Goal: Communication & Community: Answer question/provide support

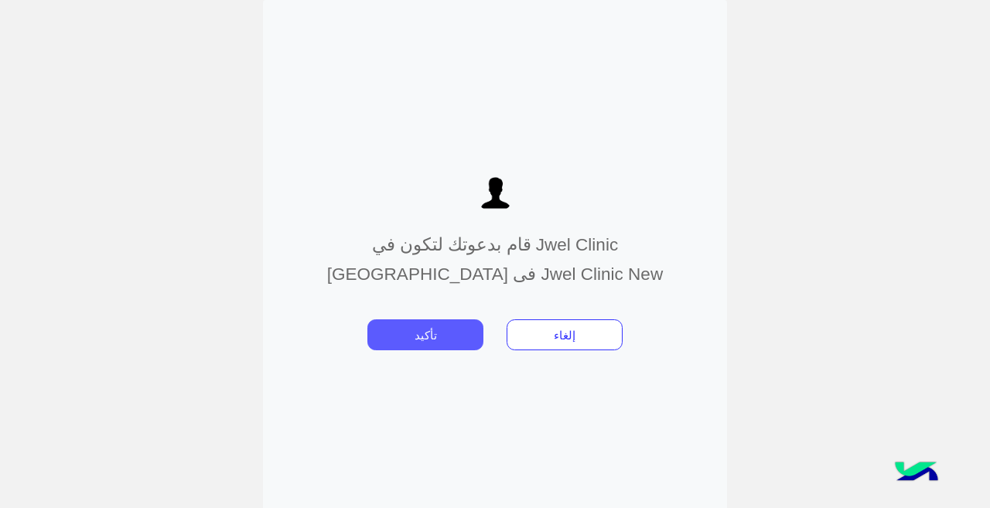
click at [447, 341] on button "تأكيد" at bounding box center [425, 334] width 116 height 31
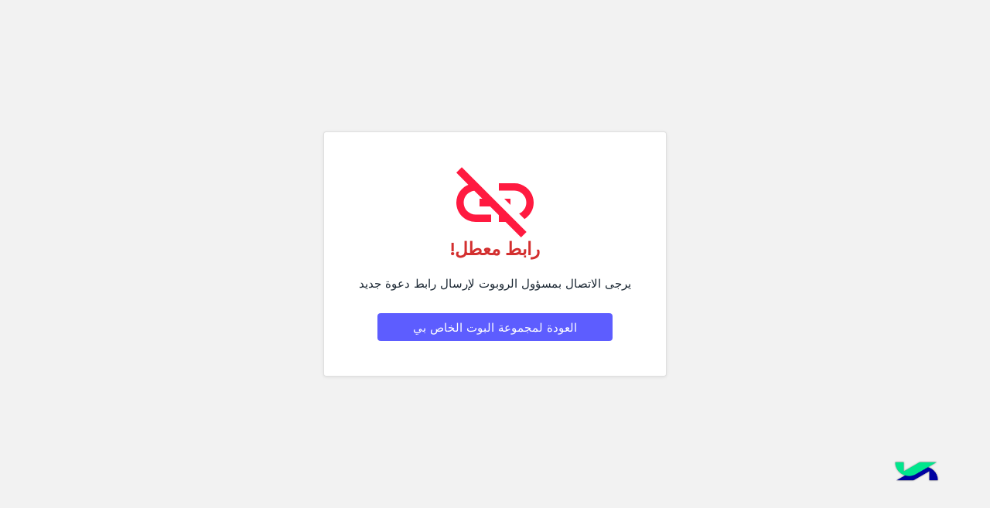
click at [534, 332] on button "العودة لمجموعة البوت الخاص بي" at bounding box center [494, 327] width 235 height 28
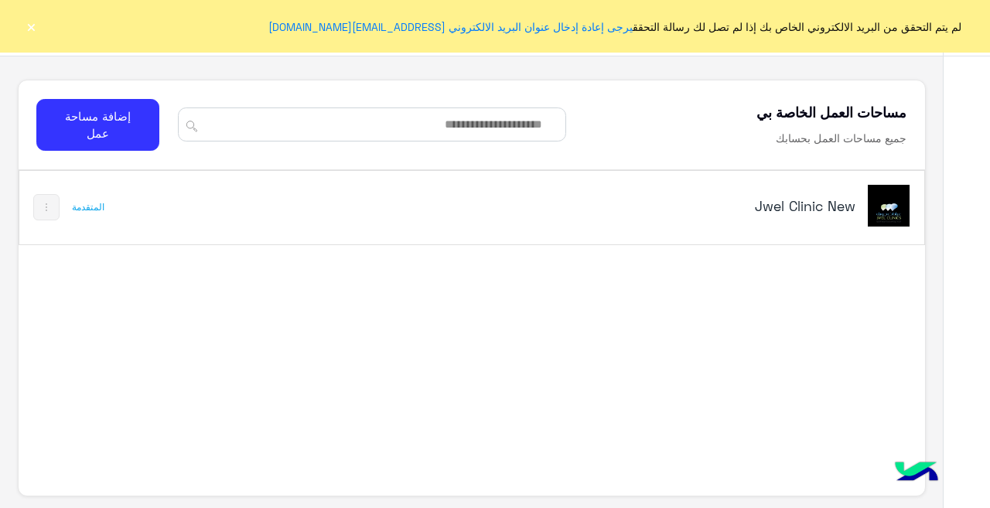
click at [31, 30] on button "×" at bounding box center [30, 26] width 15 height 15
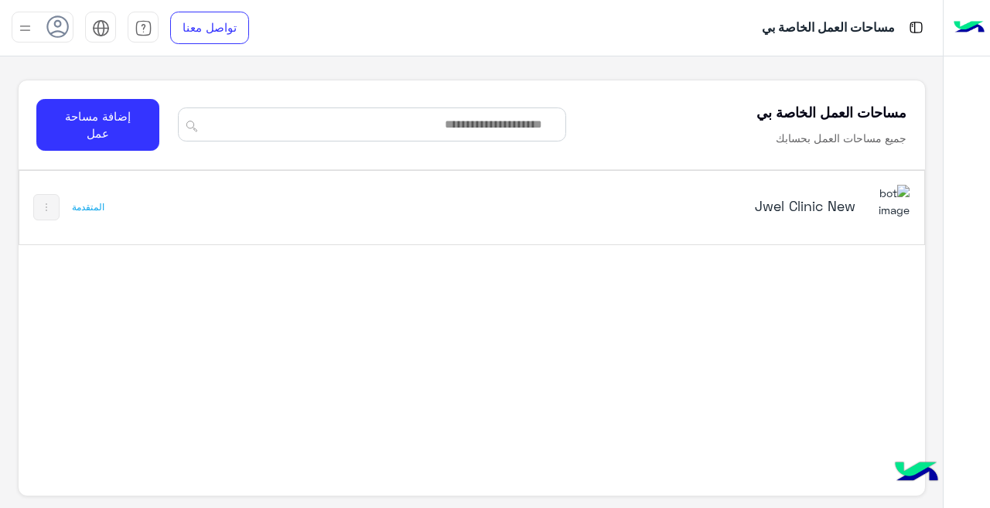
click at [750, 200] on h5 "Jwel Clinic New" at bounding box center [698, 205] width 316 height 19
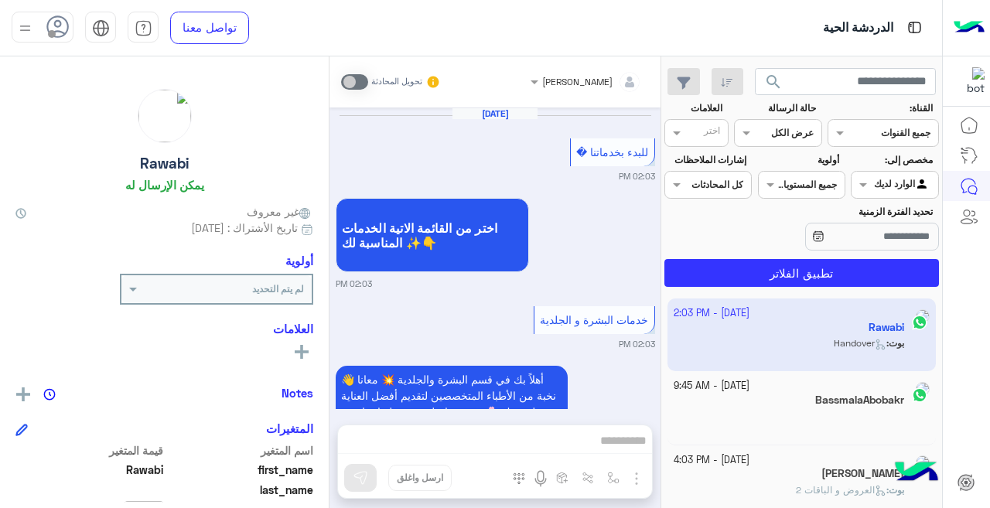
scroll to position [538, 0]
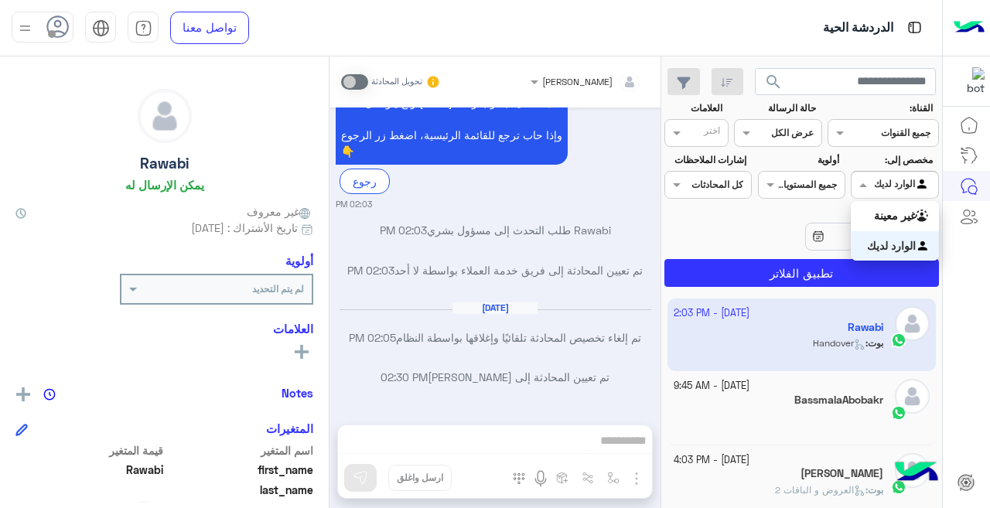
click at [864, 193] on div "Agent Filter الوارد لديك" at bounding box center [894, 185] width 87 height 28
click at [864, 212] on div "غير معينة" at bounding box center [894, 216] width 87 height 30
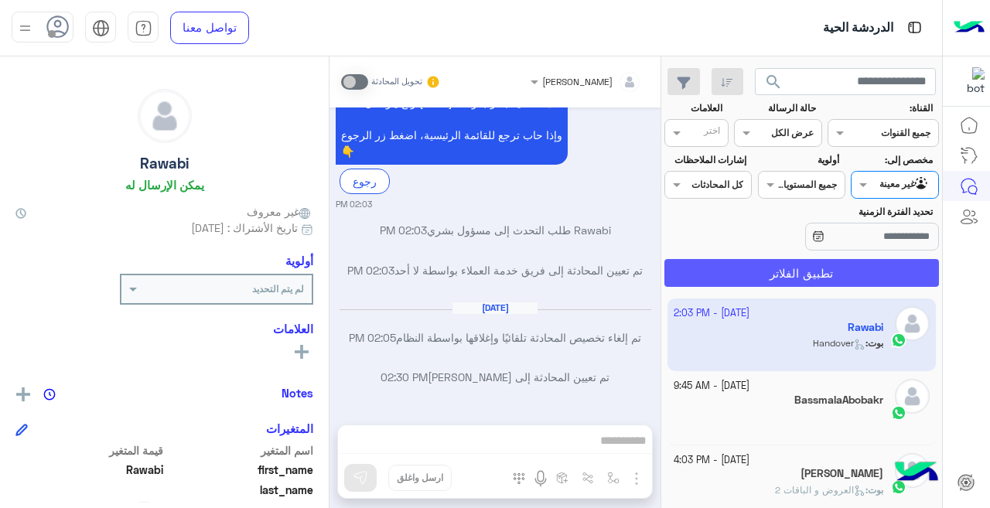
click at [844, 268] on button "تطبيق الفلاتر" at bounding box center [801, 273] width 275 height 28
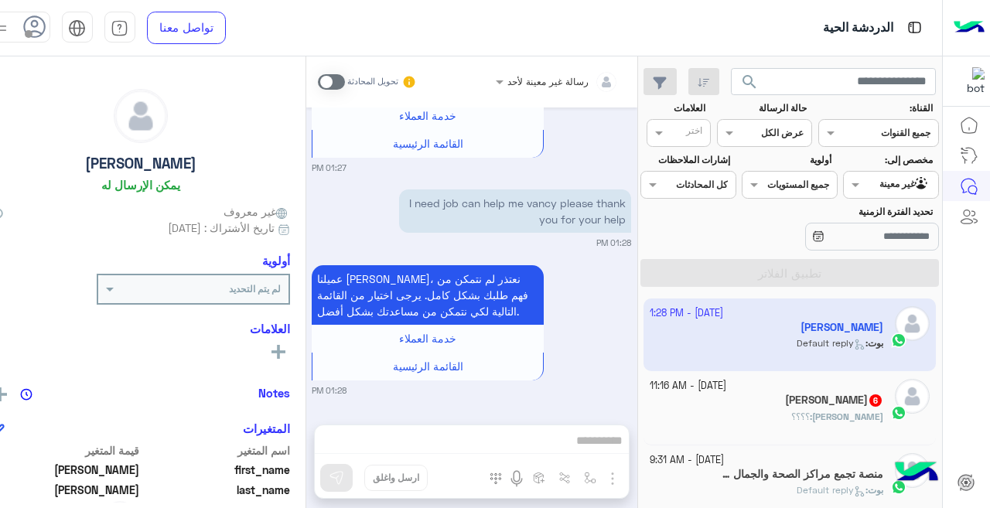
click at [752, 394] on div "[PERSON_NAME] 6" at bounding box center [767, 402] width 234 height 16
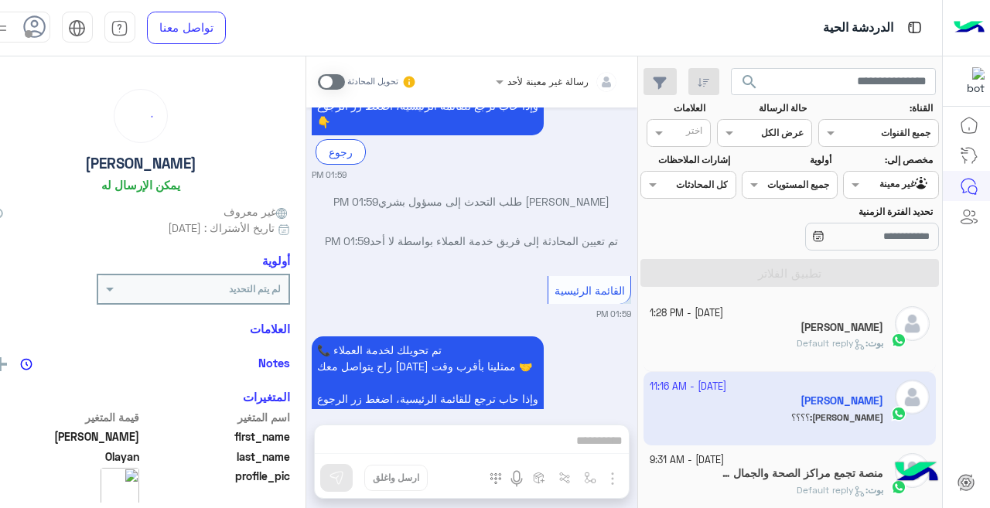
scroll to position [535, 0]
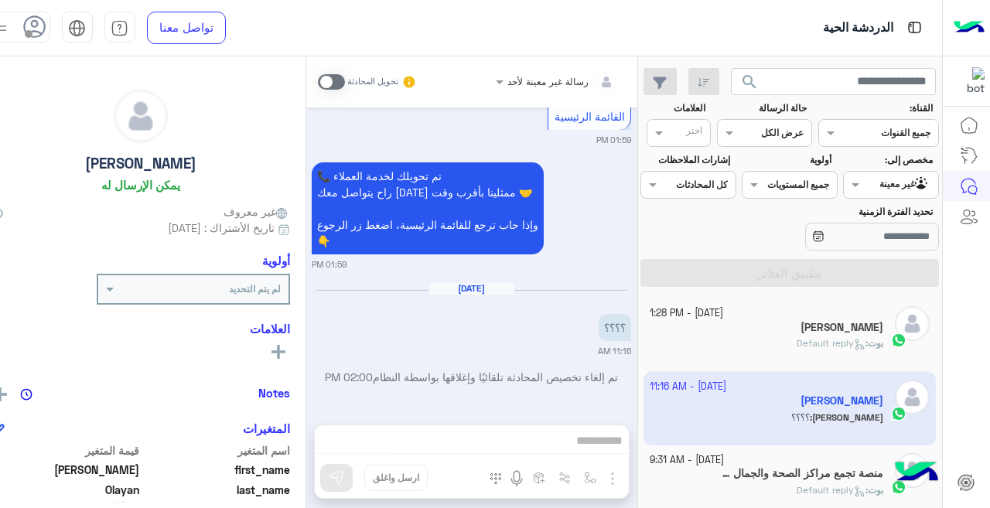
drag, startPoint x: 1, startPoint y: 231, endPoint x: 0, endPoint y: 325, distance: 93.6
click at [1, 324] on div "[PERSON_NAME] يمكن الإرسال له غير معروف تاريخ الأشتراك : [DATE] أولوية لم يتم ا…" at bounding box center [141, 279] width 329 height 446
click at [0, 324] on h6 "العلامات" at bounding box center [141, 329] width 298 height 14
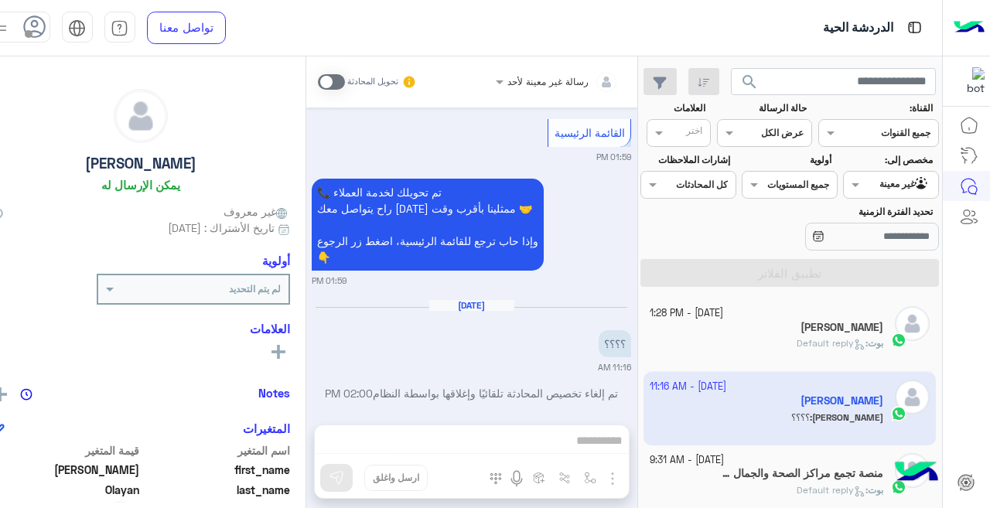
scroll to position [2, 0]
drag, startPoint x: 0, startPoint y: 410, endPoint x: 0, endPoint y: 463, distance: 52.6
click at [0, 463] on div "[PERSON_NAME] يمكن الإرسال له غير معروف تاريخ الأشتراك : [DATE] أولوية لم يتم ا…" at bounding box center [141, 279] width 329 height 446
drag, startPoint x: 236, startPoint y: 405, endPoint x: 230, endPoint y: 424, distance: 20.1
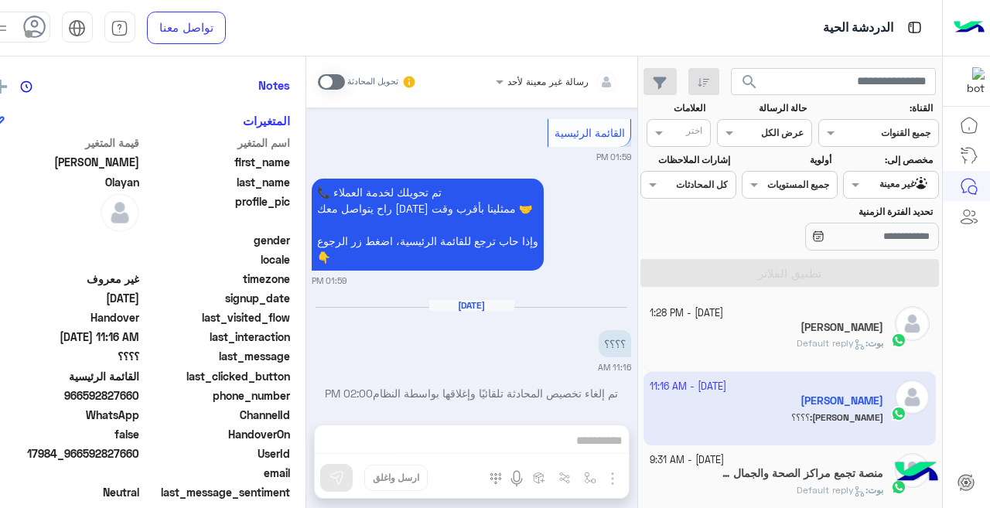
scroll to position [307, 0]
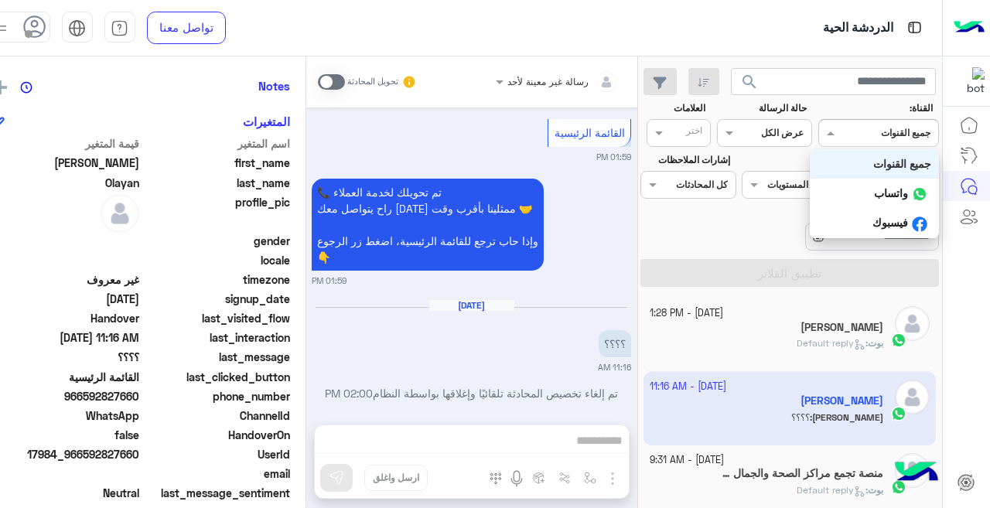
click at [865, 129] on input "text" at bounding box center [898, 132] width 66 height 14
click at [882, 189] on b "واتساب" at bounding box center [891, 192] width 34 height 13
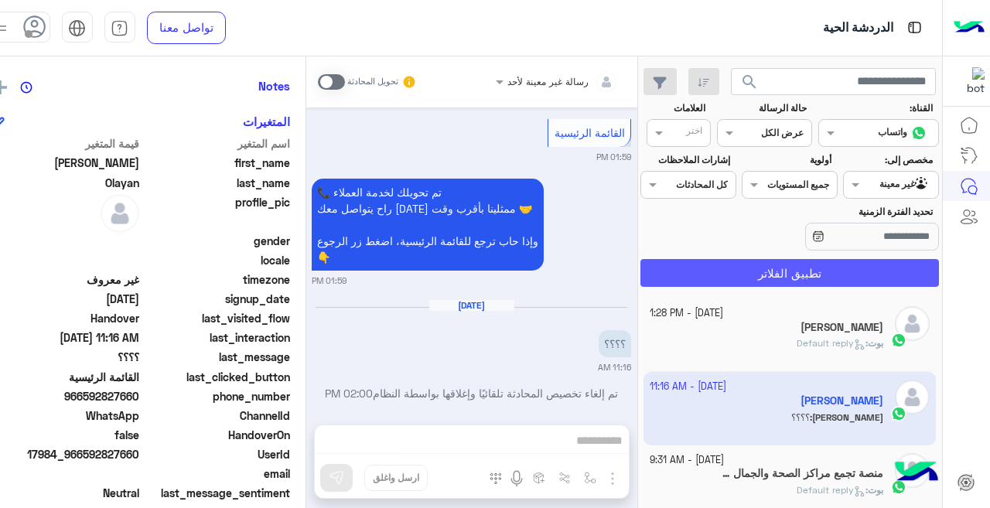
click at [781, 275] on button "تطبيق الفلاتر" at bounding box center [789, 273] width 299 height 28
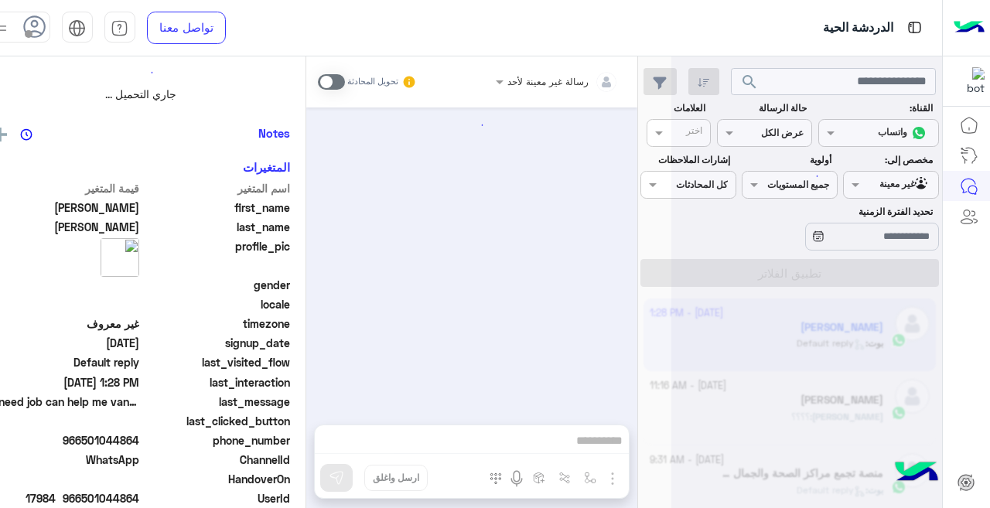
scroll to position [379, 0]
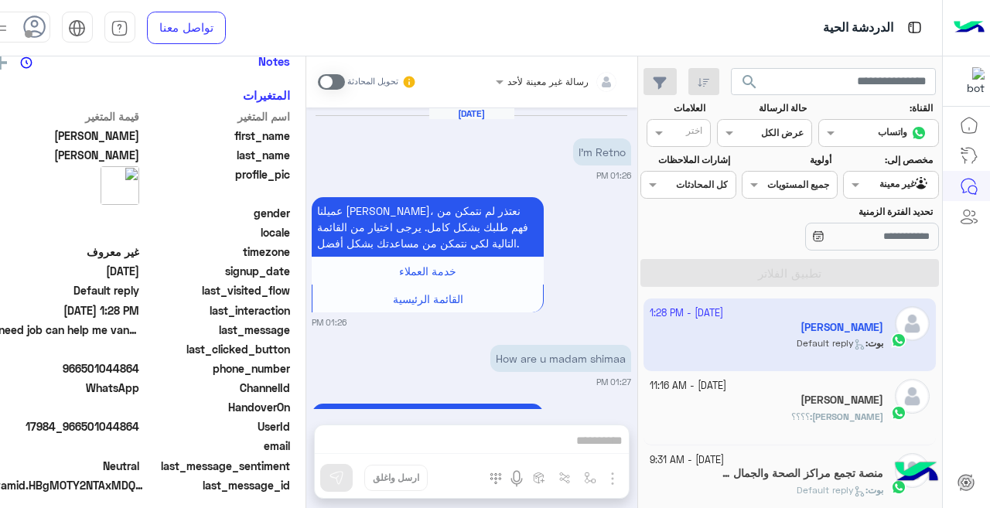
click at [761, 137] on input "text" at bounding box center [782, 132] width 43 height 14
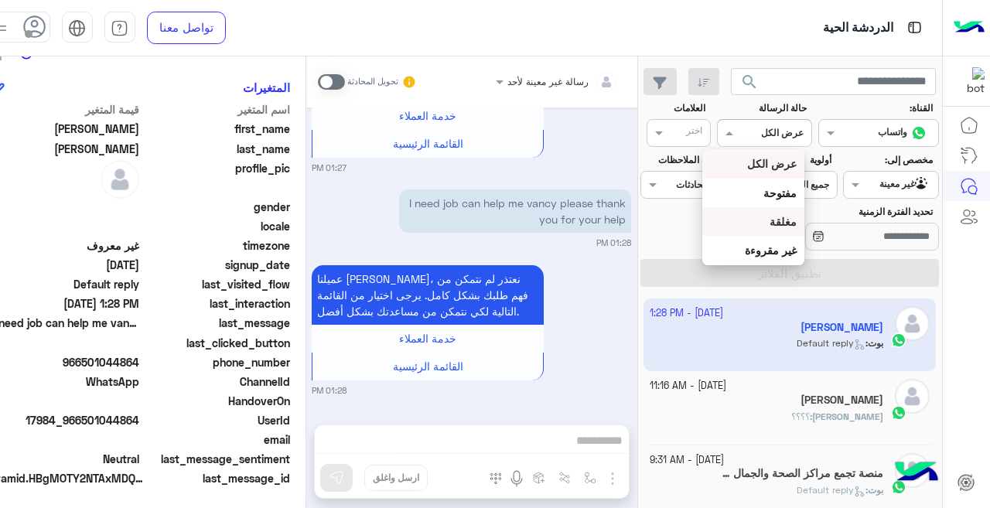
scroll to position [344, 0]
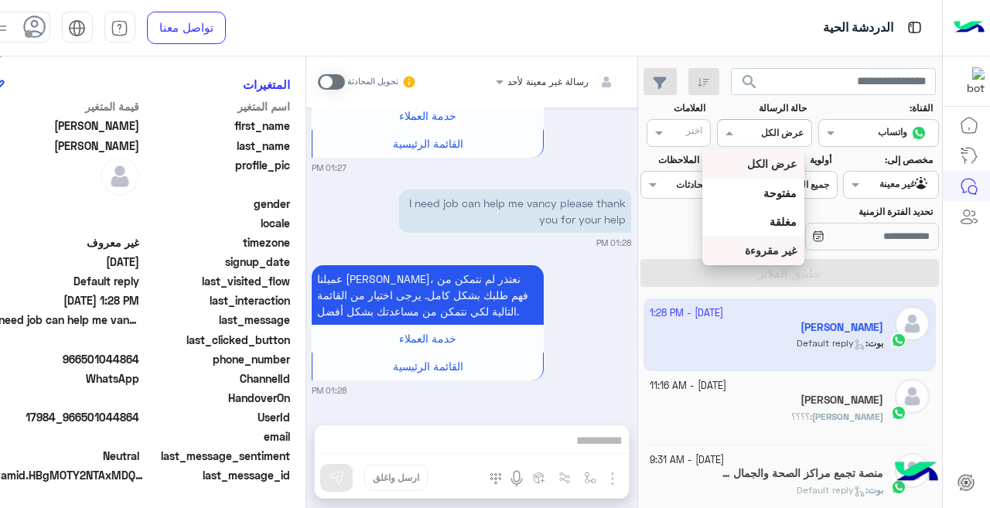
click at [765, 254] on b "غير مقروءة" at bounding box center [771, 250] width 52 height 13
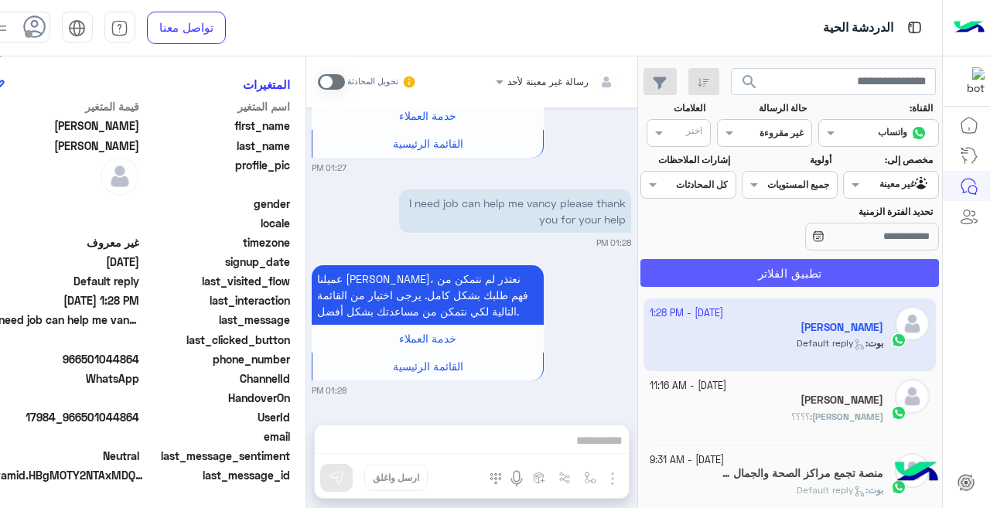
click at [747, 278] on button "تطبيق الفلاتر" at bounding box center [789, 273] width 299 height 28
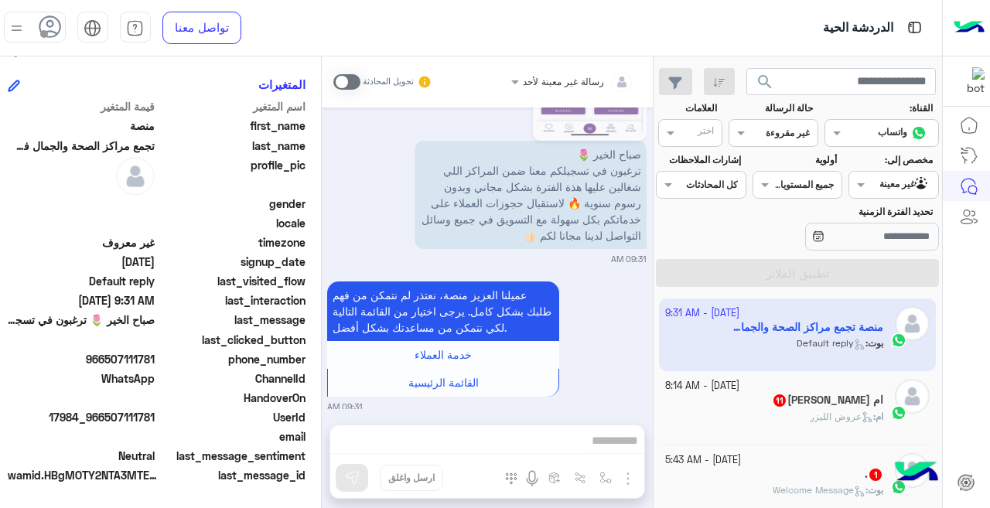
scroll to position [362, 0]
click at [740, 404] on div "ام [PERSON_NAME] 11" at bounding box center [774, 402] width 218 height 16
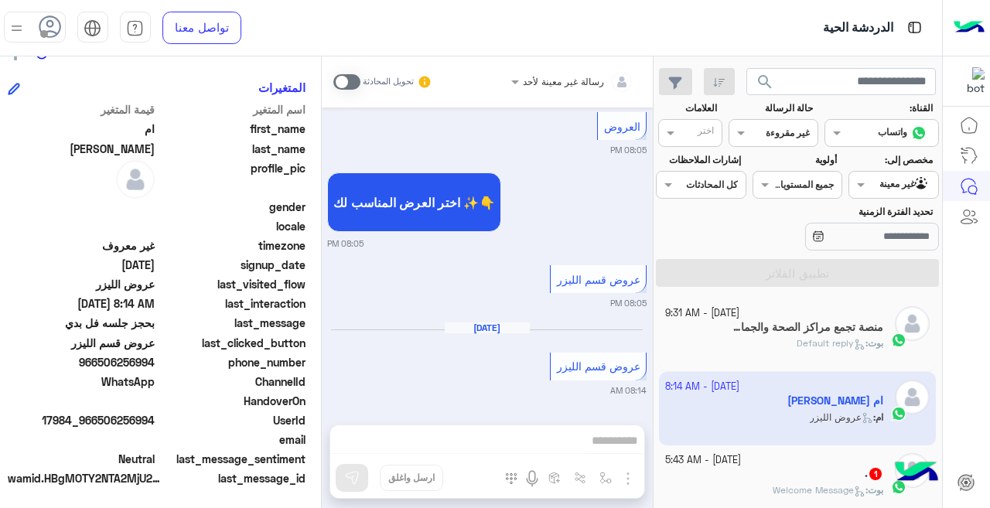
scroll to position [344, 0]
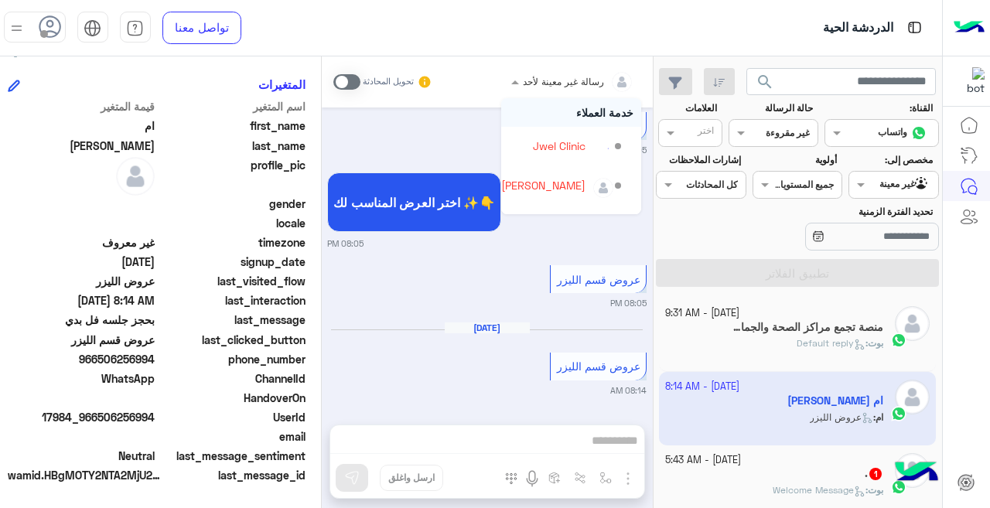
click at [504, 83] on span at bounding box center [513, 81] width 19 height 16
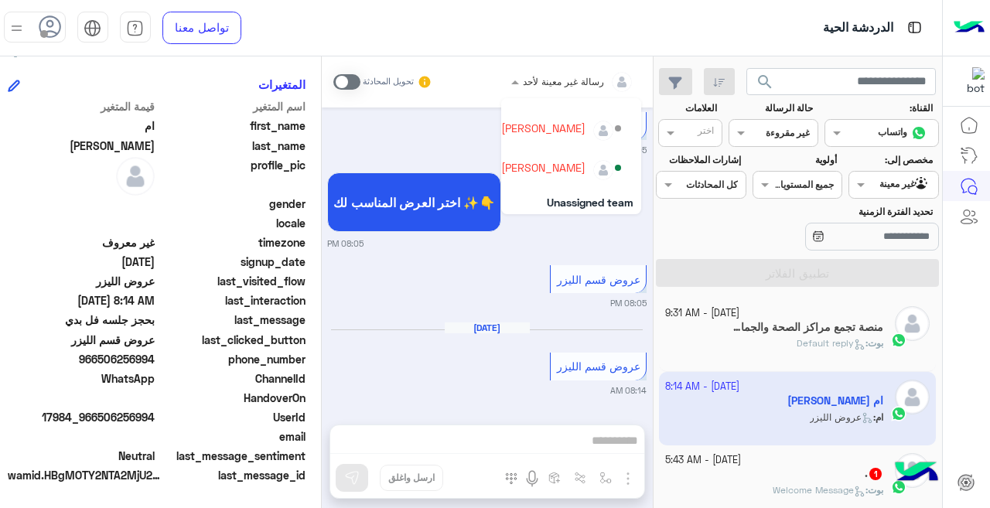
scroll to position [91, 0]
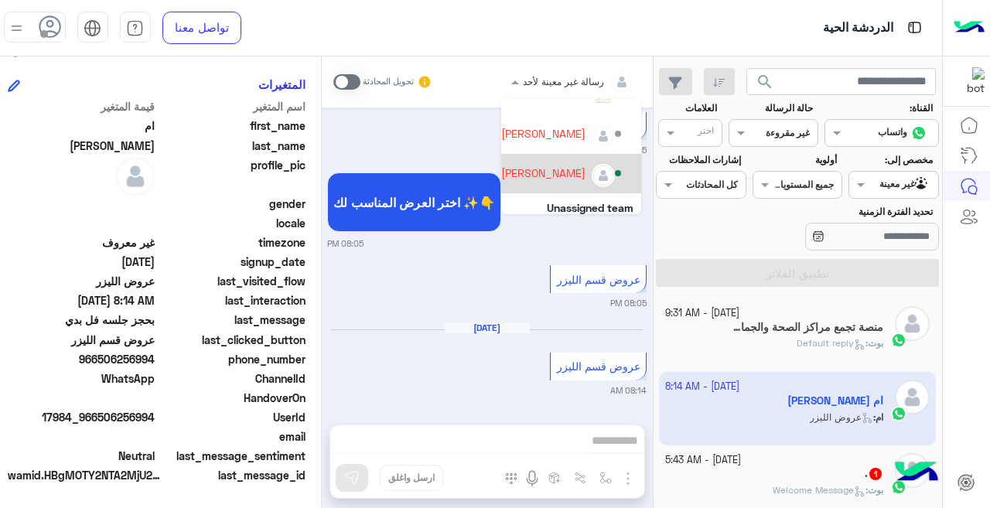
click at [524, 169] on div "[PERSON_NAME]" at bounding box center [543, 173] width 84 height 16
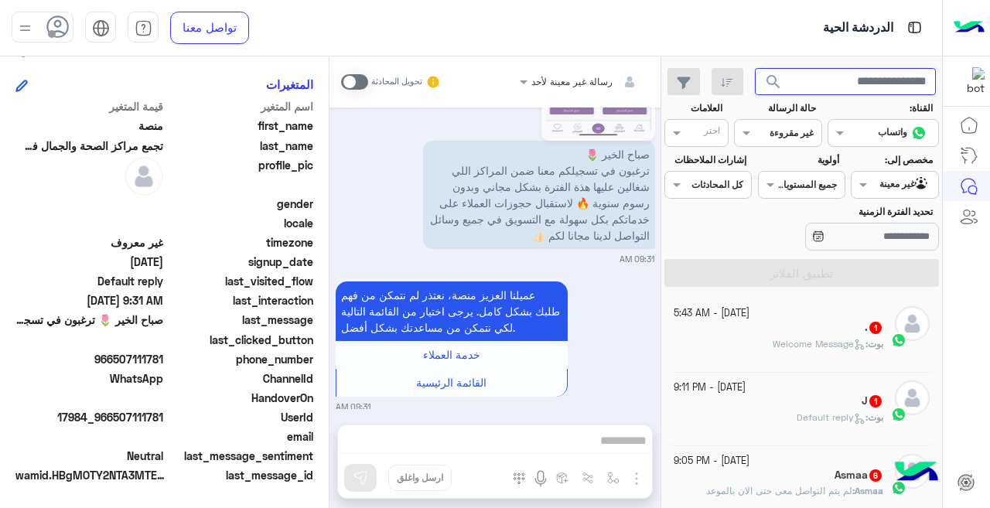
click at [825, 88] on input "text" at bounding box center [846, 82] width 182 height 28
type input "*"
click at [755, 68] on button "search" at bounding box center [774, 84] width 38 height 33
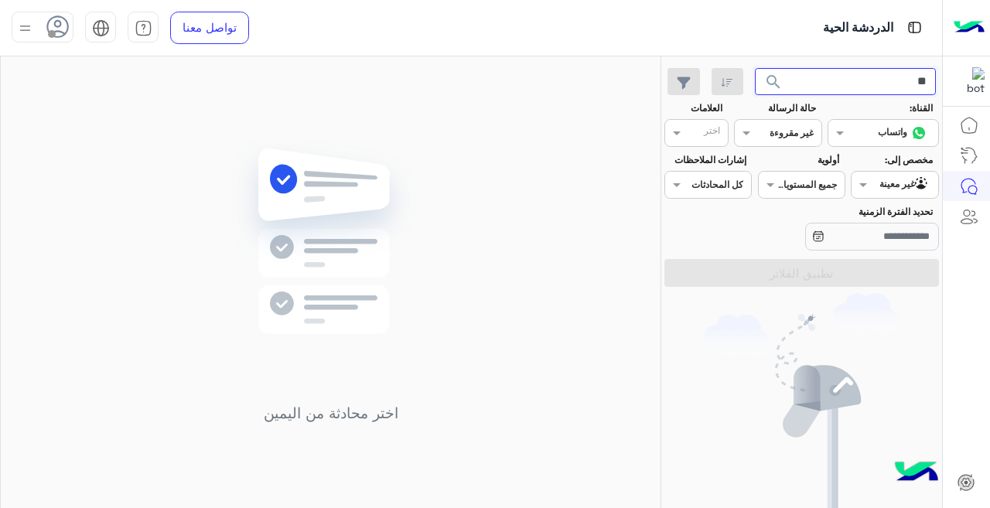
type input "*"
click at [776, 131] on div at bounding box center [778, 131] width 86 height 15
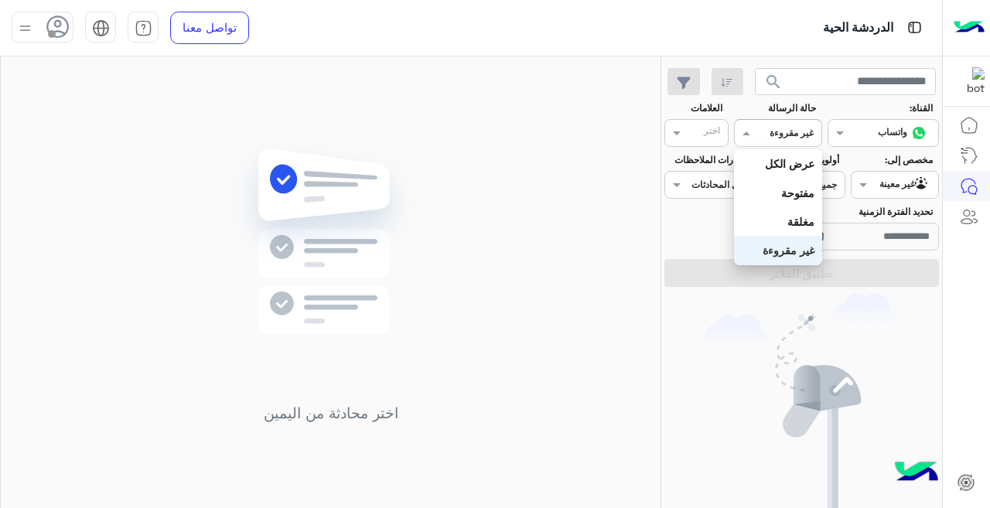
click at [790, 257] on b "غير مقروءة" at bounding box center [789, 250] width 52 height 13
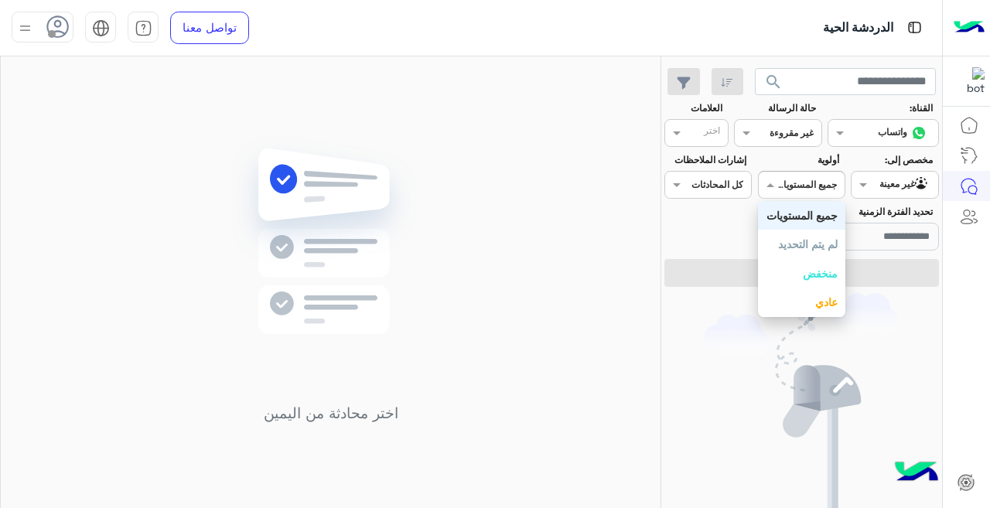
click at [823, 193] on div "جميع المستويات جميع المستويات" at bounding box center [801, 185] width 87 height 28
click at [830, 188] on input "text" at bounding box center [819, 183] width 36 height 14
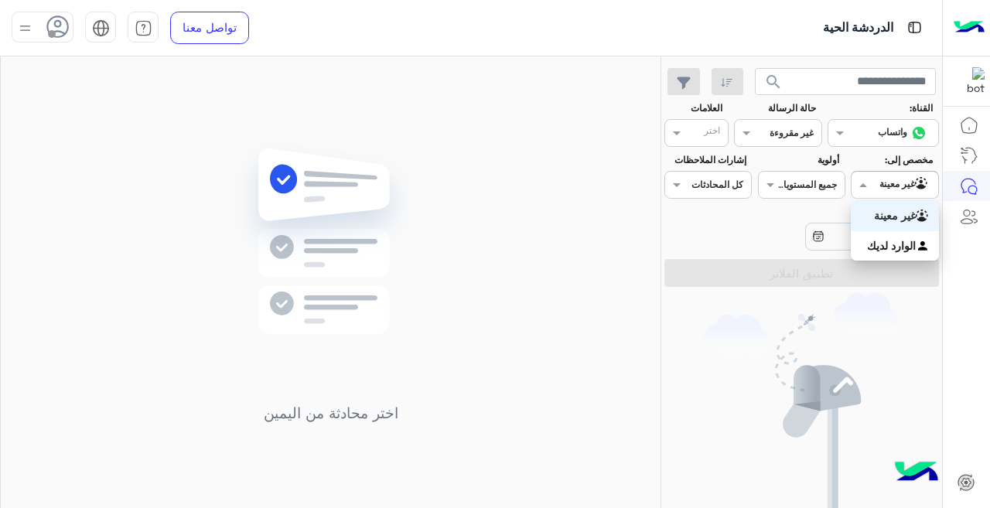
drag, startPoint x: 895, startPoint y: 175, endPoint x: 892, endPoint y: 189, distance: 14.3
click at [896, 175] on div "Agent Filter غير معينة" at bounding box center [894, 185] width 87 height 28
click at [889, 209] on div "غير معينة" at bounding box center [894, 216] width 87 height 30
click at [866, 255] on section "القناة: القناه واتساب حالة الرسالة القناه غير مقروءة العلامات اختر مخصص إلى: Ag…" at bounding box center [802, 194] width 258 height 186
click at [788, 128] on input "text" at bounding box center [796, 132] width 36 height 14
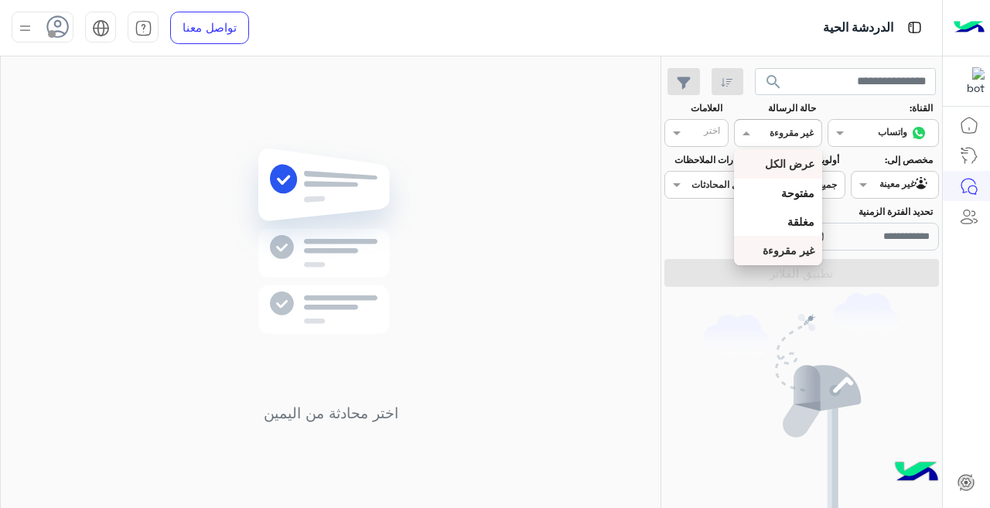
click at [782, 168] on b "عرض الكل" at bounding box center [790, 163] width 50 height 13
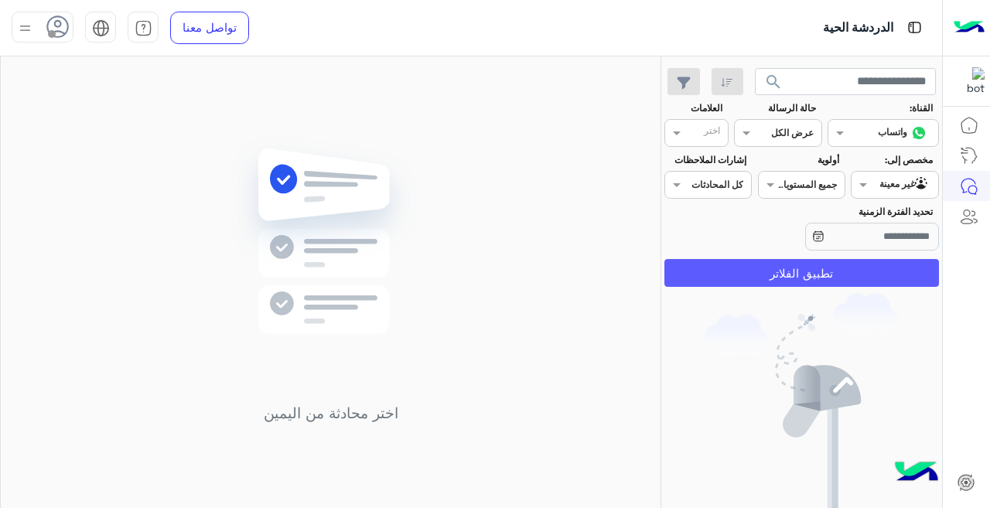
click at [805, 277] on button "تطبيق الفلاتر" at bounding box center [801, 273] width 275 height 28
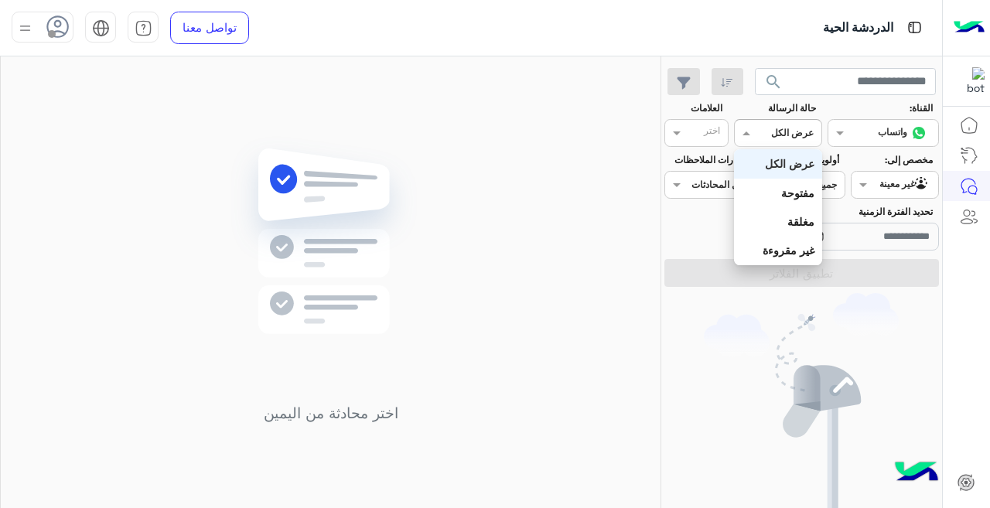
click at [791, 138] on input "text" at bounding box center [796, 132] width 36 height 14
click at [787, 170] on b "عرض الكل" at bounding box center [790, 163] width 50 height 13
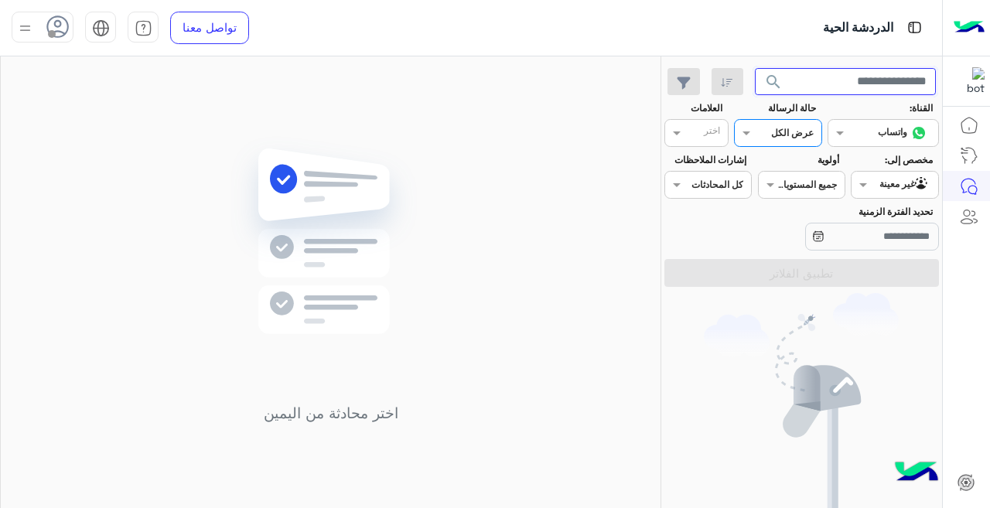
click at [804, 88] on input "text" at bounding box center [846, 82] width 182 height 28
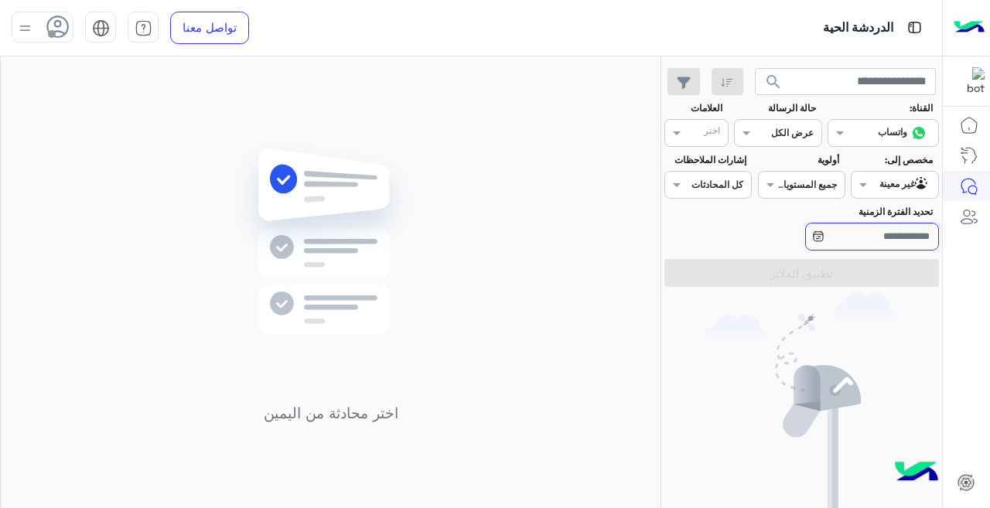
click at [819, 237] on input "تحديد الفترة الزمنية" at bounding box center [872, 237] width 134 height 28
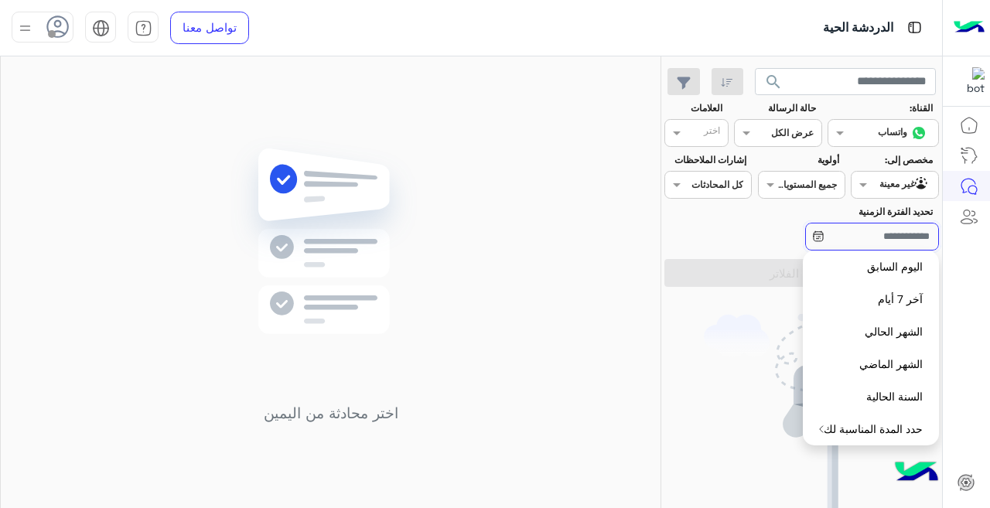
click at [816, 238] on input "تحديد الفترة الزمنية" at bounding box center [872, 237] width 134 height 28
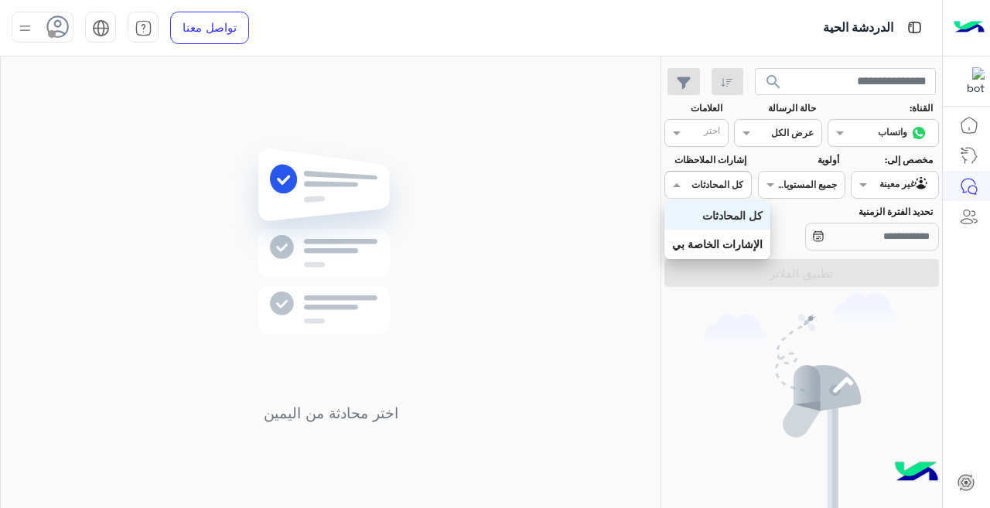
click at [737, 187] on input "text" at bounding box center [726, 183] width 36 height 14
click at [732, 182] on input "text" at bounding box center [726, 183] width 36 height 14
click at [790, 182] on div at bounding box center [802, 183] width 86 height 15
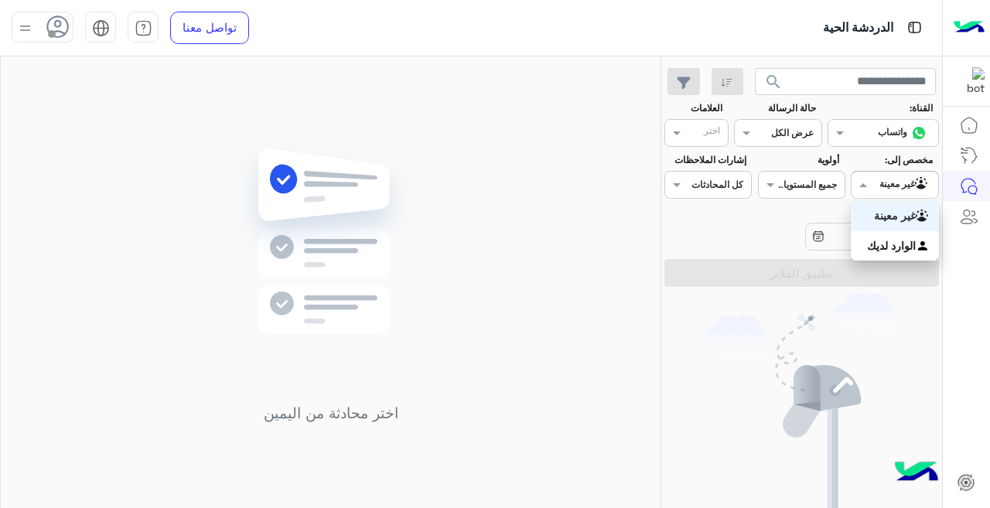
click at [851, 178] on div "Agent Filter غير معينة" at bounding box center [894, 185] width 87 height 28
click at [905, 239] on b "الوارد لديك" at bounding box center [891, 245] width 49 height 13
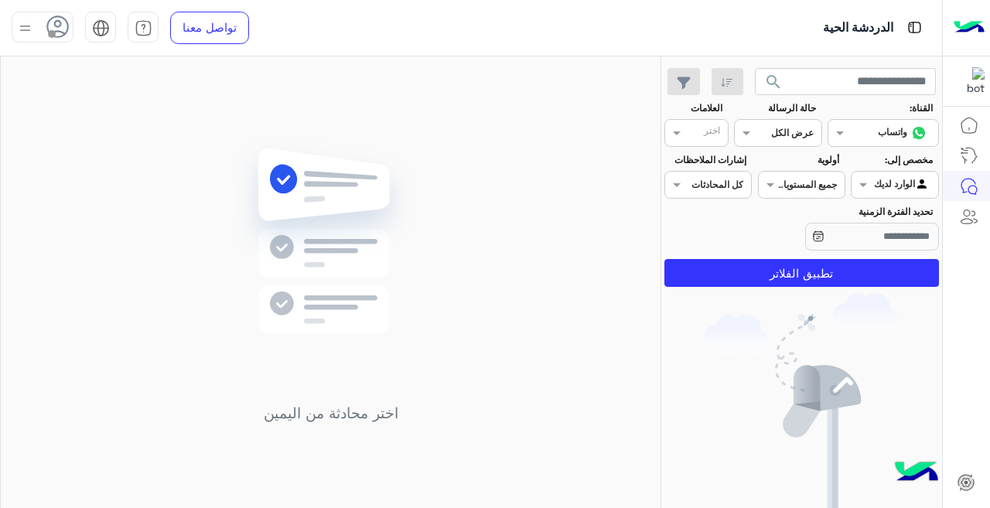
click at [871, 288] on app-inbox-users-filters "search القناة: القناه واتساب حالة الرسالة القناه عرض الكل العلامات اختر مخصص إل…" at bounding box center [801, 174] width 281 height 237
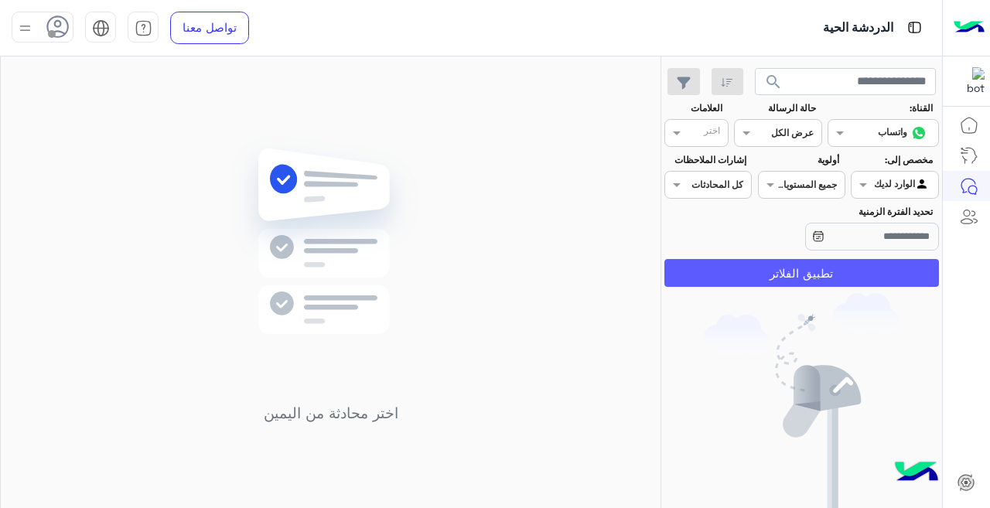
click at [867, 278] on button "تطبيق الفلاتر" at bounding box center [801, 273] width 275 height 28
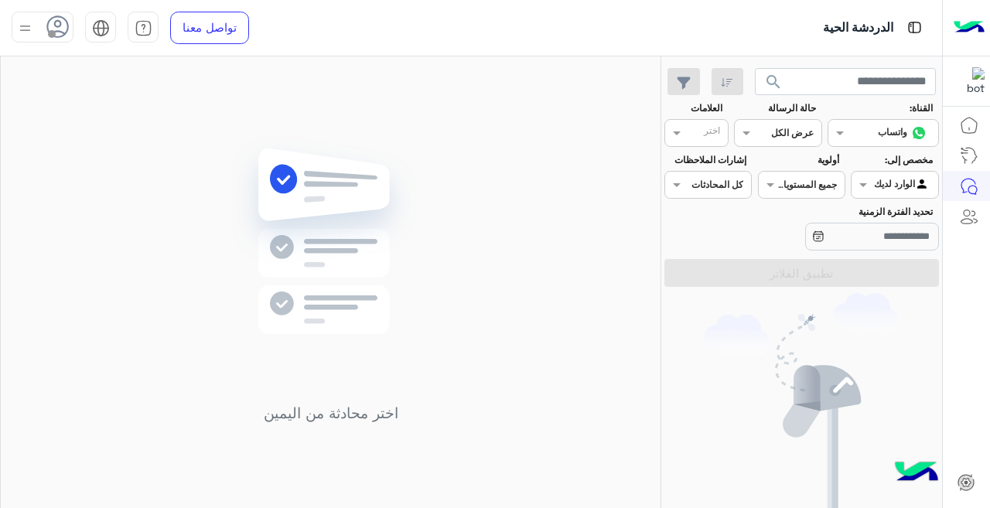
click at [883, 175] on div "Agent Filter الوارد لديك" at bounding box center [894, 185] width 87 height 28
click at [889, 211] on b "غير معينة" at bounding box center [895, 215] width 42 height 13
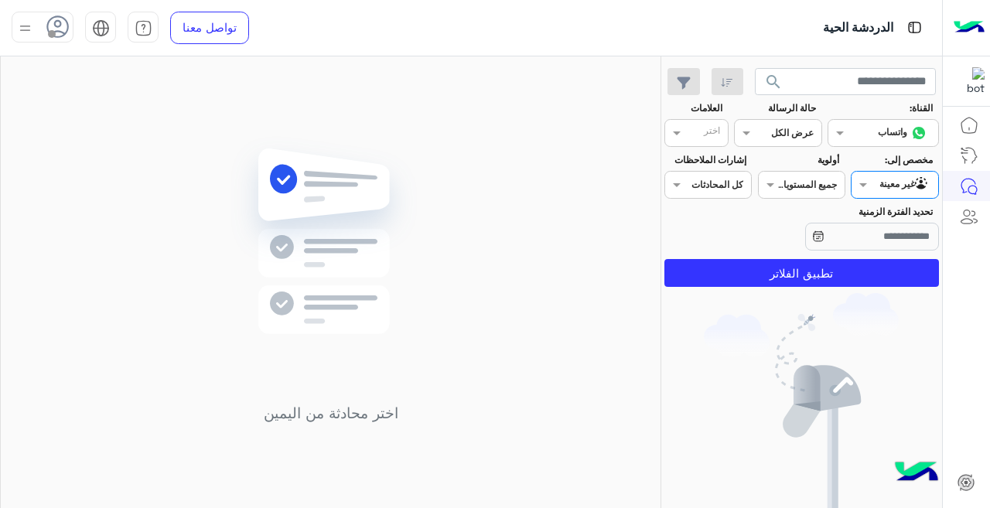
click at [786, 125] on input "text" at bounding box center [796, 132] width 36 height 14
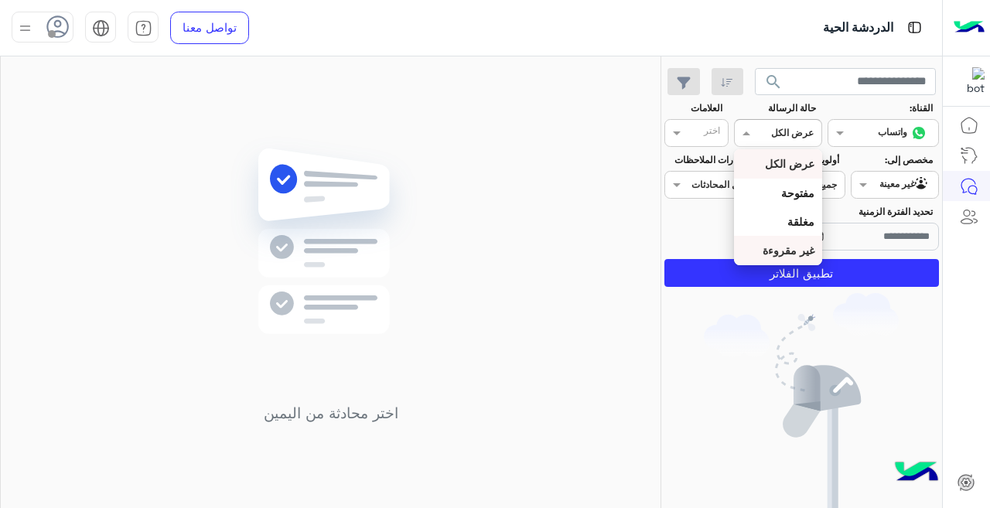
click at [773, 244] on b "غير مقروءة" at bounding box center [789, 250] width 52 height 13
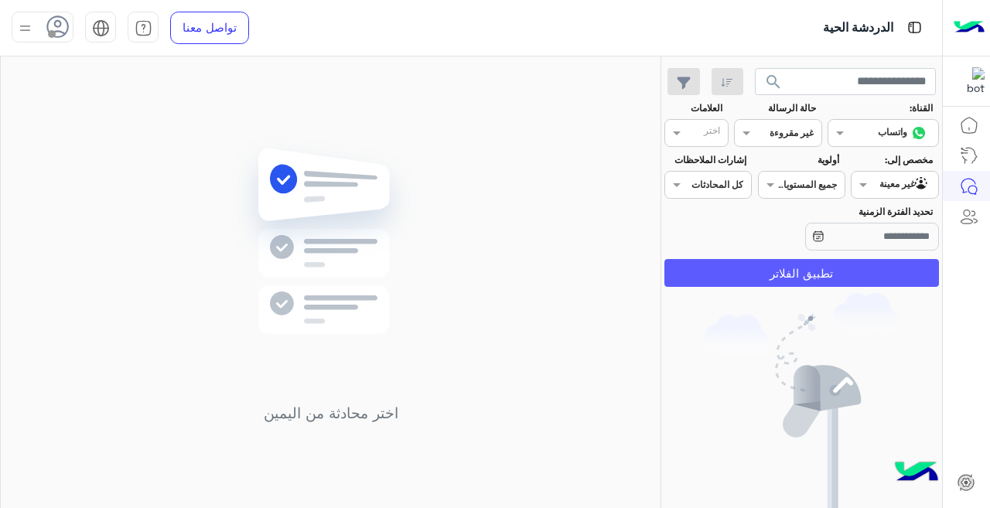
click at [792, 276] on button "تطبيق الفلاتر" at bounding box center [801, 273] width 275 height 28
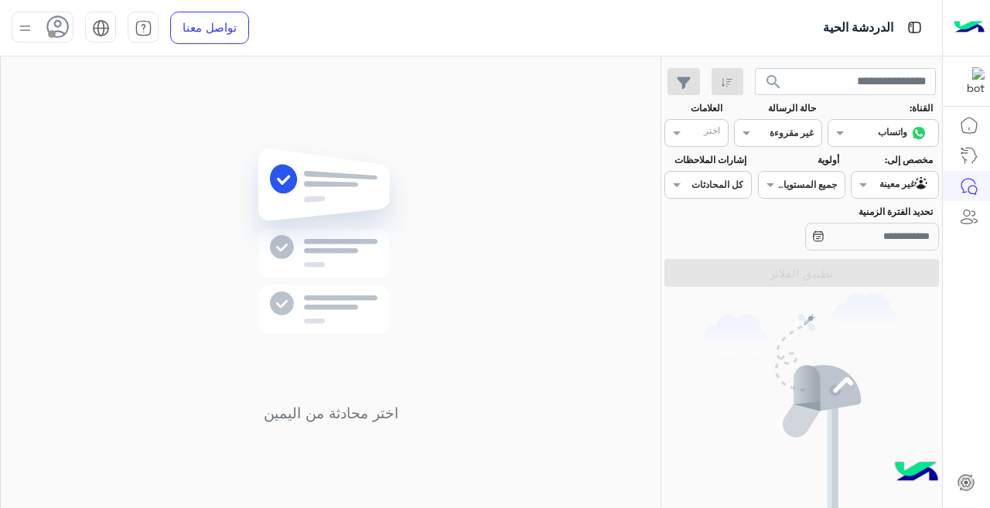
click at [788, 131] on input "text" at bounding box center [796, 132] width 36 height 14
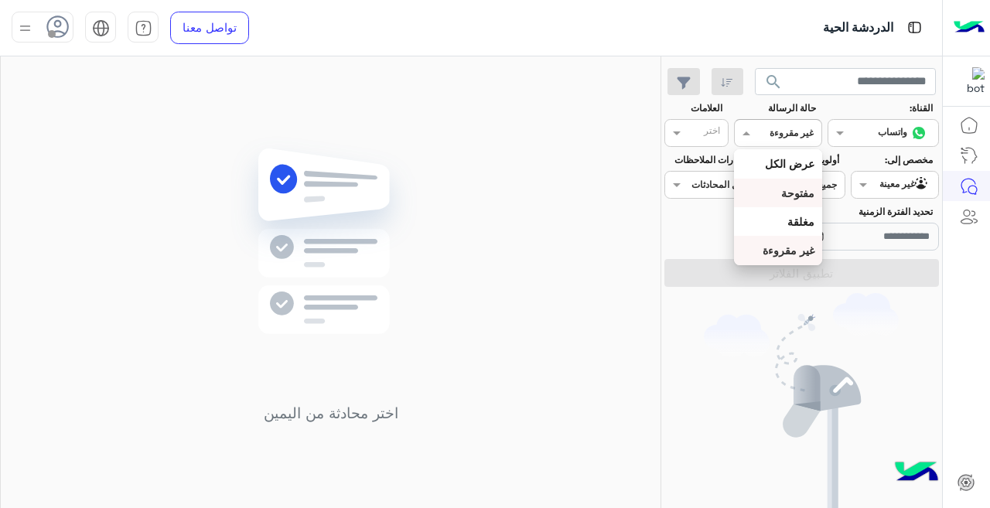
click at [792, 199] on b "مفتوحة" at bounding box center [797, 192] width 33 height 13
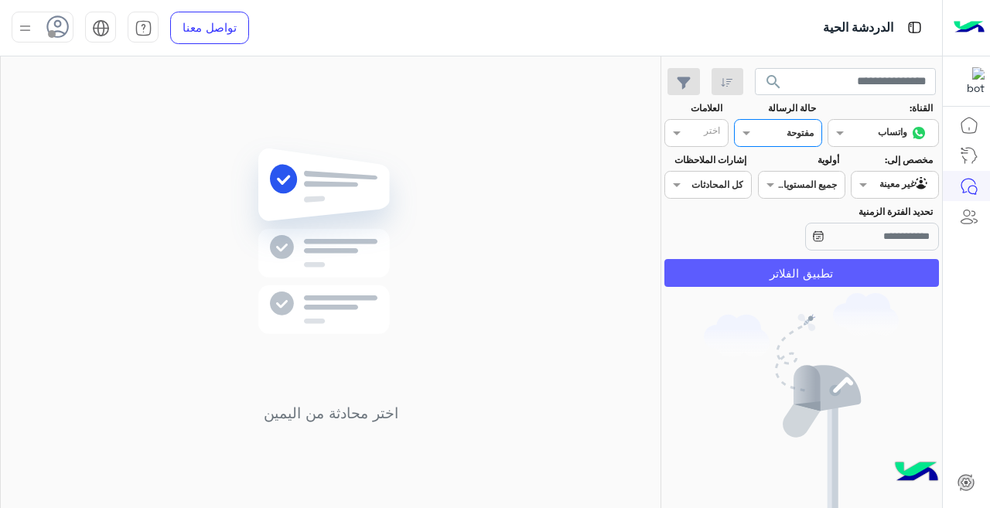
click at [772, 277] on button "تطبيق الفلاتر" at bounding box center [801, 273] width 275 height 28
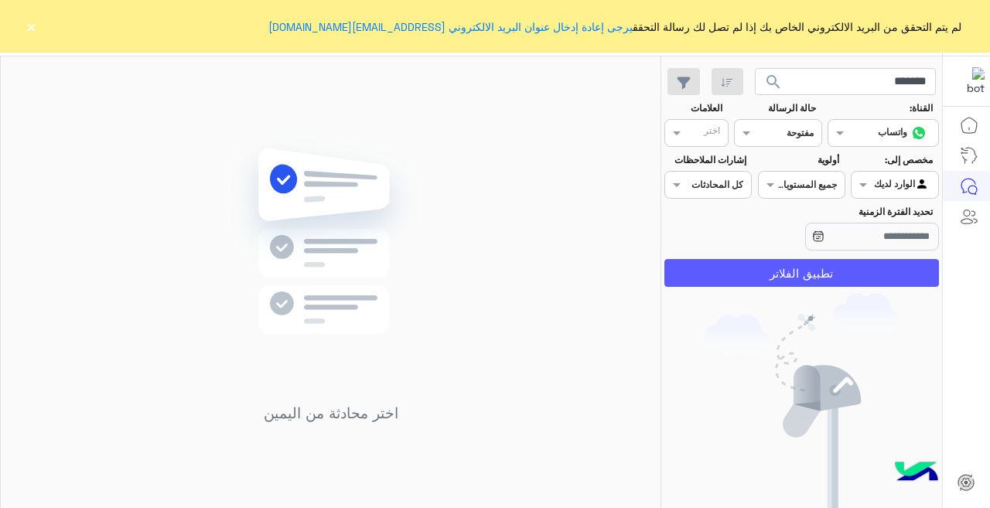
click at [774, 268] on button "تطبيق الفلاتر" at bounding box center [801, 273] width 275 height 28
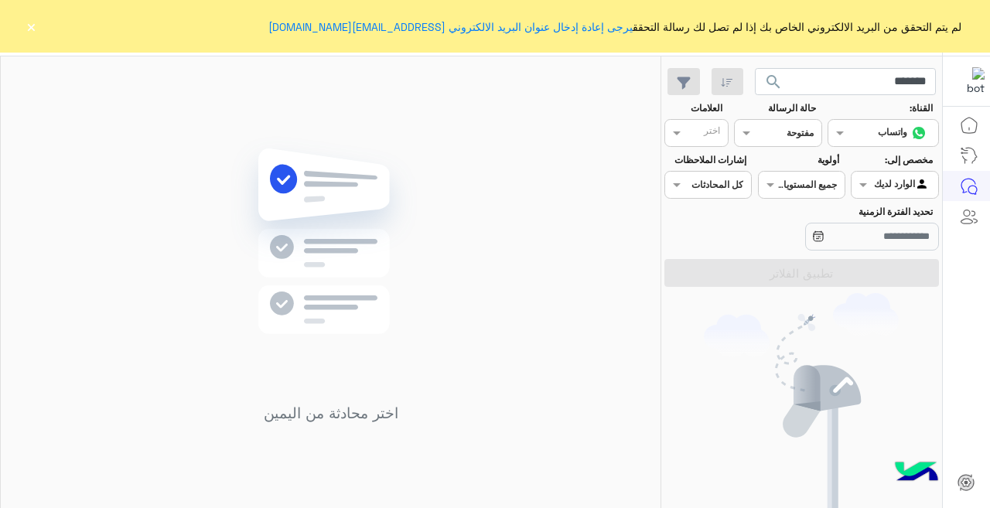
click at [780, 125] on input "text" at bounding box center [796, 132] width 36 height 14
click at [792, 159] on b "عرض الكل" at bounding box center [790, 163] width 50 height 13
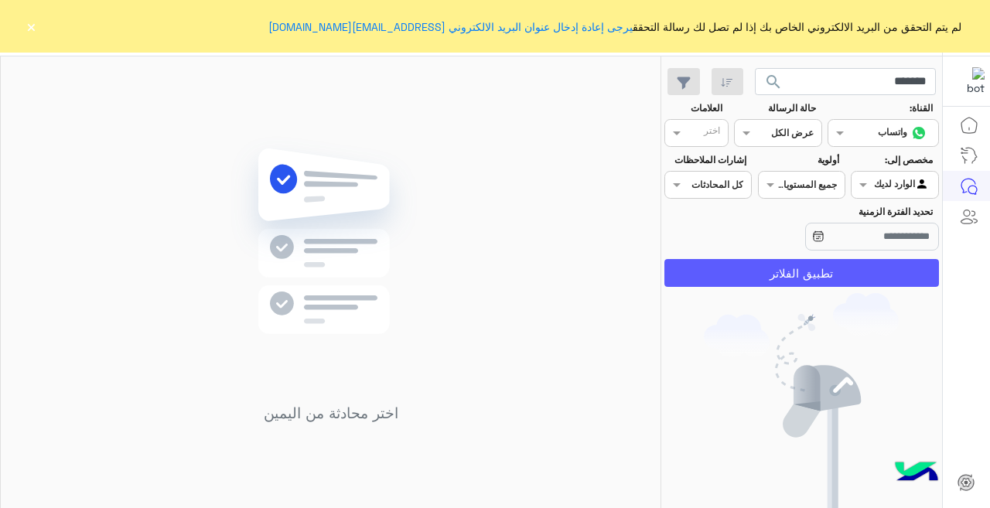
click at [789, 271] on button "تطبيق الفلاتر" at bounding box center [801, 273] width 275 height 28
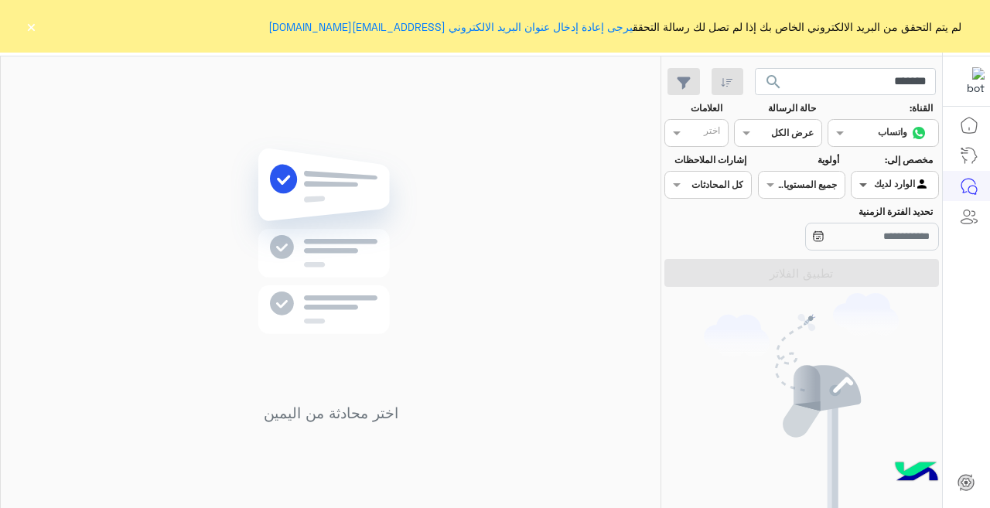
click at [868, 183] on span at bounding box center [861, 184] width 19 height 16
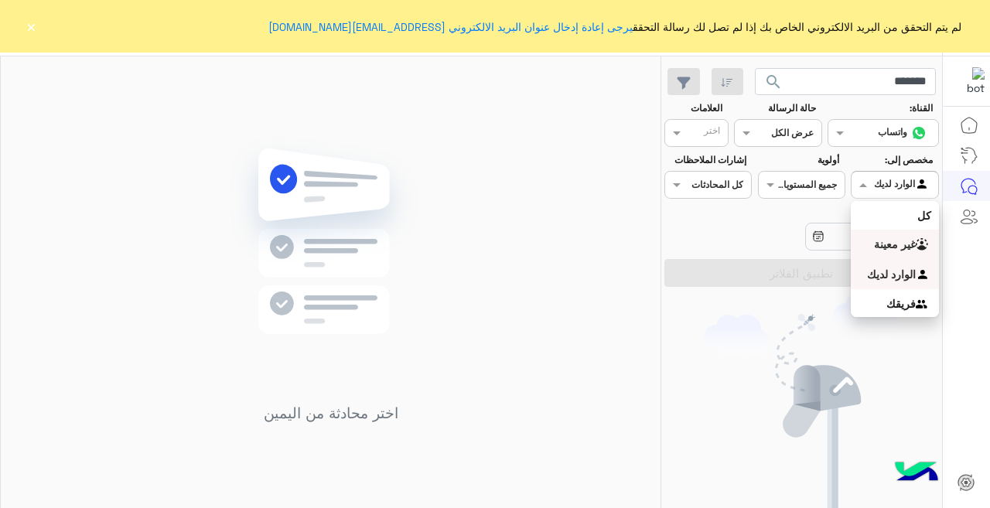
click at [898, 251] on div "غير معينة" at bounding box center [894, 245] width 87 height 30
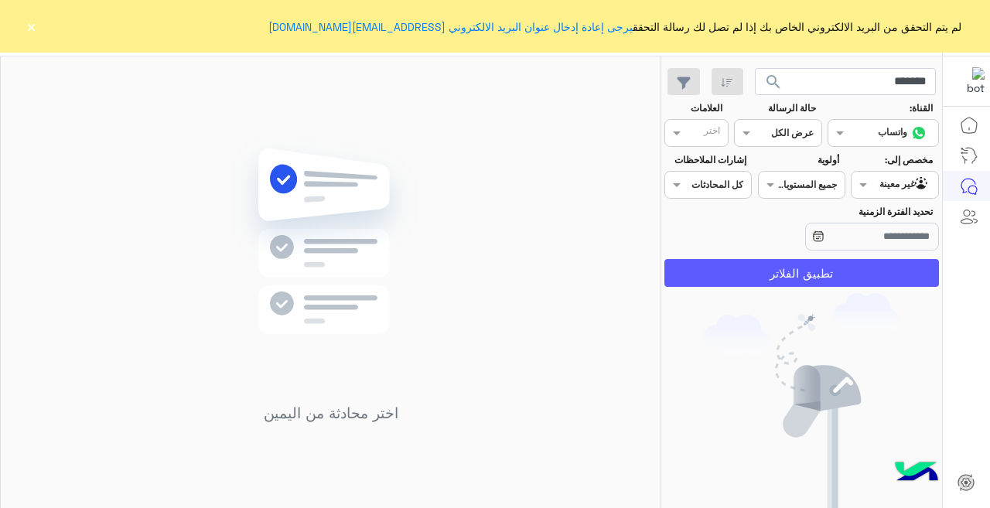
click at [879, 273] on button "تطبيق الفلاتر" at bounding box center [801, 273] width 275 height 28
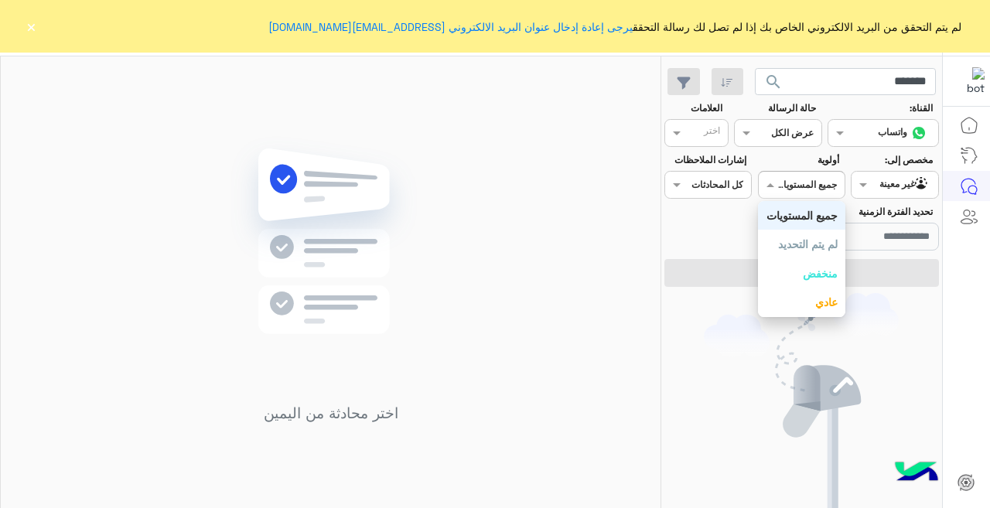
click at [812, 187] on input "text" at bounding box center [819, 183] width 36 height 14
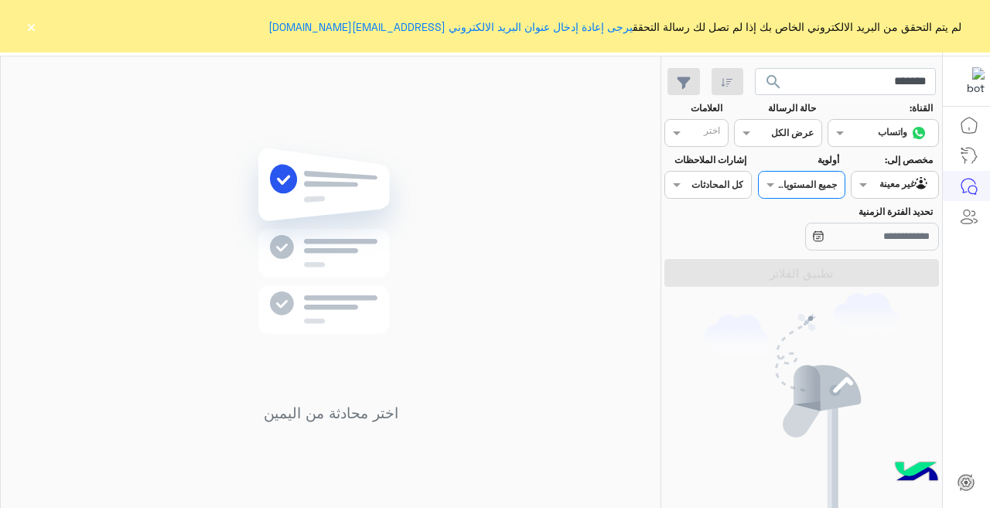
click at [805, 193] on div "جميع المستويات جميع المستويات" at bounding box center [801, 185] width 87 height 28
click at [832, 230] on input "تحديد الفترة الزمنية" at bounding box center [872, 237] width 134 height 28
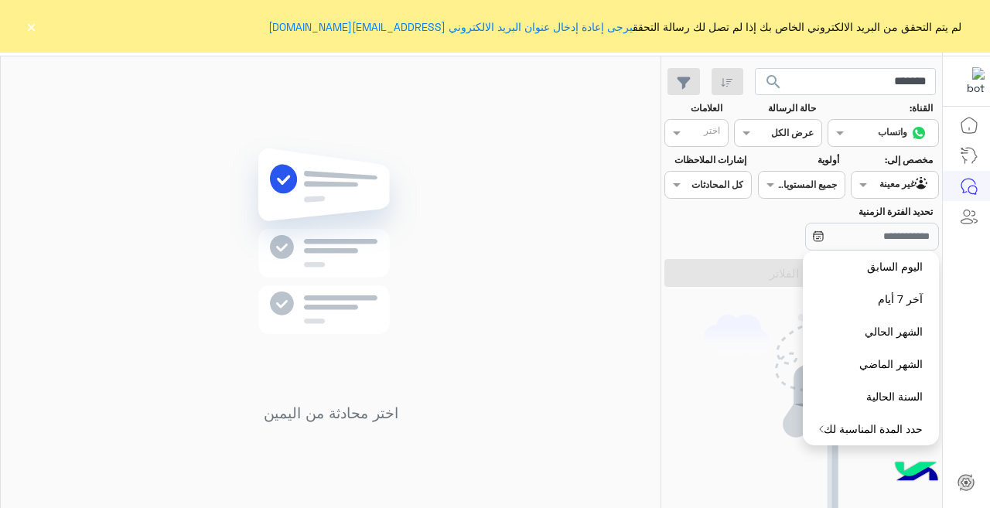
click at [26, 29] on button "×" at bounding box center [30, 26] width 15 height 15
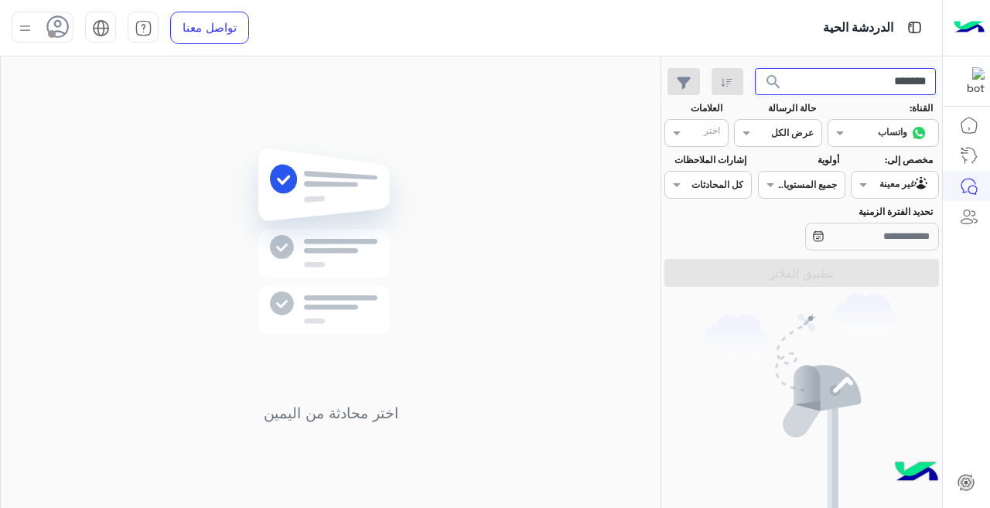
click at [862, 91] on input "*******" at bounding box center [846, 82] width 182 height 28
type input "*"
click at [795, 131] on input "text" at bounding box center [796, 132] width 36 height 14
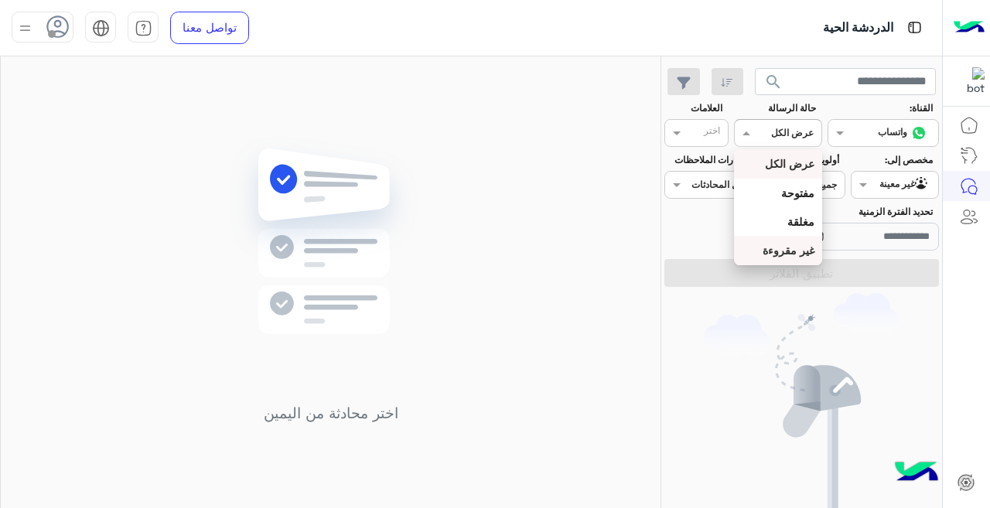
click at [787, 255] on b "غير مقروءة" at bounding box center [789, 250] width 52 height 13
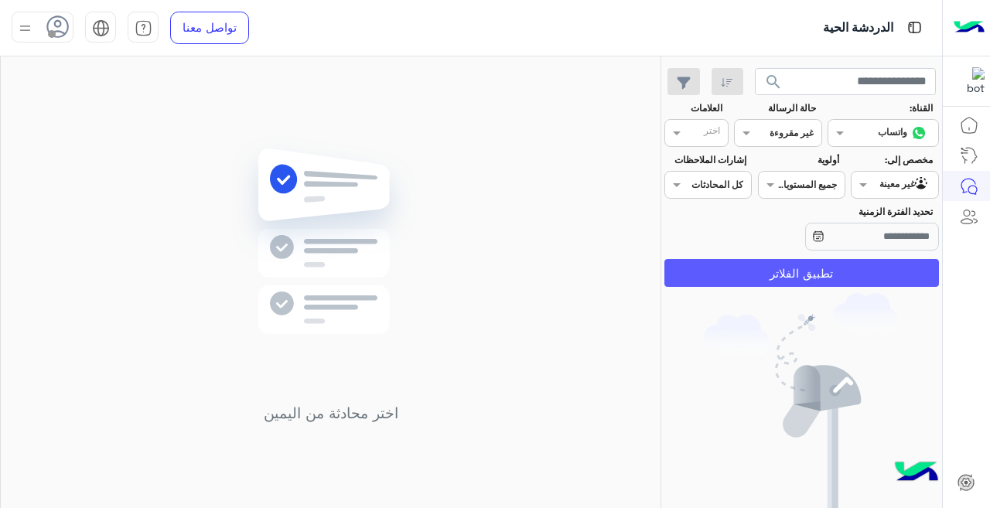
click at [807, 267] on button "تطبيق الفلاتر" at bounding box center [801, 273] width 275 height 28
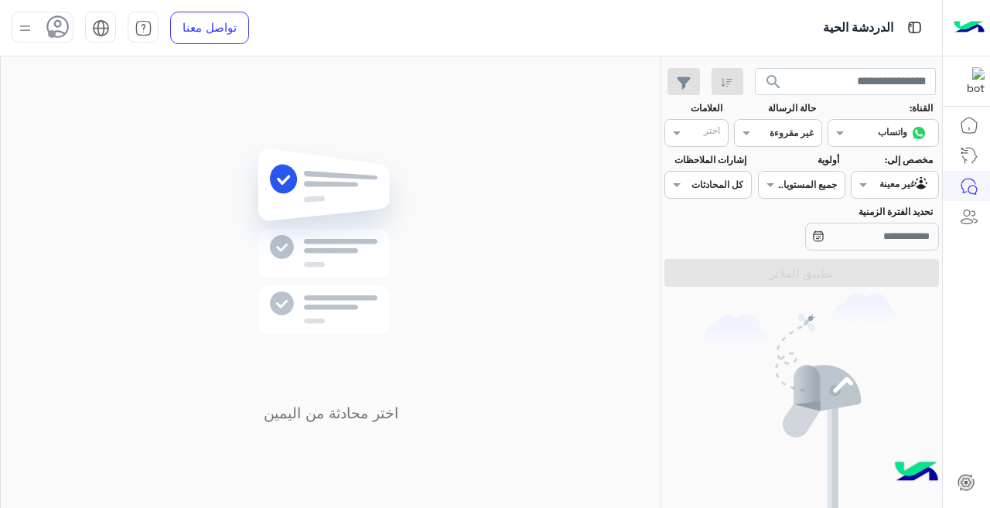
click at [797, 135] on input "text" at bounding box center [796, 132] width 36 height 14
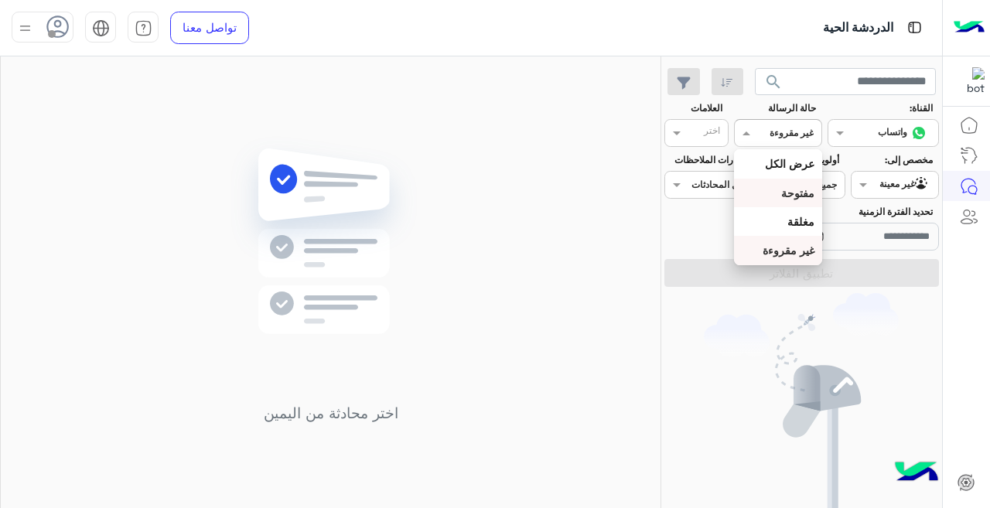
click at [788, 198] on b "مفتوحة" at bounding box center [797, 192] width 33 height 13
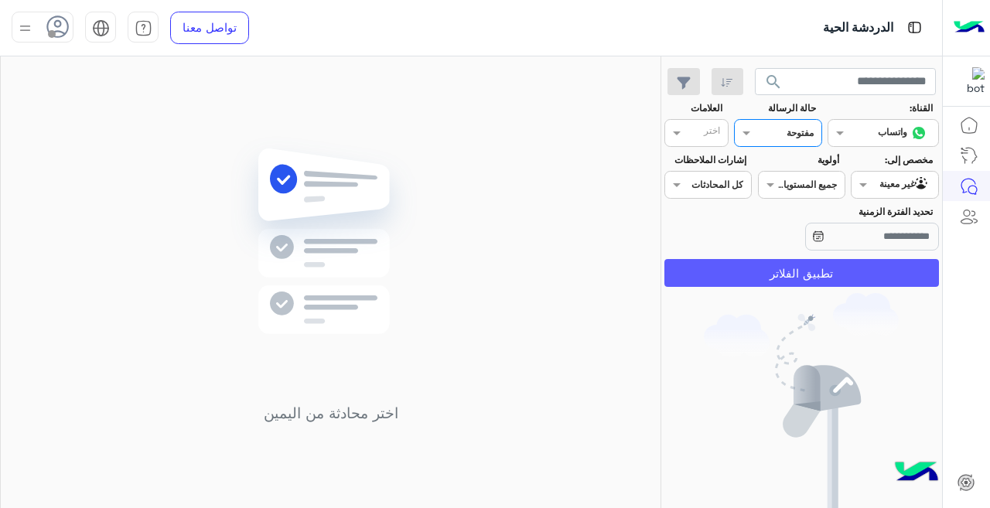
click at [801, 265] on button "تطبيق الفلاتر" at bounding box center [801, 273] width 275 height 28
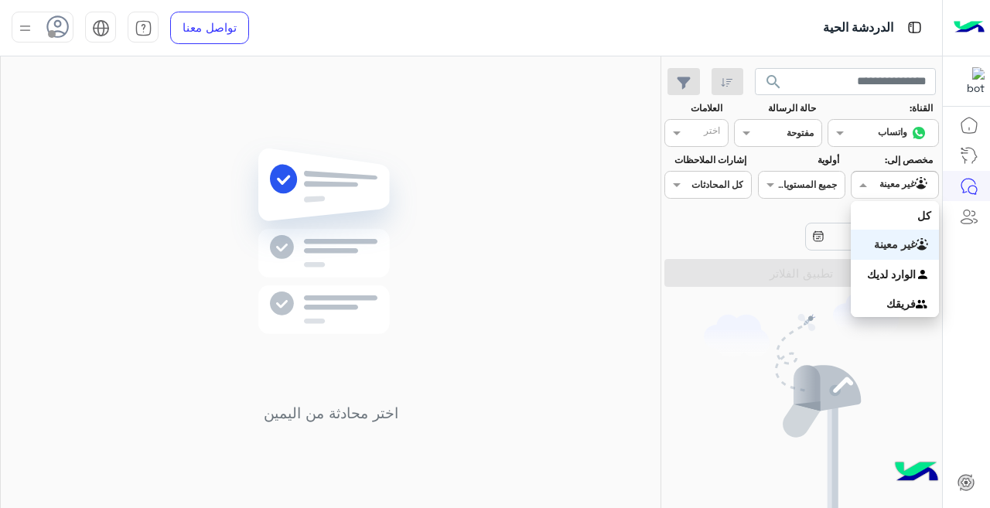
click at [881, 182] on div at bounding box center [895, 183] width 86 height 15
click at [904, 220] on div "كل" at bounding box center [894, 215] width 87 height 29
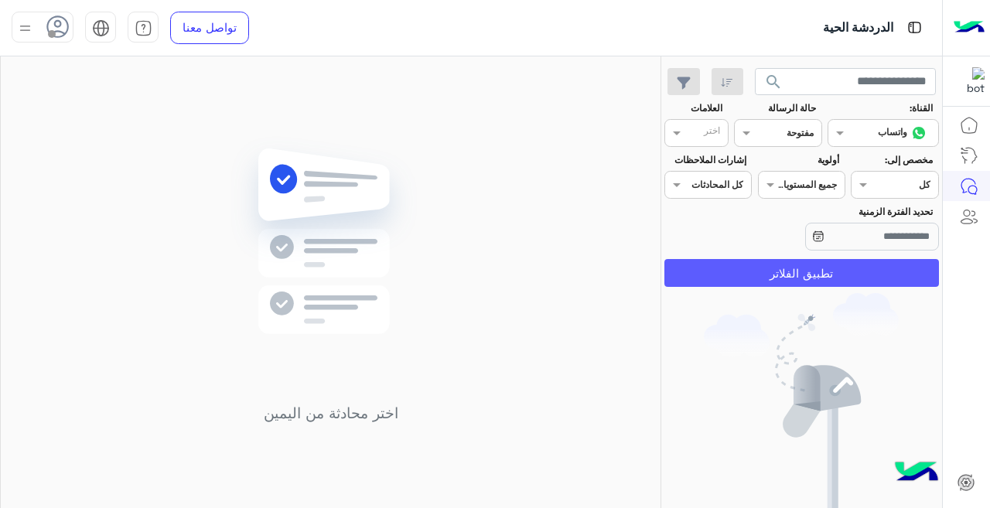
click at [818, 276] on button "تطبيق الفلاتر" at bounding box center [801, 273] width 275 height 28
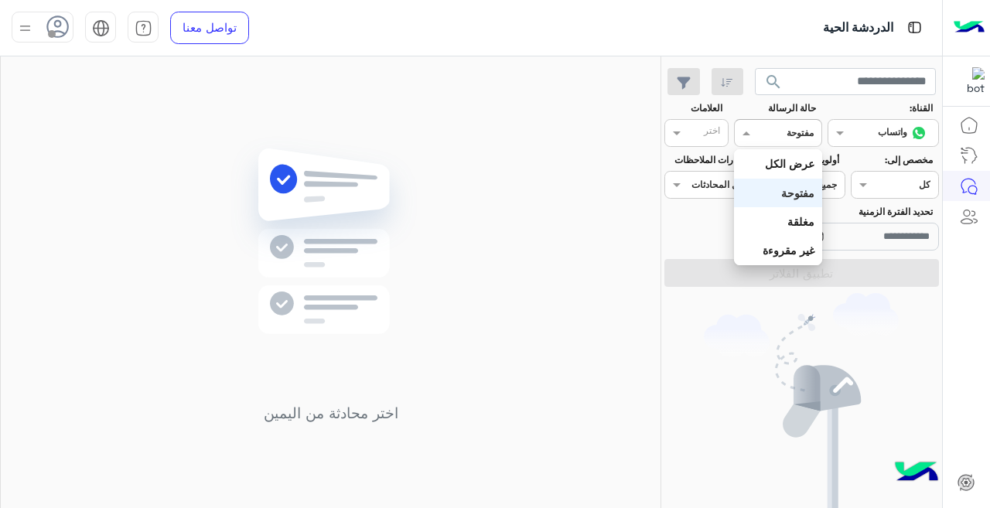
click at [786, 135] on input "text" at bounding box center [796, 132] width 36 height 14
click at [790, 159] on b "عرض الكل" at bounding box center [790, 163] width 50 height 13
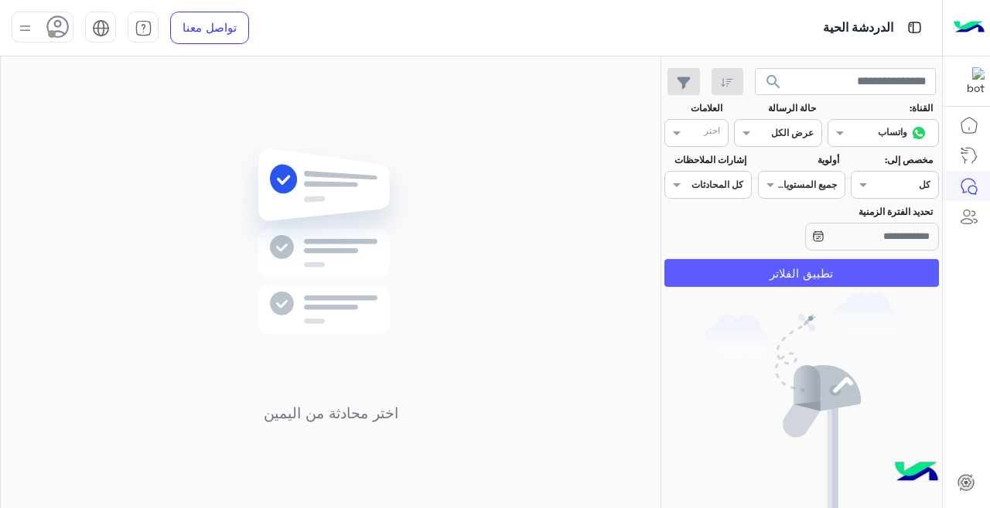
click at [771, 265] on button "تطبيق الفلاتر" at bounding box center [801, 273] width 275 height 28
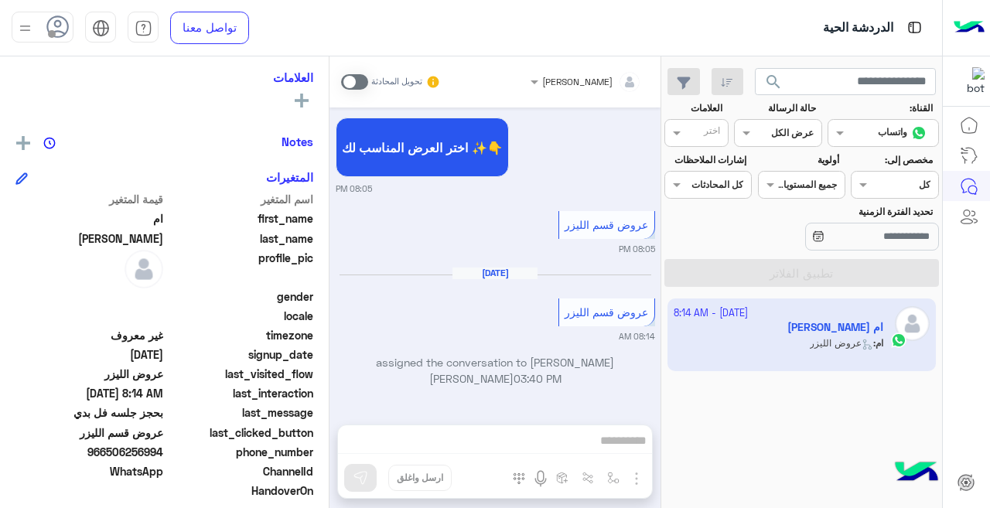
scroll to position [254, 0]
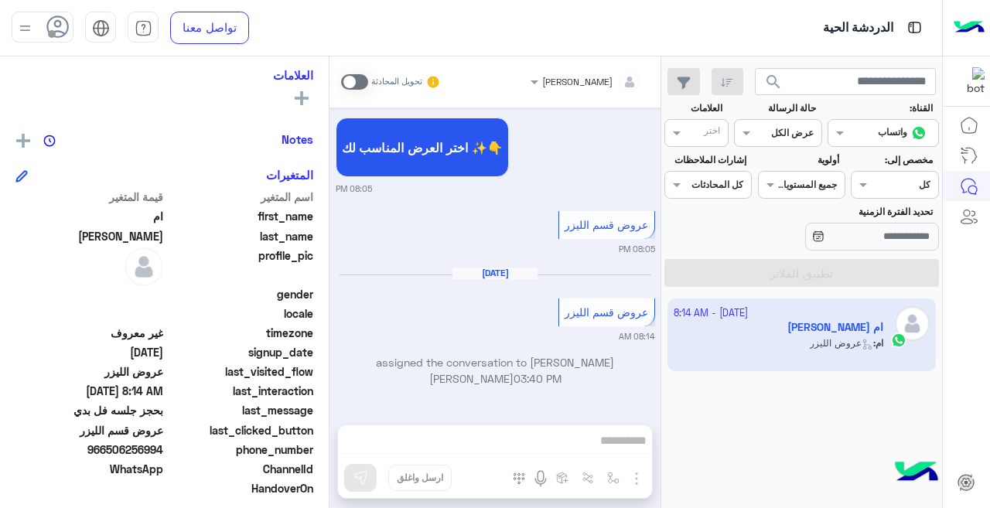
click at [780, 123] on div "القناه عرض الكل" at bounding box center [777, 133] width 87 height 28
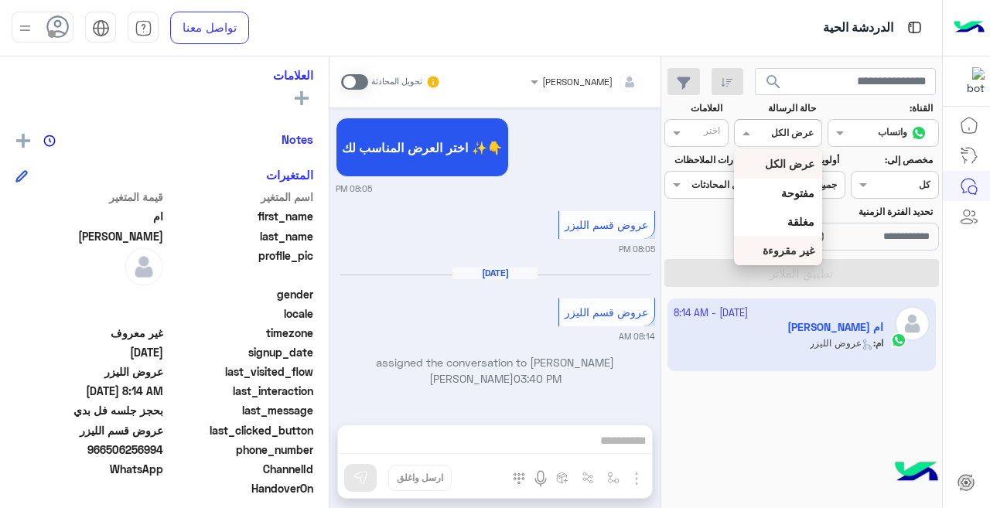
click at [787, 241] on div "غير مقروءة" at bounding box center [777, 250] width 87 height 29
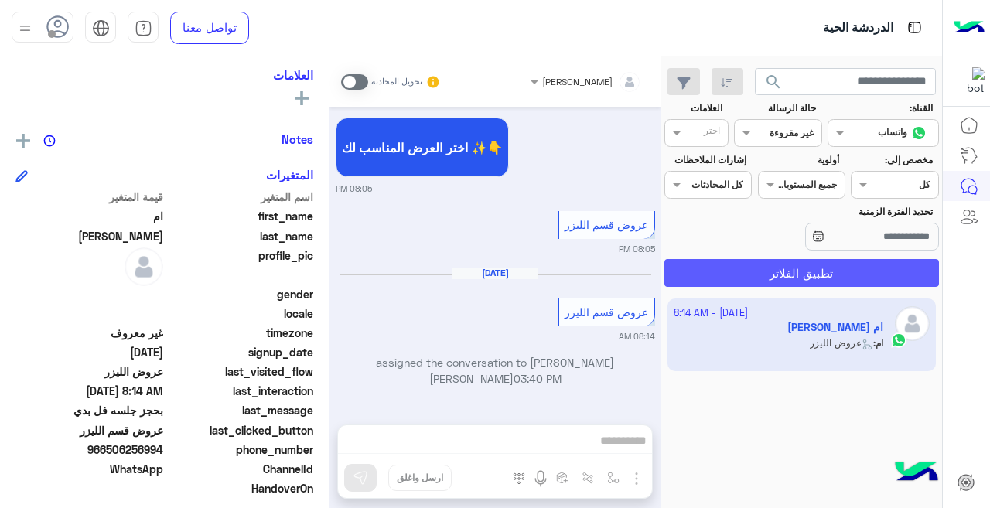
click at [799, 280] on button "تطبيق الفلاتر" at bounding box center [801, 273] width 275 height 28
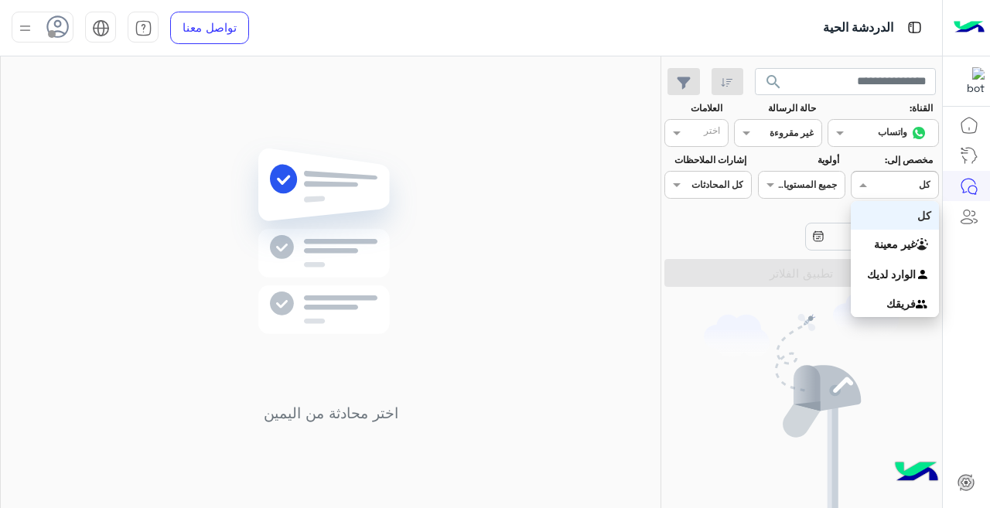
click at [863, 181] on span at bounding box center [861, 184] width 19 height 16
click at [889, 244] on b "غير معينة" at bounding box center [895, 243] width 42 height 13
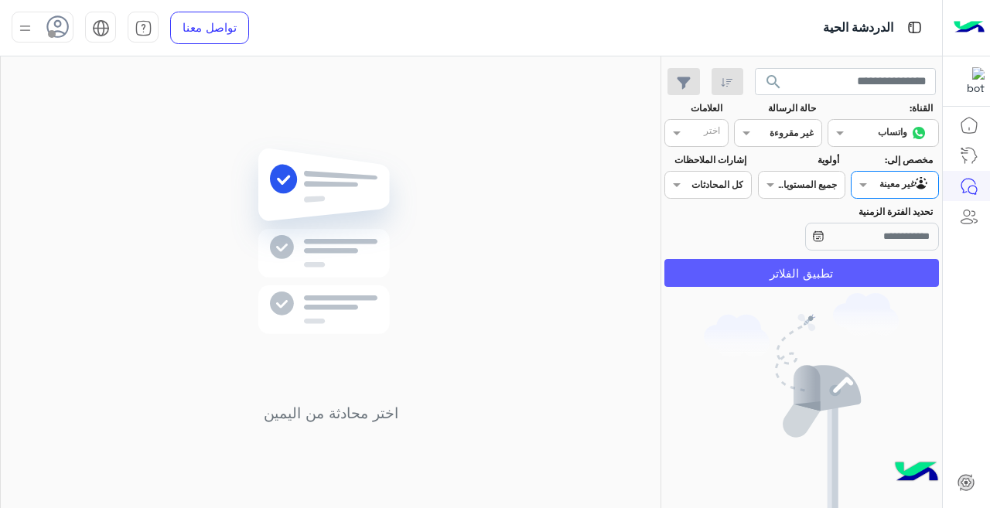
click at [838, 277] on button "تطبيق الفلاتر" at bounding box center [801, 273] width 275 height 28
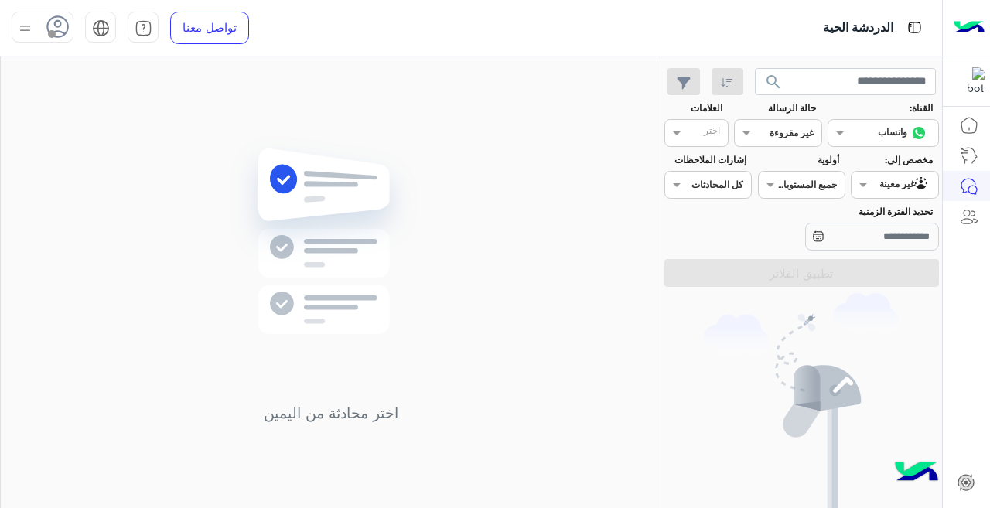
click at [808, 190] on div "جميع المستويات جميع المستويات" at bounding box center [811, 185] width 67 height 14
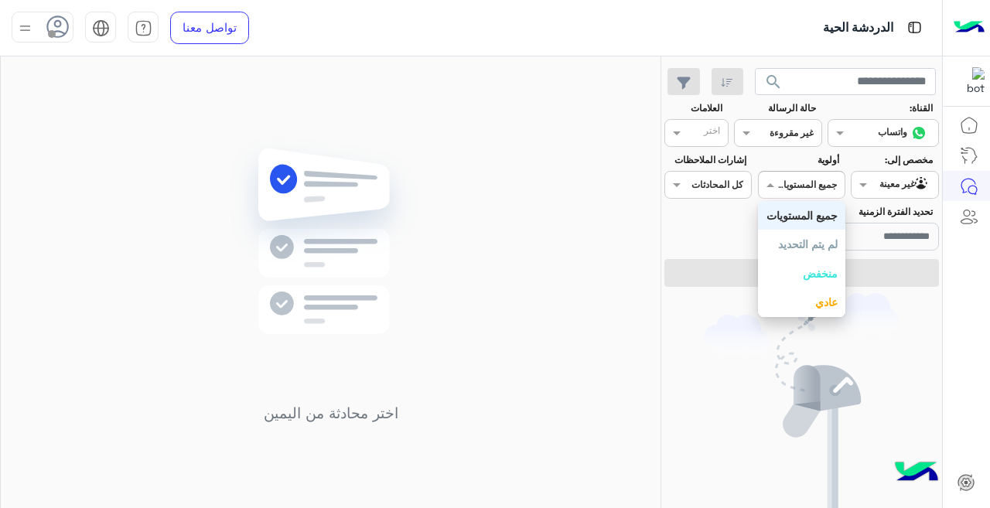
click at [811, 204] on div "جميع المستويات" at bounding box center [801, 215] width 87 height 29
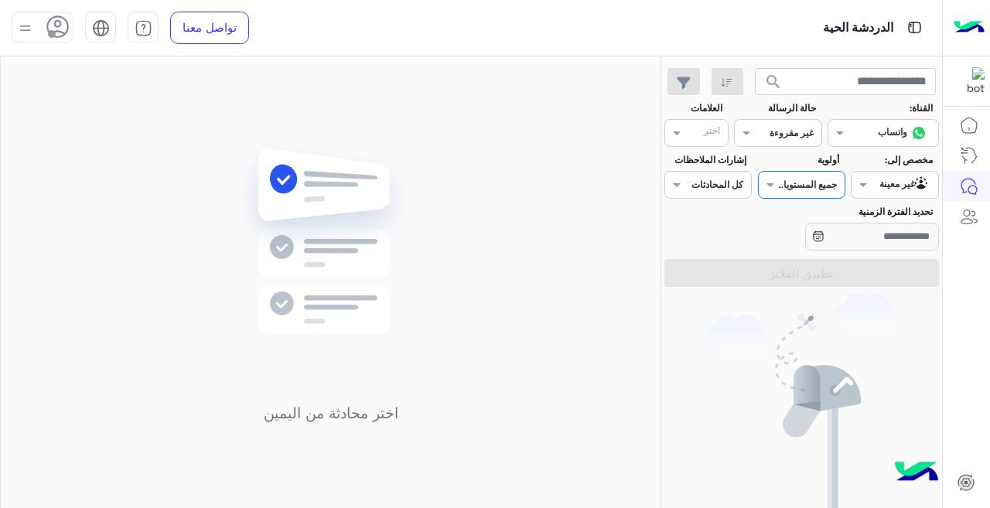
drag, startPoint x: 896, startPoint y: 175, endPoint x: 895, endPoint y: 186, distance: 10.9
click at [896, 176] on div "Agent Filter غير معينة" at bounding box center [894, 185] width 87 height 28
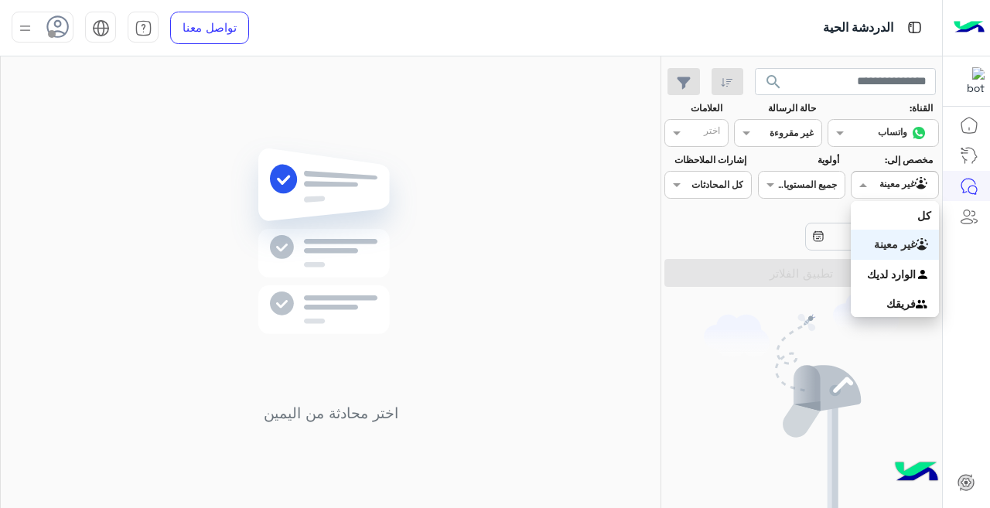
drag, startPoint x: 899, startPoint y: 241, endPoint x: 886, endPoint y: 246, distance: 14.2
click at [898, 240] on b "غير معينة" at bounding box center [895, 243] width 42 height 13
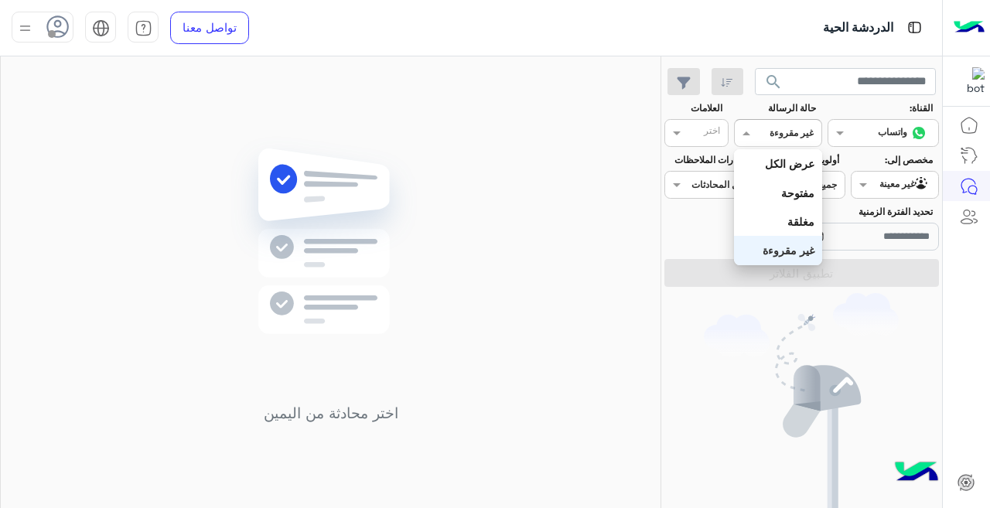
click at [743, 133] on span at bounding box center [744, 133] width 19 height 16
click at [797, 252] on b "غير مقروءة" at bounding box center [789, 250] width 52 height 13
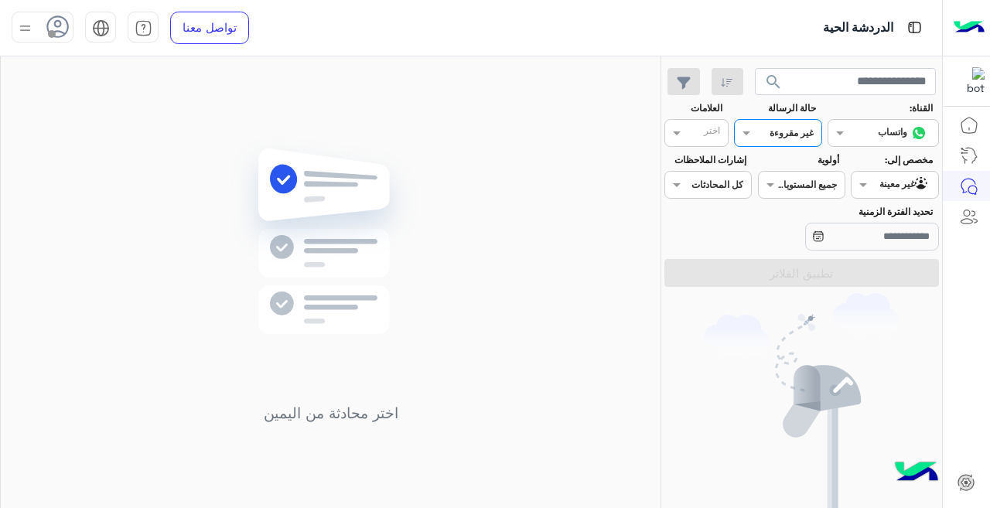
click at [781, 123] on div "القناه غير مقروءة" at bounding box center [777, 133] width 87 height 28
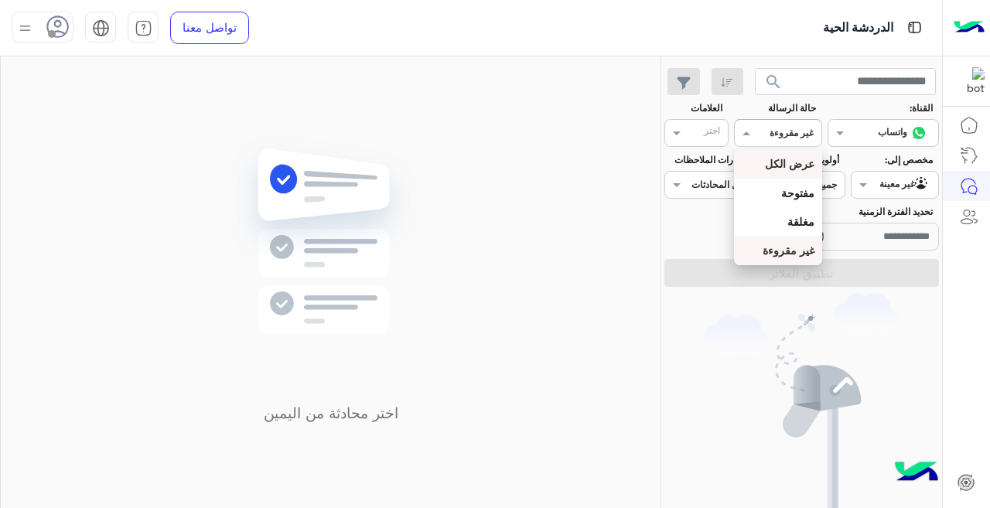
click at [780, 162] on b "عرض الكل" at bounding box center [790, 163] width 50 height 13
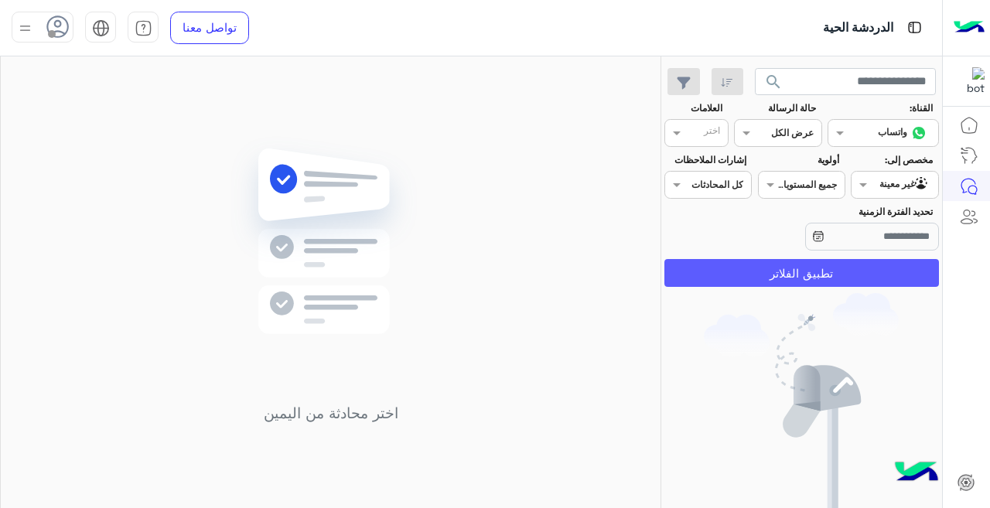
click at [803, 265] on button "تطبيق الفلاتر" at bounding box center [801, 273] width 275 height 28
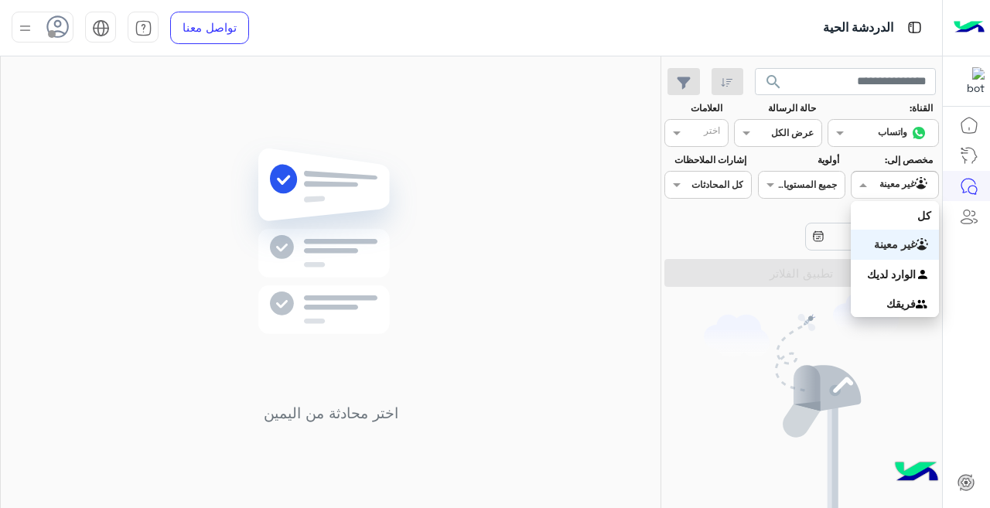
click at [915, 191] on img at bounding box center [922, 184] width 15 height 15
click at [906, 266] on div "الوارد لديك" at bounding box center [894, 275] width 87 height 30
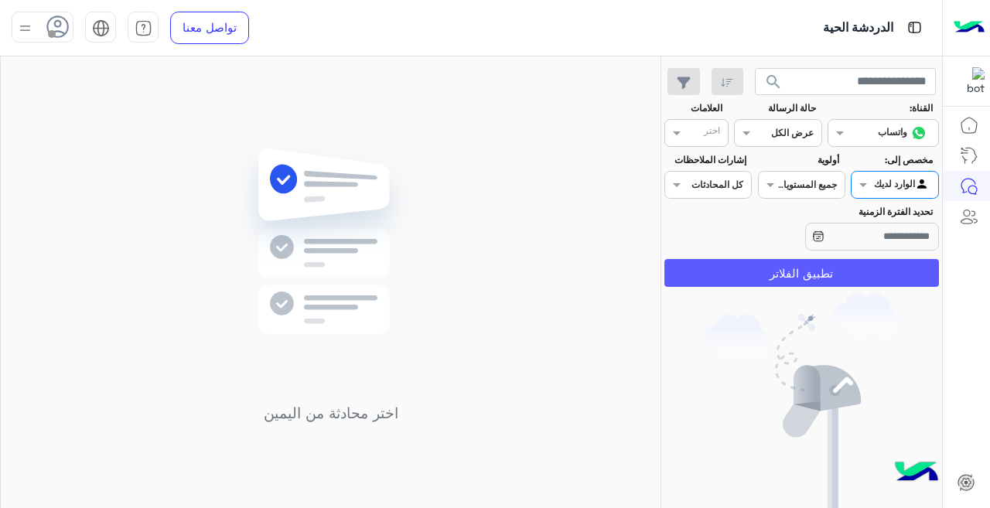
click at [857, 278] on button "تطبيق الفلاتر" at bounding box center [801, 273] width 275 height 28
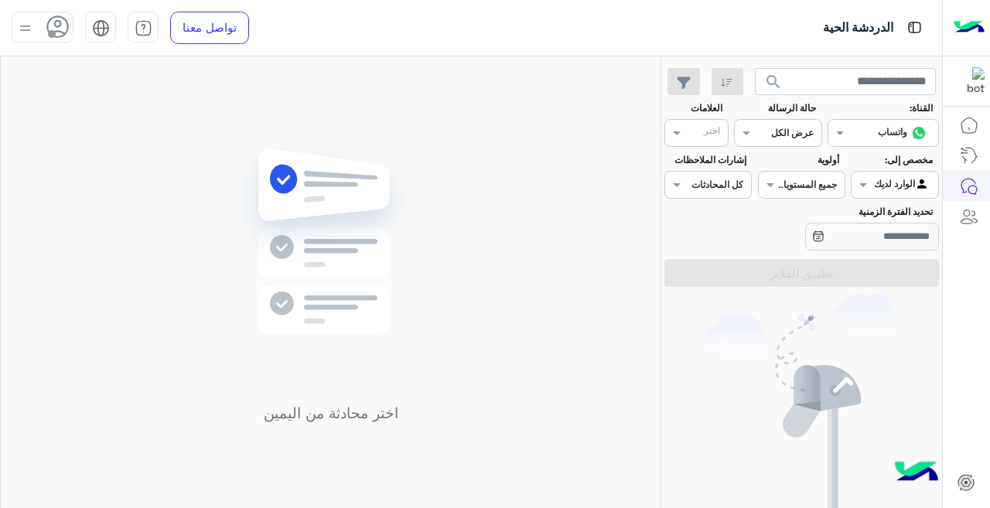
click at [888, 184] on div at bounding box center [895, 183] width 86 height 15
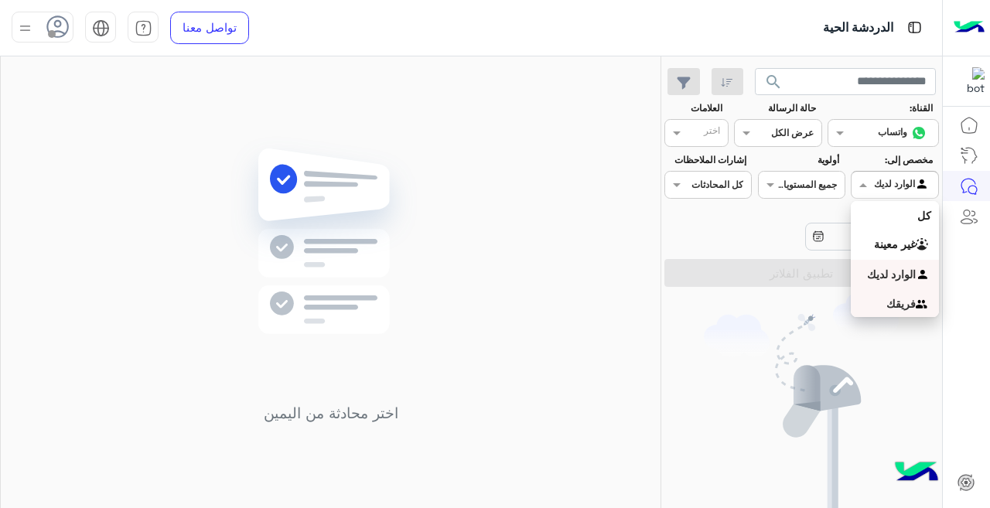
click at [914, 297] on b "فريقك" at bounding box center [900, 303] width 29 height 13
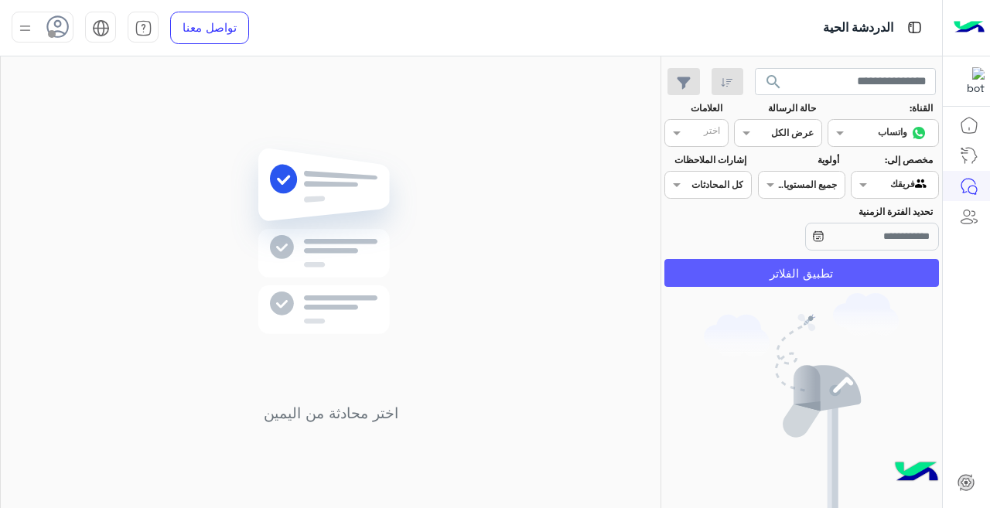
click at [850, 274] on button "تطبيق الفلاتر" at bounding box center [801, 273] width 275 height 28
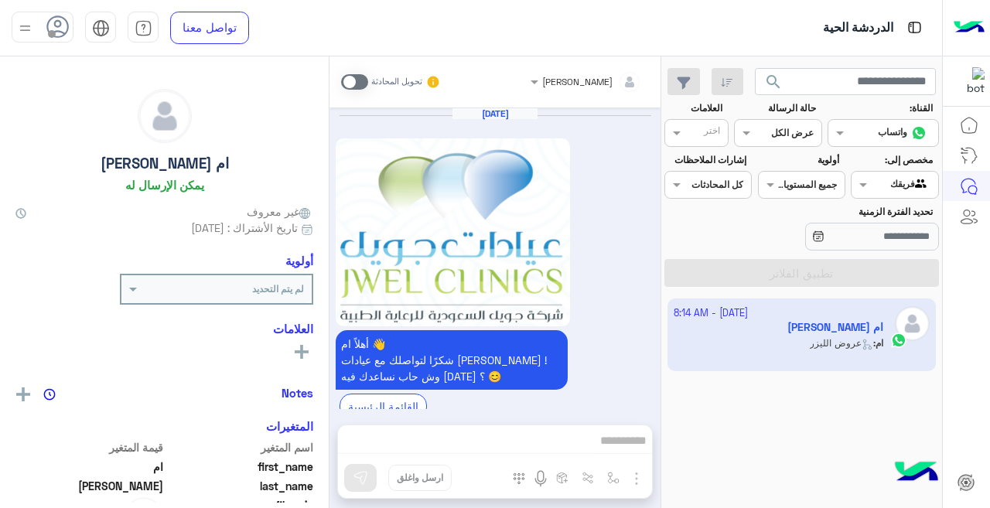
scroll to position [769, 0]
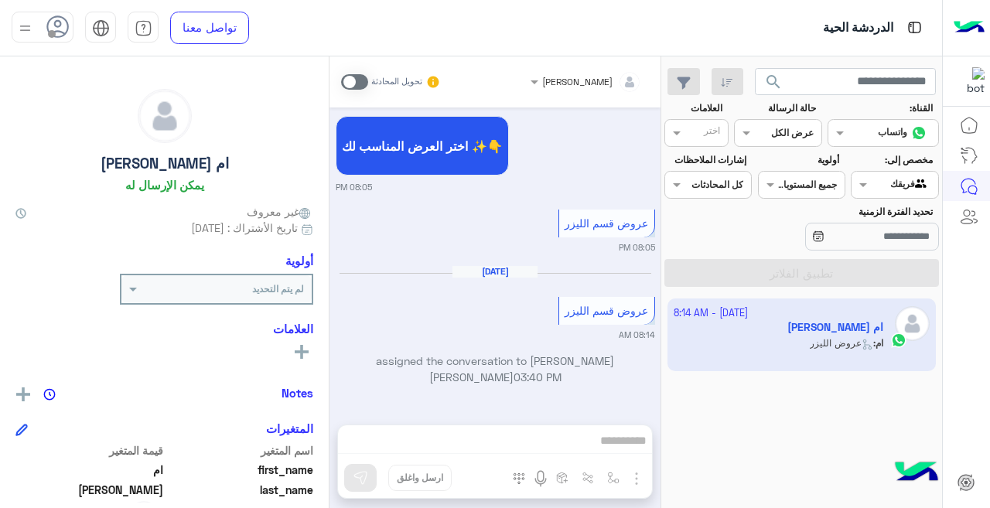
click at [895, 200] on section "القناة: القناه واتساب حالة الرسالة القناه عرض الكل العلامات اختر مخصص إلى: Agen…" at bounding box center [802, 194] width 258 height 186
click at [893, 178] on div at bounding box center [895, 183] width 86 height 15
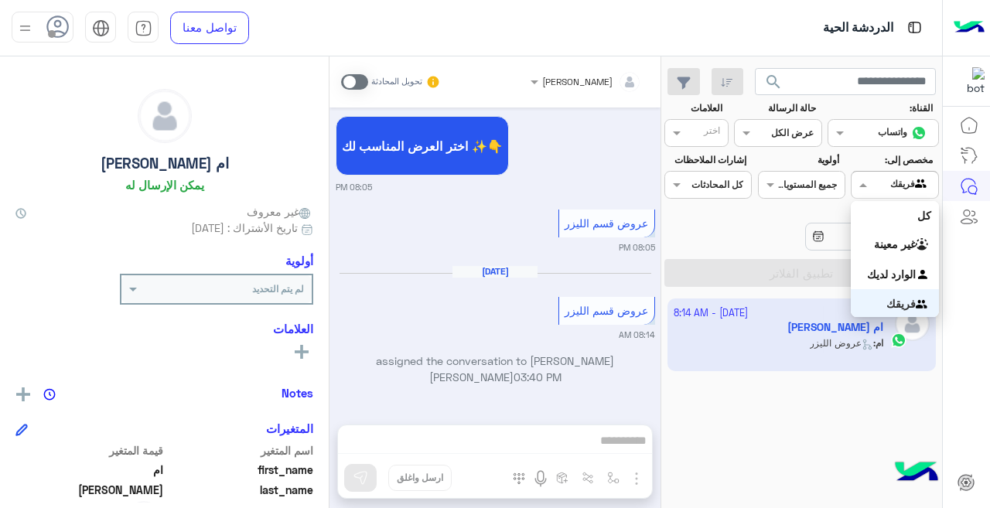
scroll to position [1, 0]
click at [900, 218] on div "كل" at bounding box center [894, 214] width 87 height 29
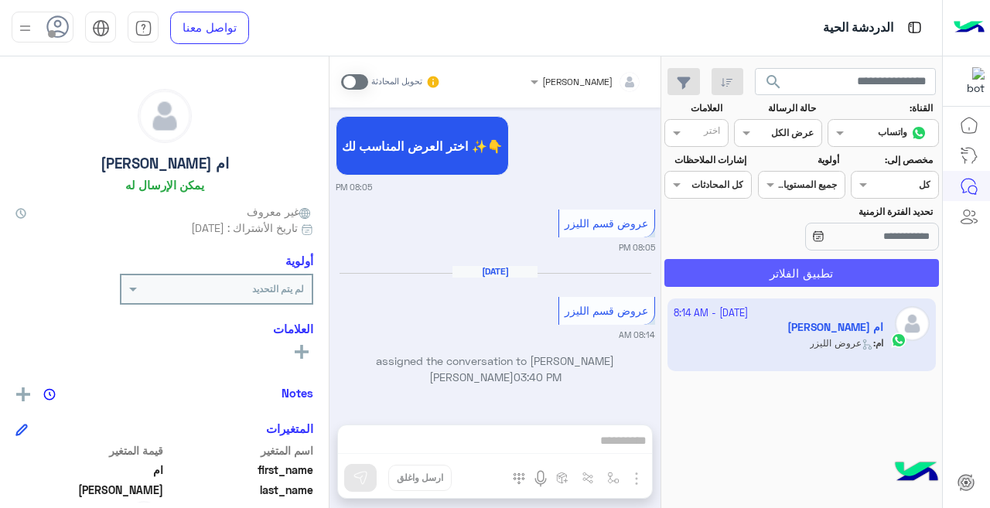
click at [859, 268] on button "تطبيق الفلاتر" at bounding box center [801, 273] width 275 height 28
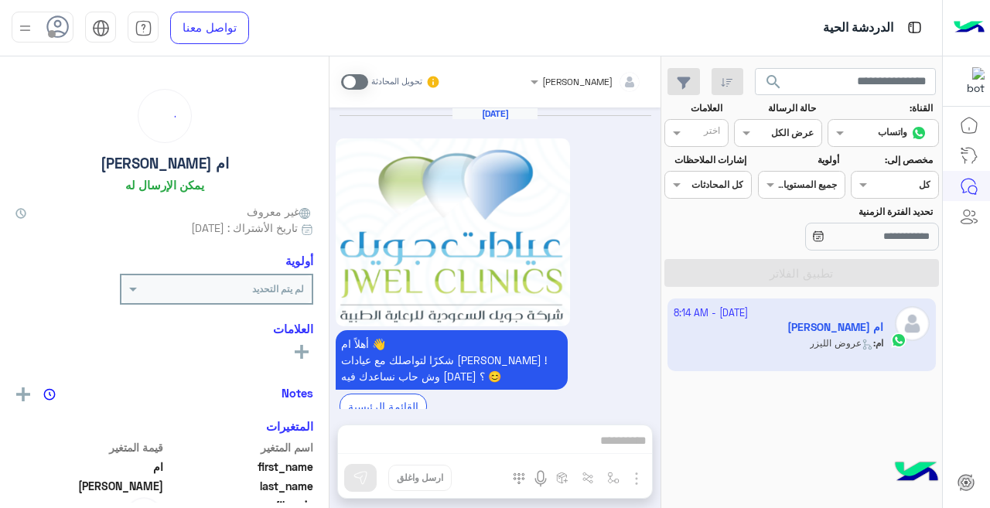
scroll to position [769, 0]
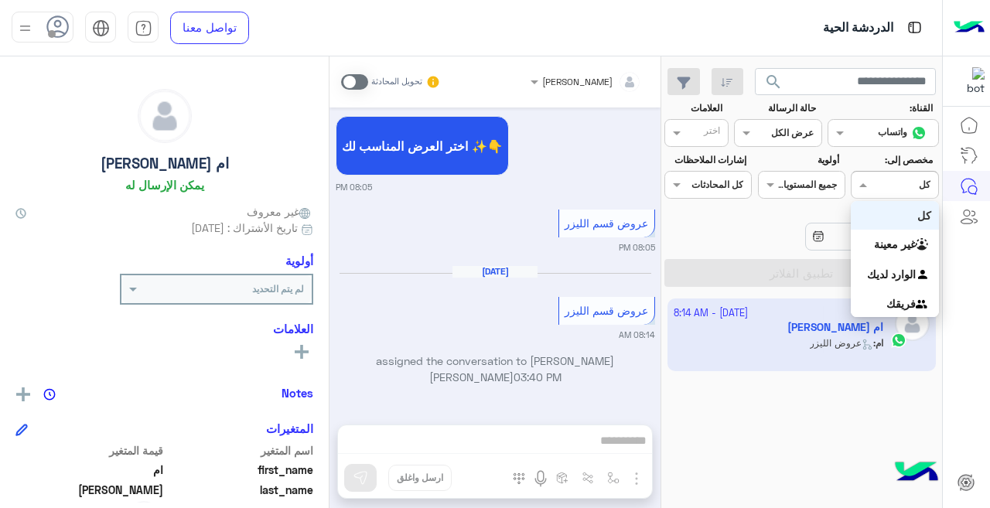
click at [876, 184] on div at bounding box center [895, 183] width 86 height 15
click at [911, 242] on b "غير معينة" at bounding box center [895, 243] width 42 height 13
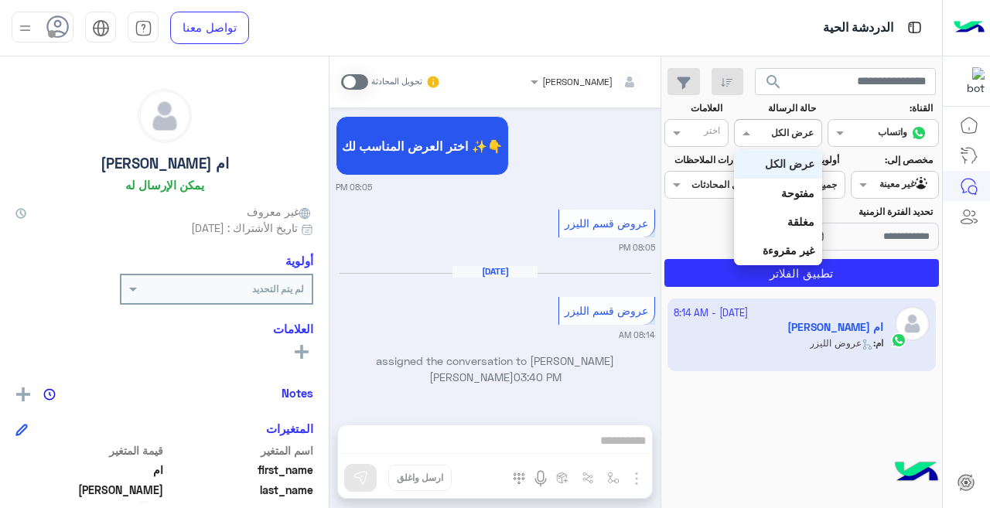
click at [767, 138] on div "القناه عرض الكل" at bounding box center [787, 133] width 67 height 14
click at [798, 251] on b "غير مقروءة" at bounding box center [789, 250] width 52 height 13
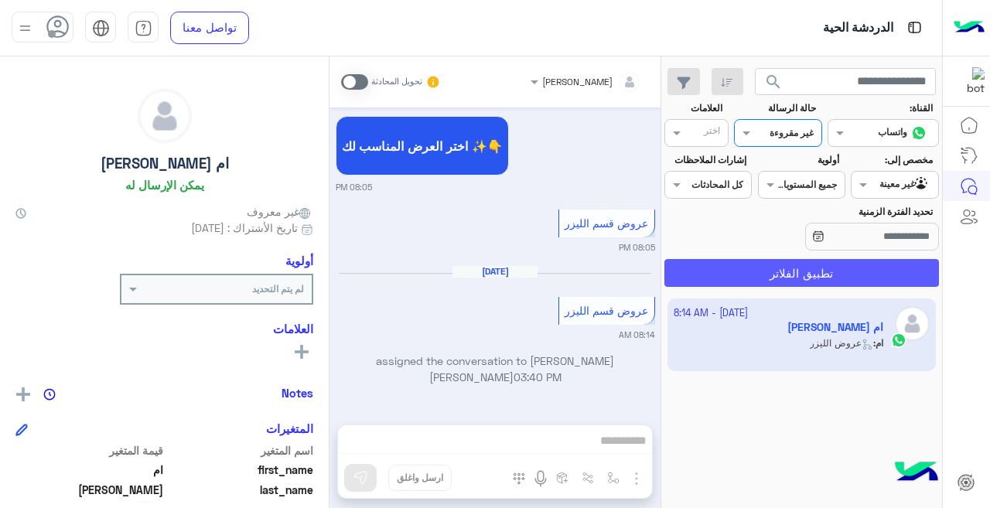
click at [798, 271] on button "تطبيق الفلاتر" at bounding box center [801, 273] width 275 height 28
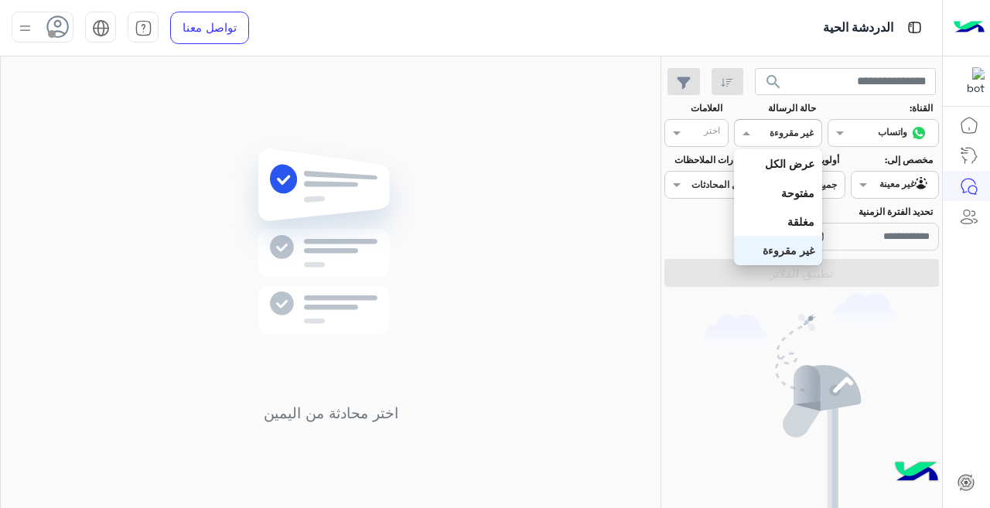
click at [780, 130] on input "text" at bounding box center [796, 132] width 36 height 14
click at [796, 159] on b "عرض الكل" at bounding box center [790, 163] width 50 height 13
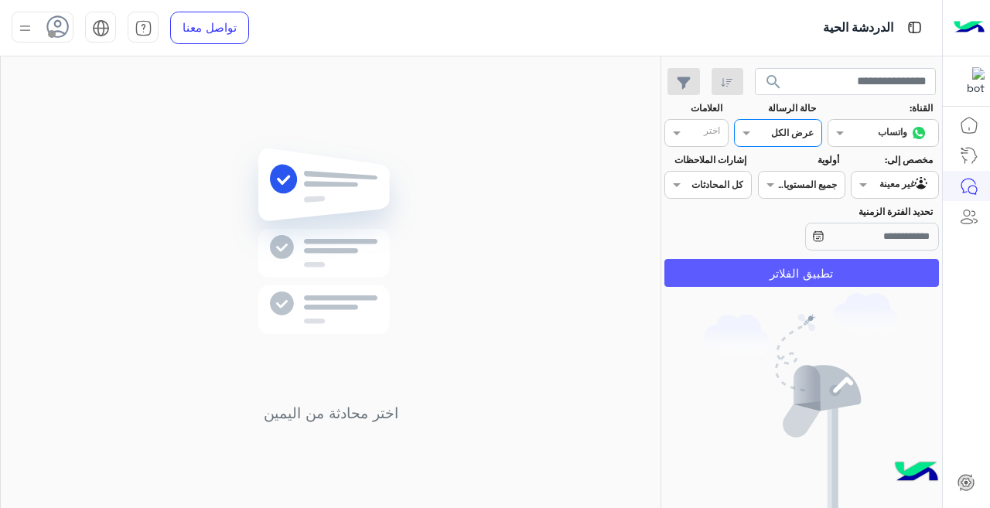
click at [828, 264] on button "تطبيق الفلاتر" at bounding box center [801, 273] width 275 height 28
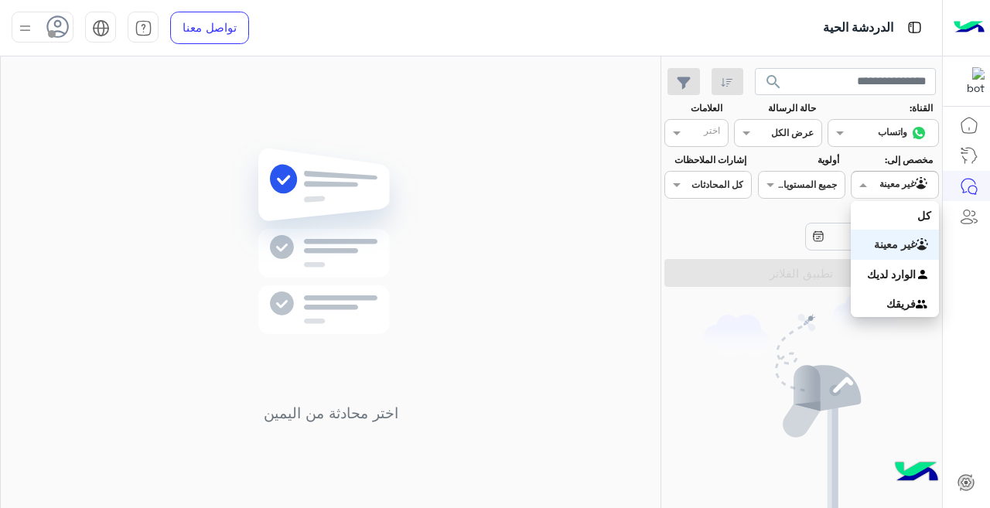
click at [925, 179] on input "text" at bounding box center [913, 183] width 36 height 14
click at [907, 277] on b "الوارد لديك" at bounding box center [891, 274] width 49 height 13
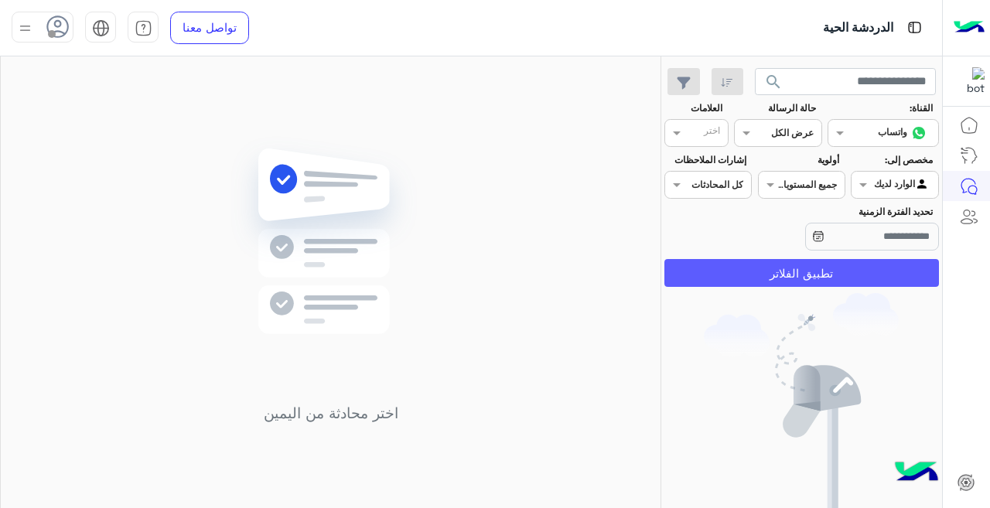
click at [898, 277] on button "تطبيق الفلاتر" at bounding box center [801, 273] width 275 height 28
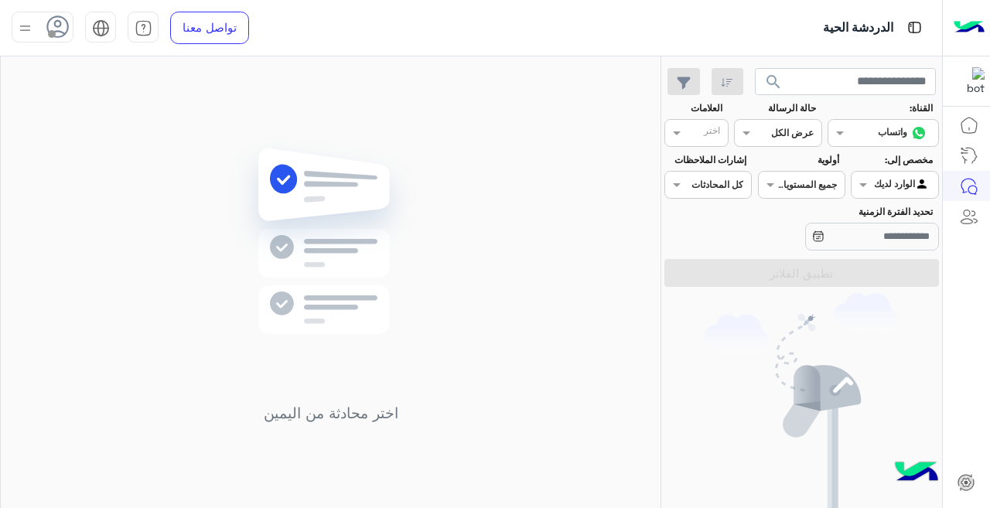
click at [32, 28] on img at bounding box center [24, 28] width 19 height 19
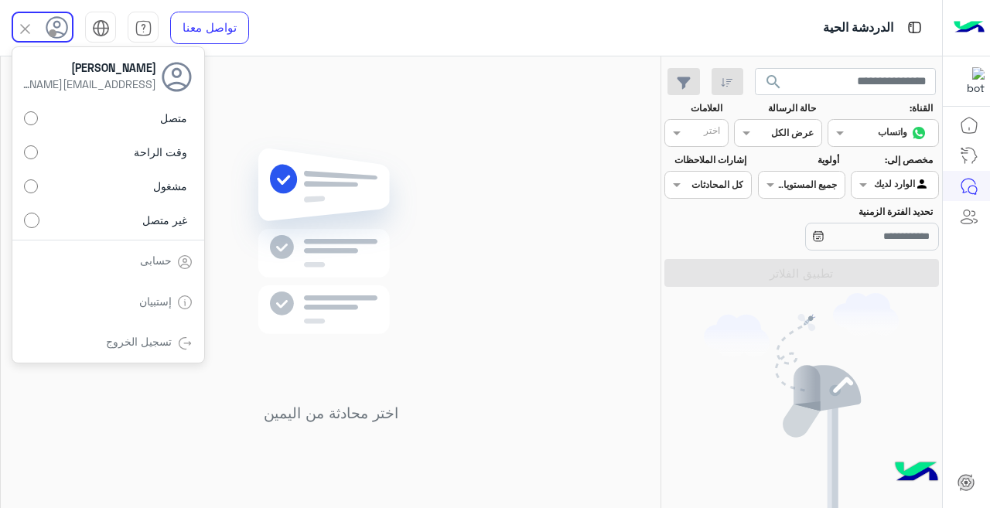
click at [144, 125] on label "متصل" at bounding box center [108, 118] width 169 height 28
click at [416, 144] on img at bounding box center [331, 264] width 224 height 257
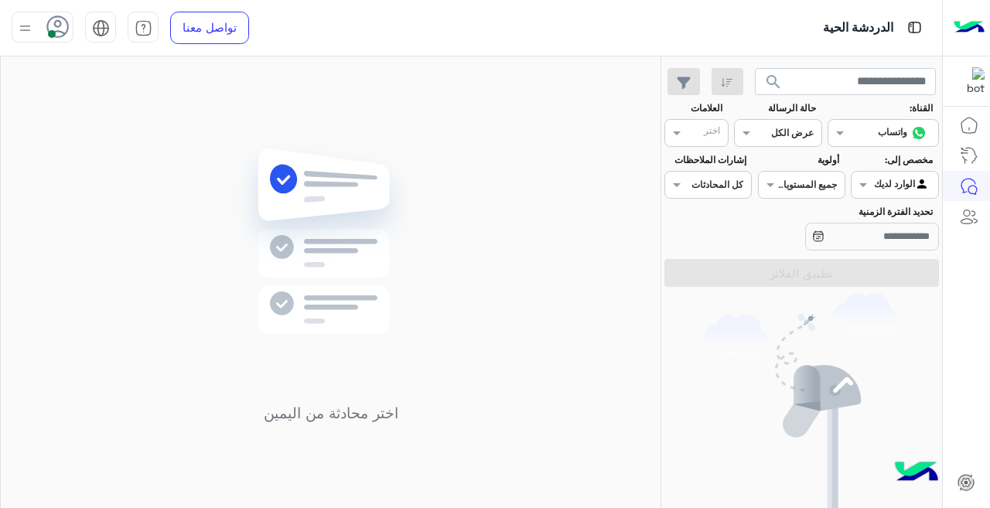
click at [790, 145] on div "القناه عرض الكل" at bounding box center [777, 133] width 87 height 28
click at [815, 221] on div "مغلقة" at bounding box center [777, 221] width 87 height 29
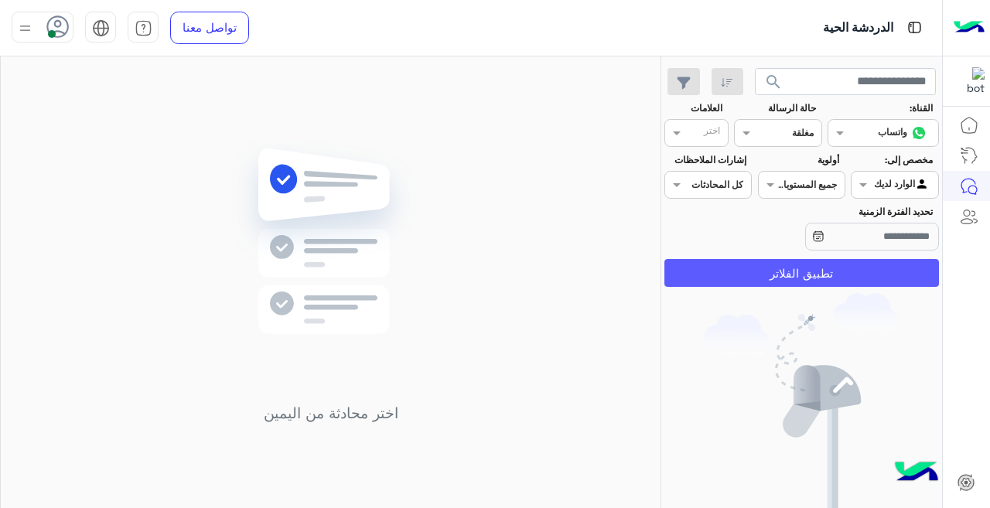
click at [809, 266] on button "تطبيق الفلاتر" at bounding box center [801, 273] width 275 height 28
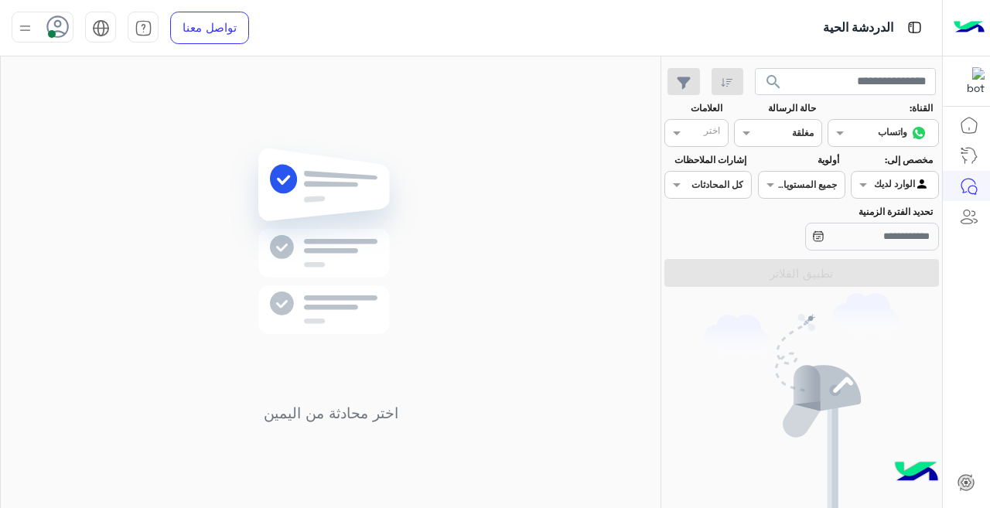
click at [688, 67] on app-inbox-users-filters "search القناة: القناه واتساب حالة الرسالة القناه مغلقة العلامات اختر مخصص إلى: …" at bounding box center [801, 174] width 281 height 237
click at [688, 84] on icon "button" at bounding box center [684, 83] width 14 height 13
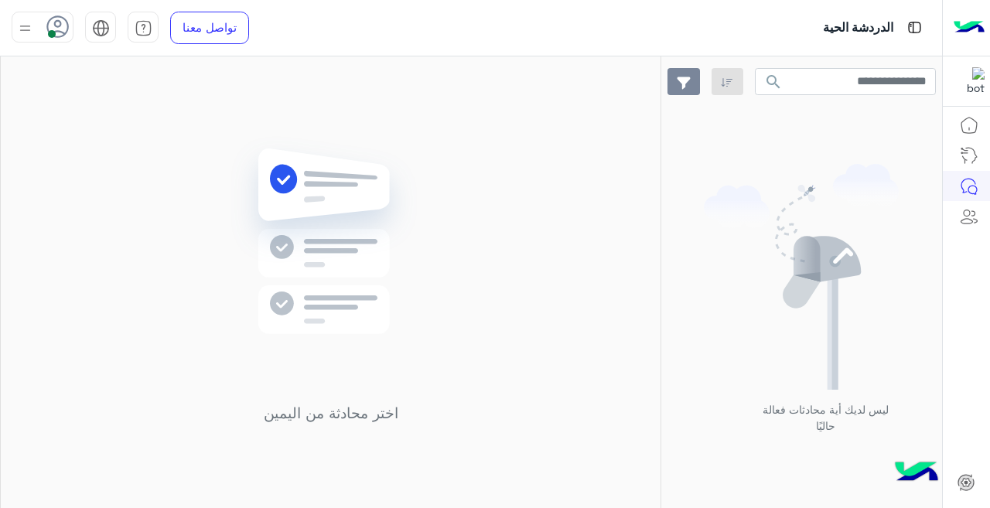
click at [688, 84] on icon "button" at bounding box center [684, 83] width 14 height 13
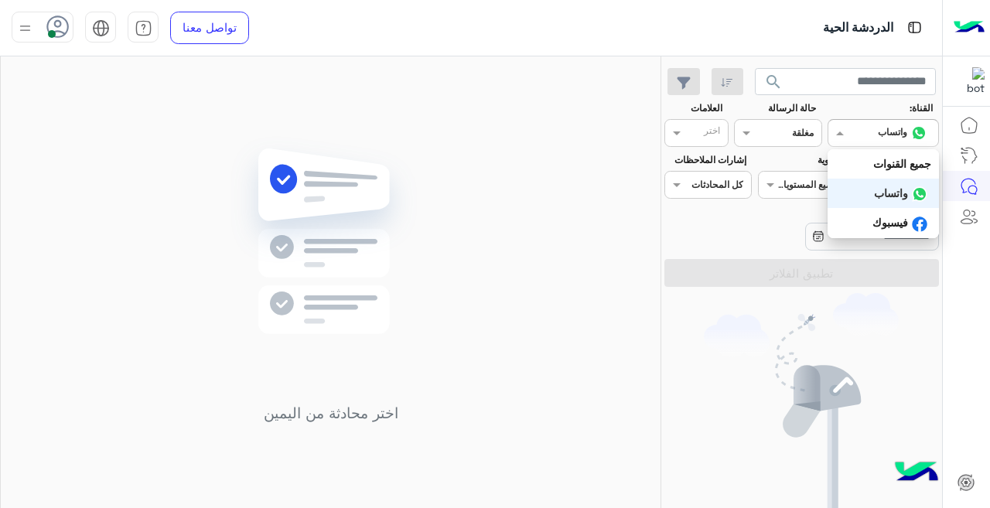
click at [892, 145] on div "القناه واتساب" at bounding box center [883, 133] width 111 height 28
click at [897, 193] on b "واتساب" at bounding box center [891, 192] width 34 height 13
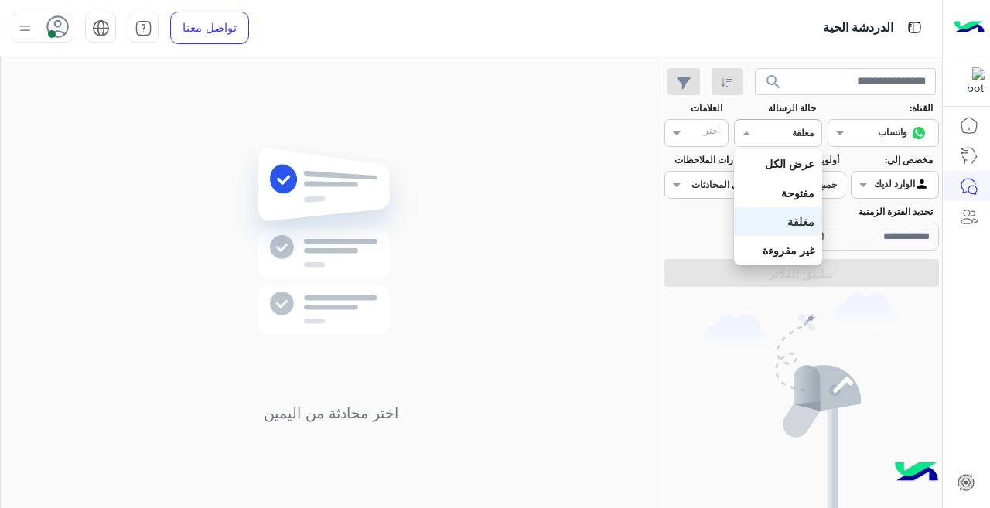
click at [767, 139] on div "القناه مغلقة" at bounding box center [787, 133] width 67 height 14
click at [808, 249] on b "غير مقروءة" at bounding box center [789, 250] width 52 height 13
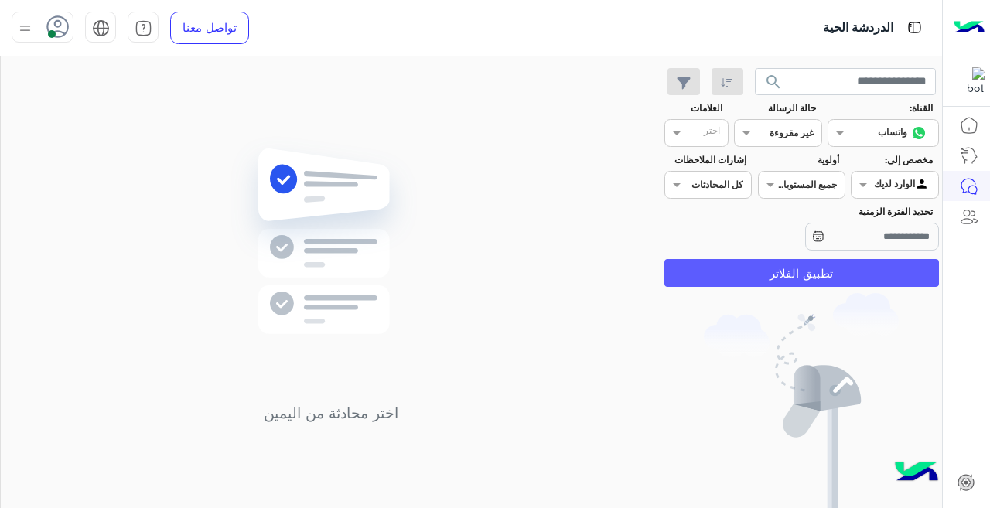
click at [869, 271] on button "تطبيق الفلاتر" at bounding box center [801, 273] width 275 height 28
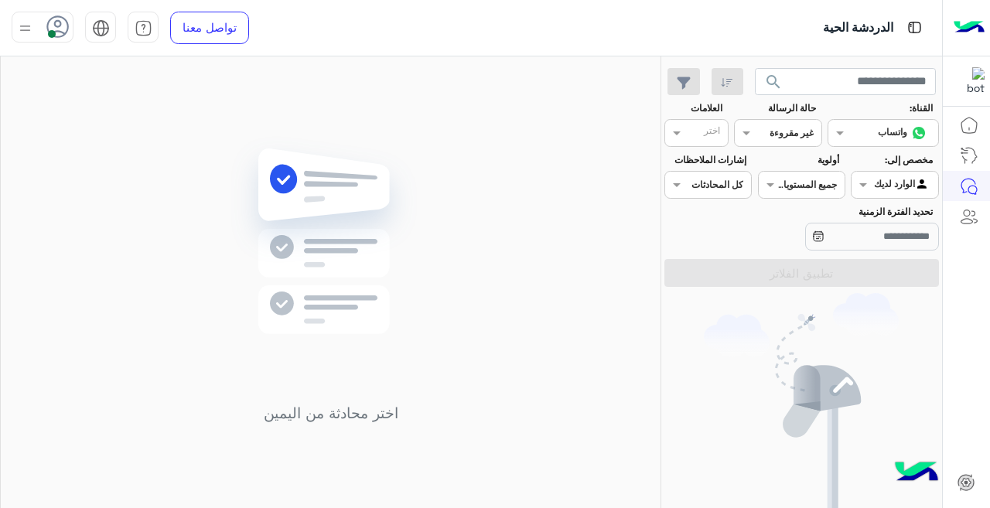
click at [895, 195] on div "Agent Filter الوارد لديك" at bounding box center [894, 185] width 87 height 28
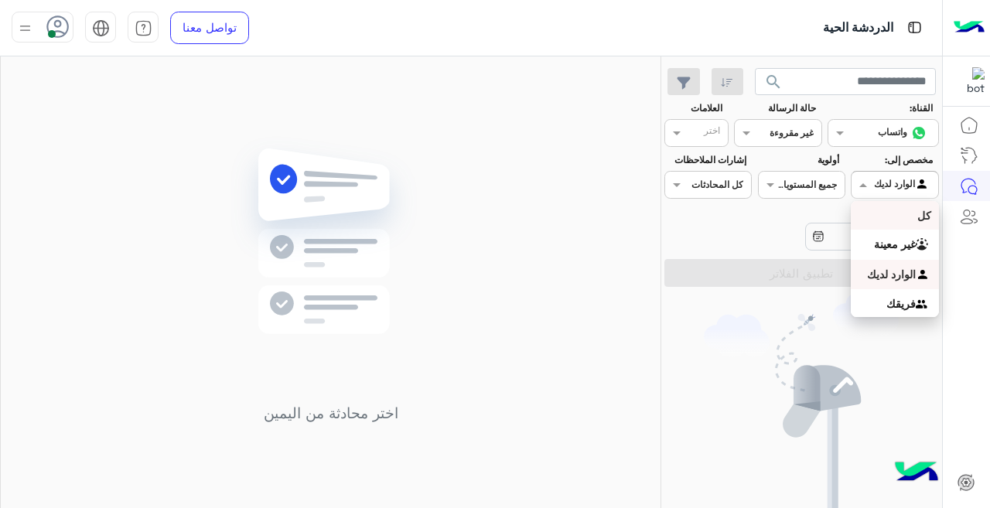
click at [908, 215] on div "كل" at bounding box center [894, 215] width 87 height 29
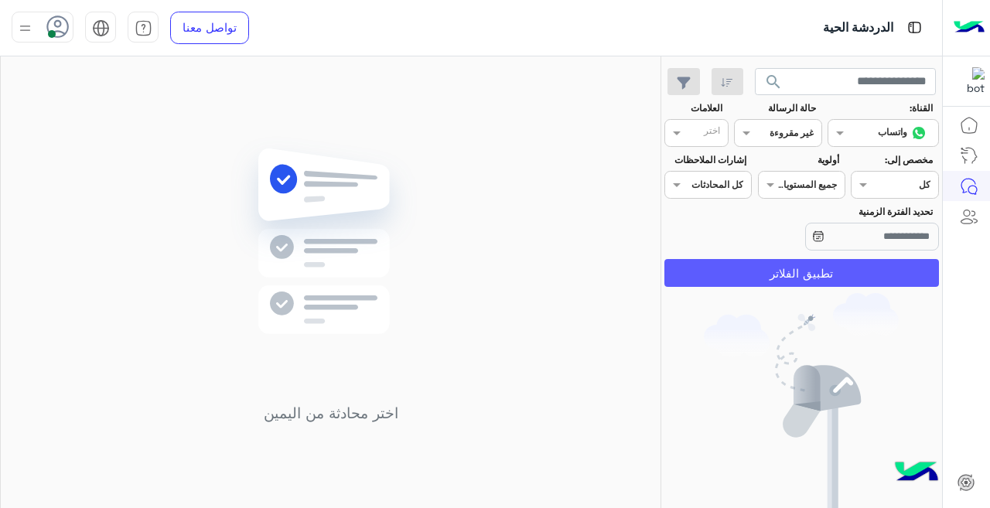
click at [855, 286] on button "تطبيق الفلاتر" at bounding box center [801, 273] width 275 height 28
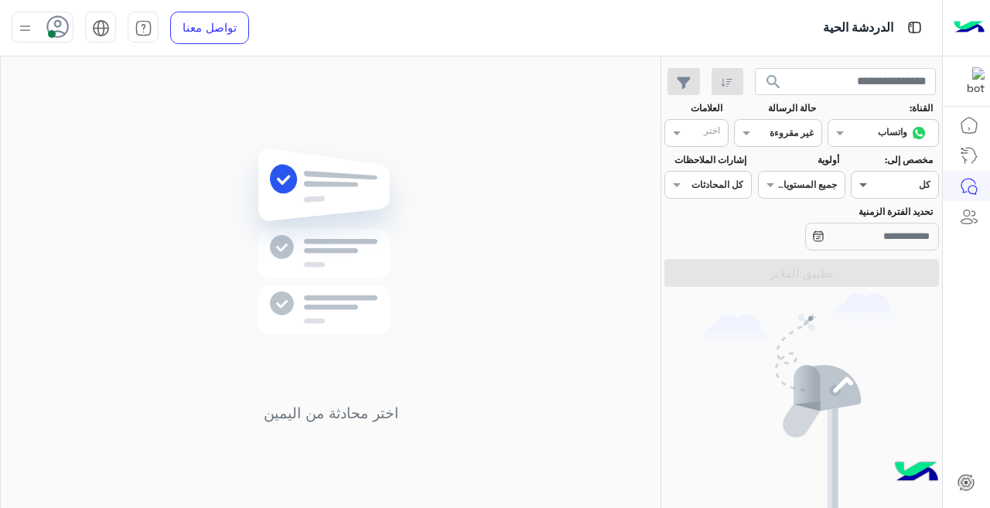
click at [866, 185] on span at bounding box center [861, 184] width 19 height 16
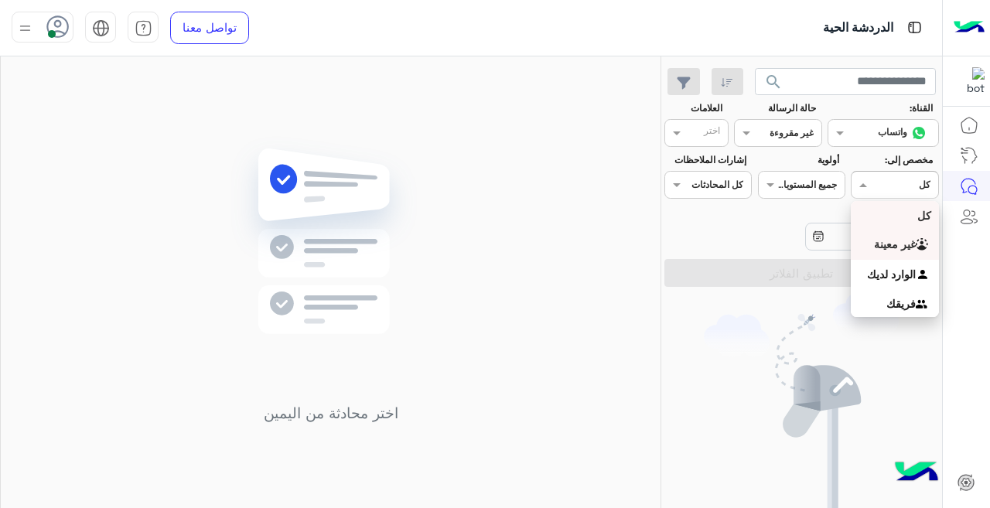
click at [883, 244] on b "غير معينة" at bounding box center [895, 243] width 42 height 13
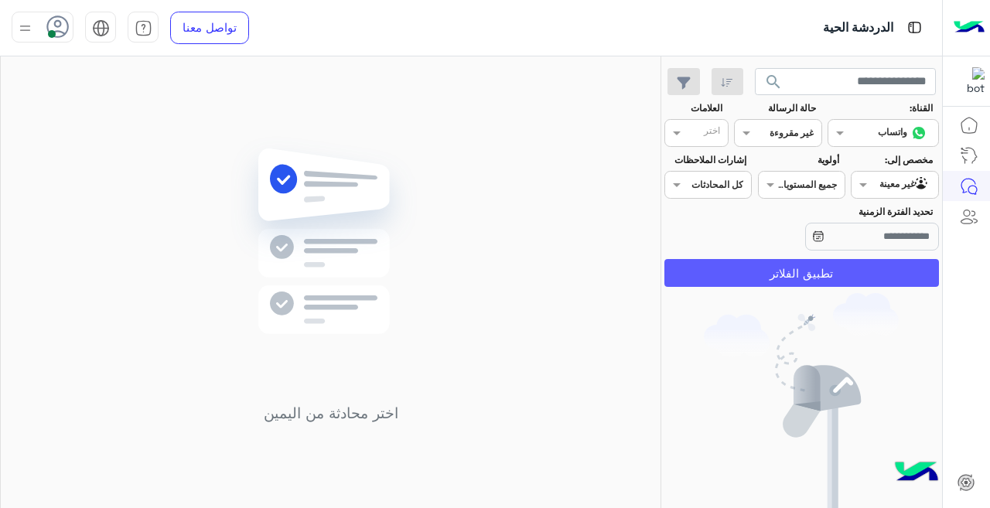
click at [859, 266] on button "تطبيق الفلاتر" at bounding box center [801, 273] width 275 height 28
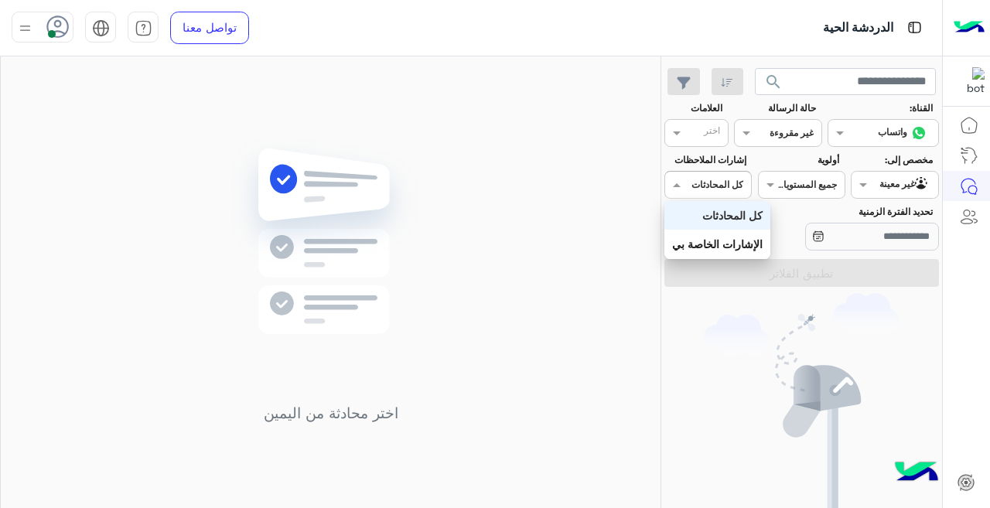
click at [705, 175] on div "اختر كل المحادثات" at bounding box center [707, 185] width 87 height 28
click at [456, 132] on div "اختر محادثة من اليمين" at bounding box center [331, 285] width 660 height 458
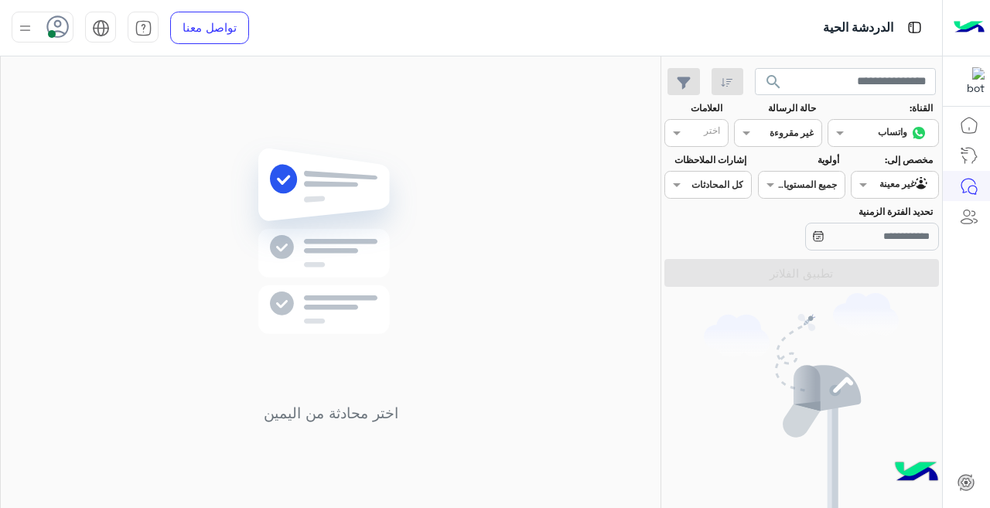
click at [26, 23] on img at bounding box center [24, 28] width 19 height 19
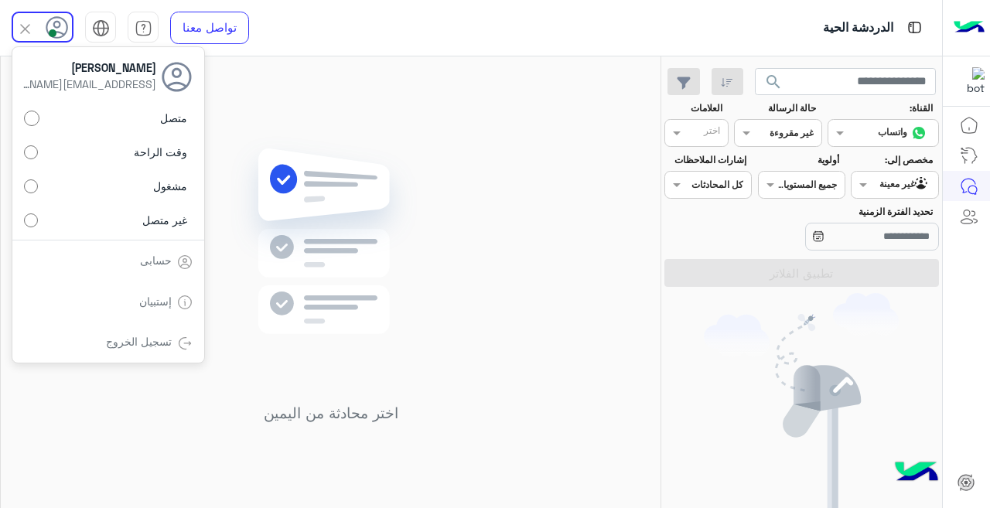
click at [333, 197] on img at bounding box center [331, 264] width 224 height 257
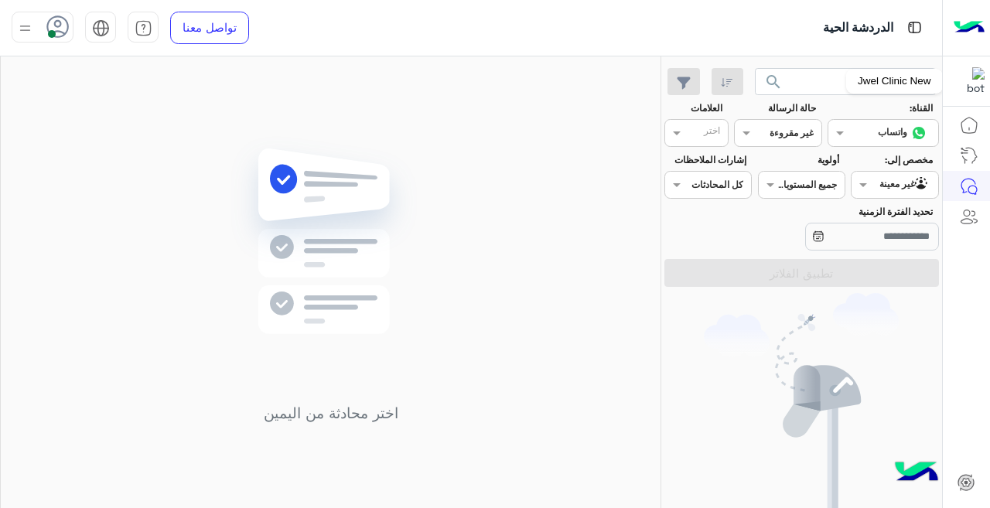
click at [961, 91] on img at bounding box center [971, 81] width 28 height 28
click at [968, 196] on link at bounding box center [969, 186] width 42 height 30
click at [772, 127] on div at bounding box center [778, 131] width 86 height 15
click at [692, 123] on div "اختر" at bounding box center [696, 133] width 64 height 28
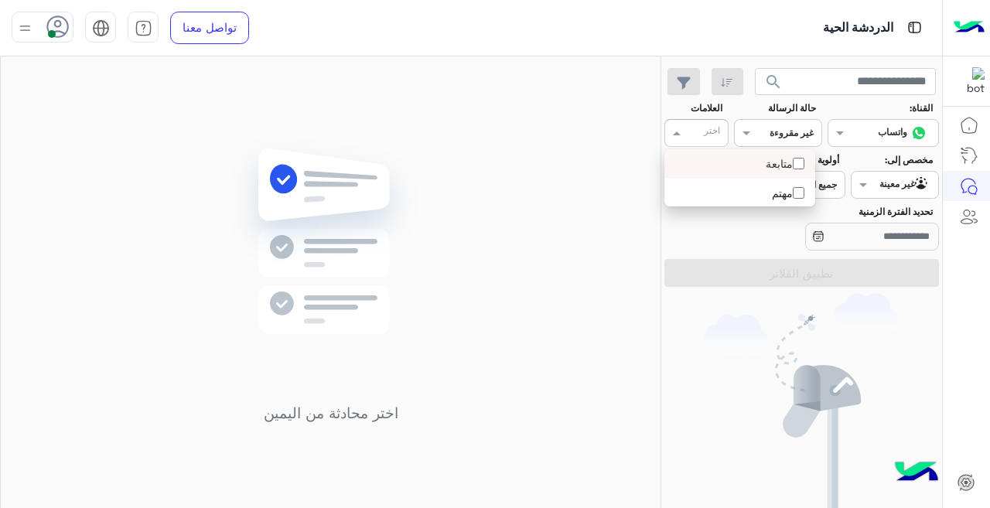
click at [692, 123] on div "اختر" at bounding box center [706, 133] width 43 height 21
click at [692, 124] on div "اختر" at bounding box center [706, 133] width 43 height 21
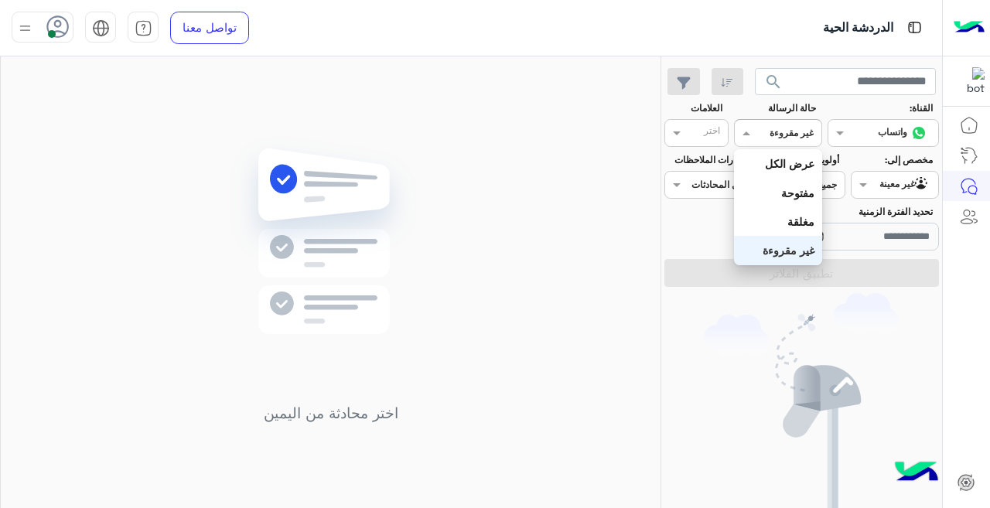
drag, startPoint x: 772, startPoint y: 121, endPoint x: 776, endPoint y: 135, distance: 14.4
click at [773, 121] on div "القناه غير مقروءة" at bounding box center [777, 133] width 87 height 28
click at [788, 164] on b "عرض الكل" at bounding box center [790, 163] width 50 height 13
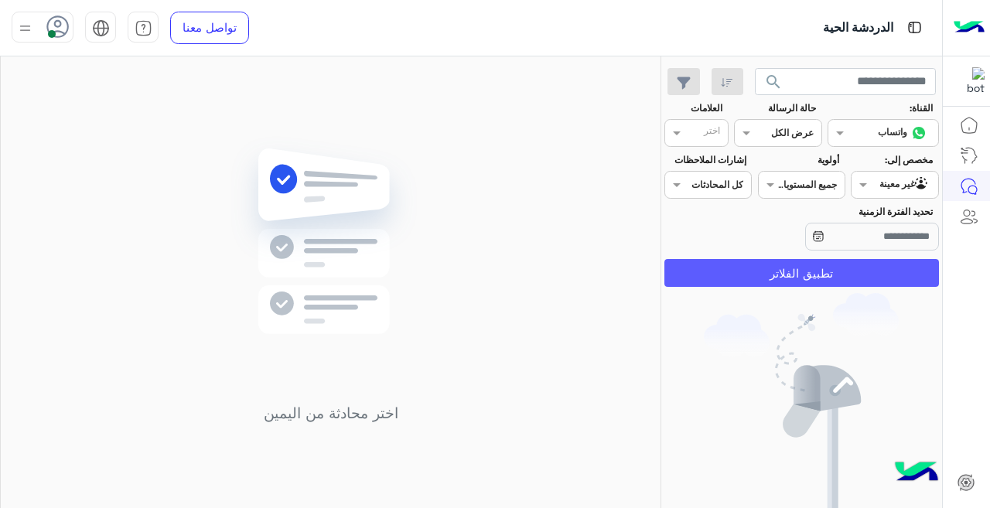
click at [827, 272] on button "تطبيق الفلاتر" at bounding box center [801, 273] width 275 height 28
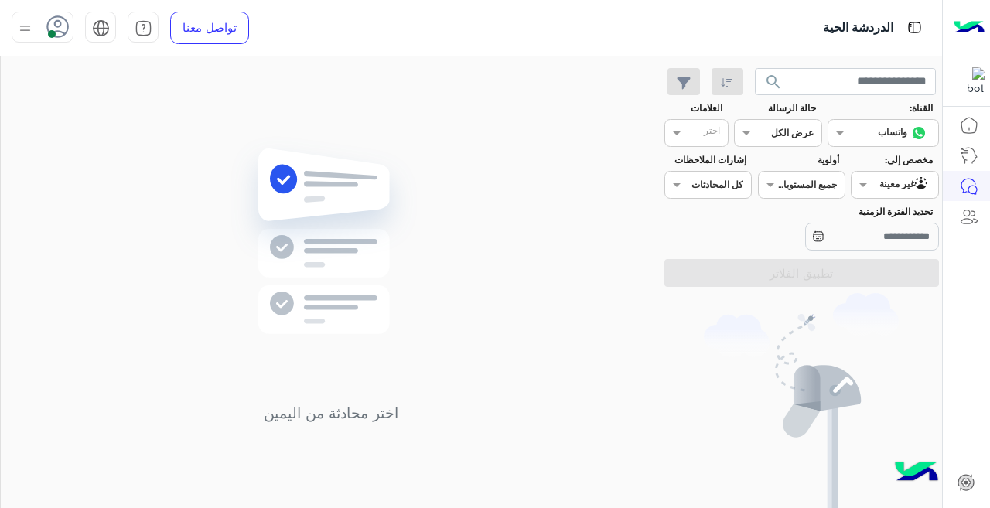
click at [883, 190] on div "غير معينة" at bounding box center [904, 184] width 51 height 15
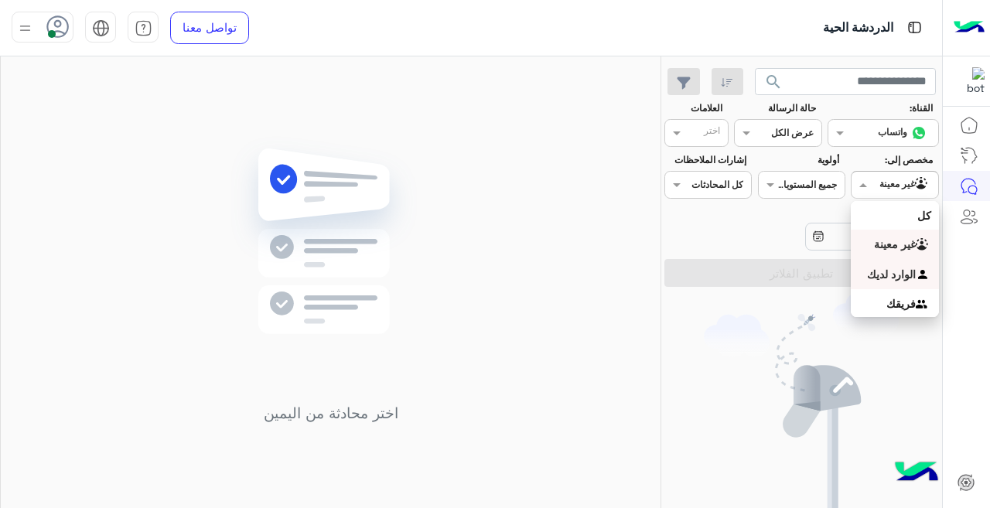
click at [882, 268] on b "الوارد لديك" at bounding box center [891, 274] width 49 height 13
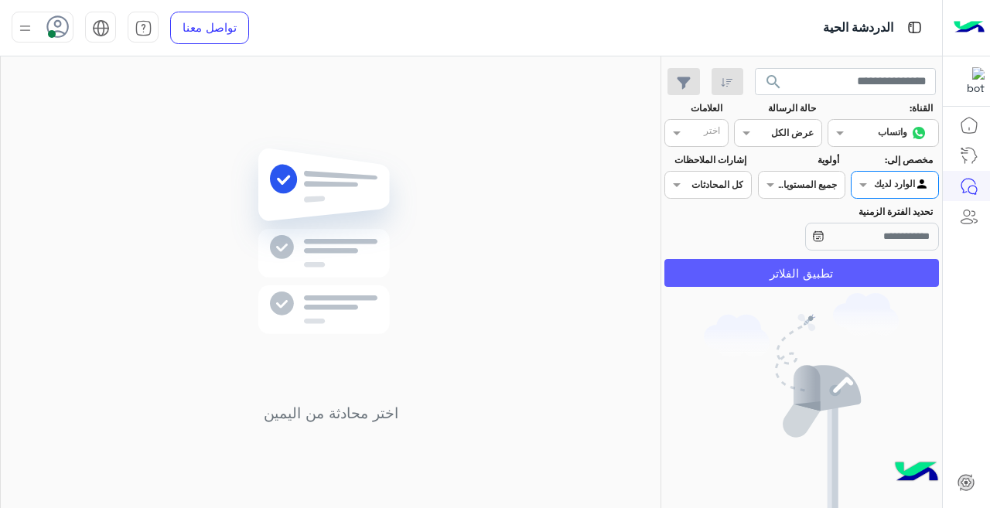
click at [815, 271] on button "تطبيق الفلاتر" at bounding box center [801, 273] width 275 height 28
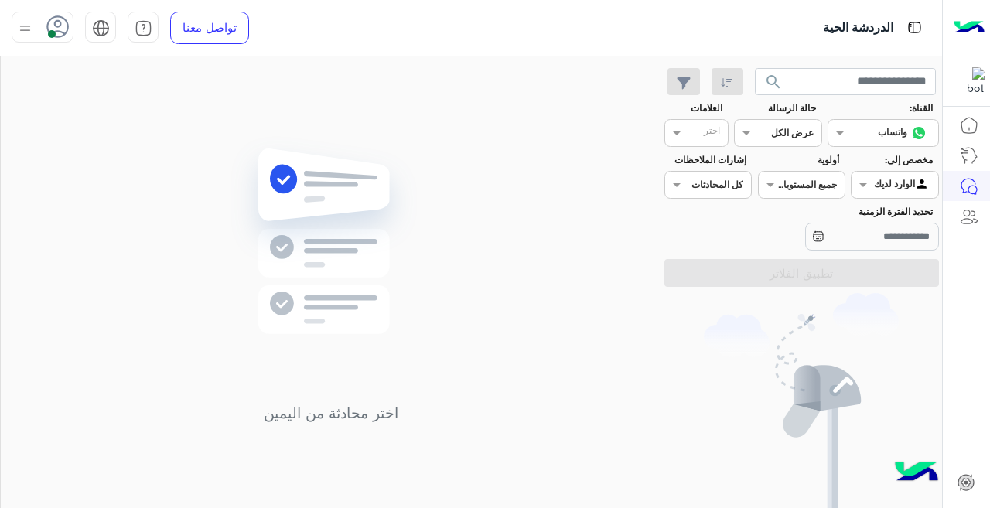
click at [882, 177] on div at bounding box center [895, 183] width 86 height 15
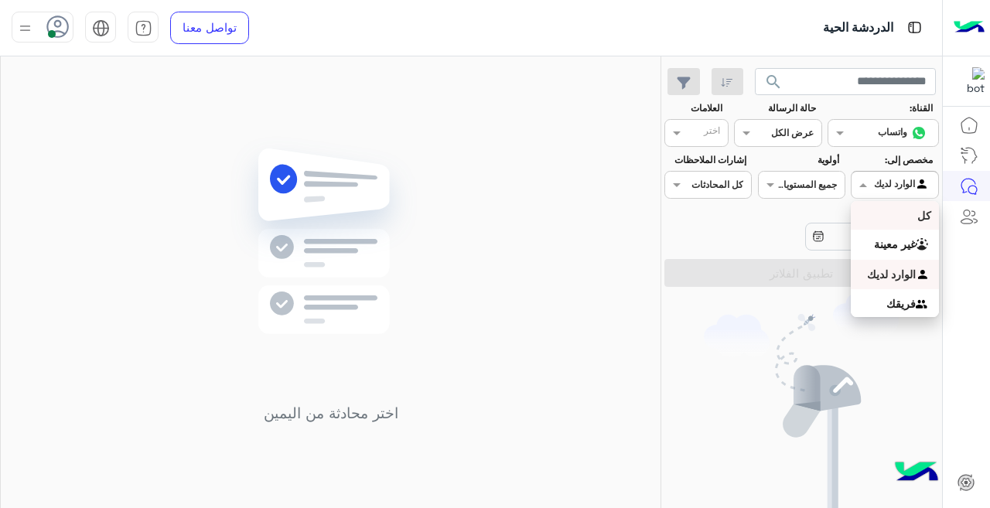
click at [883, 207] on div "كل" at bounding box center [894, 215] width 87 height 29
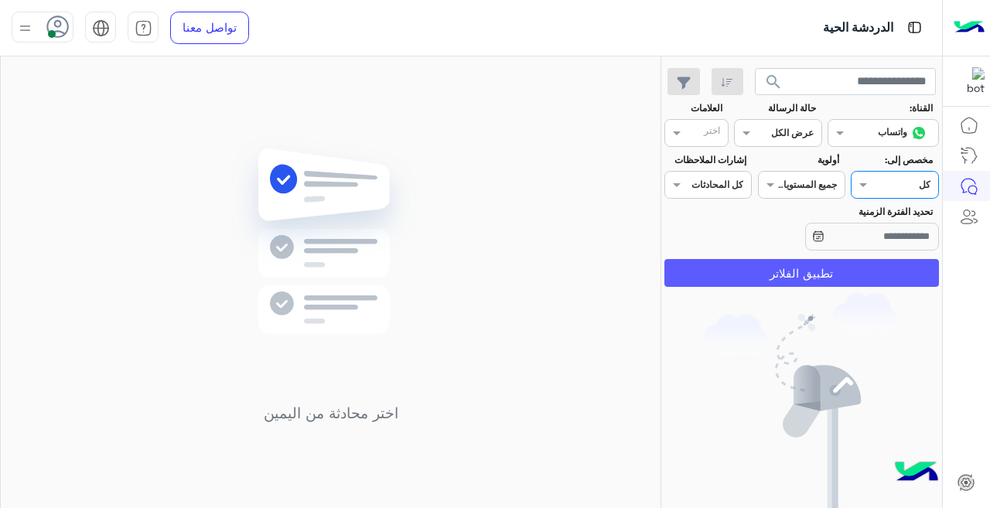
click at [853, 273] on button "تطبيق الفلاتر" at bounding box center [801, 273] width 275 height 28
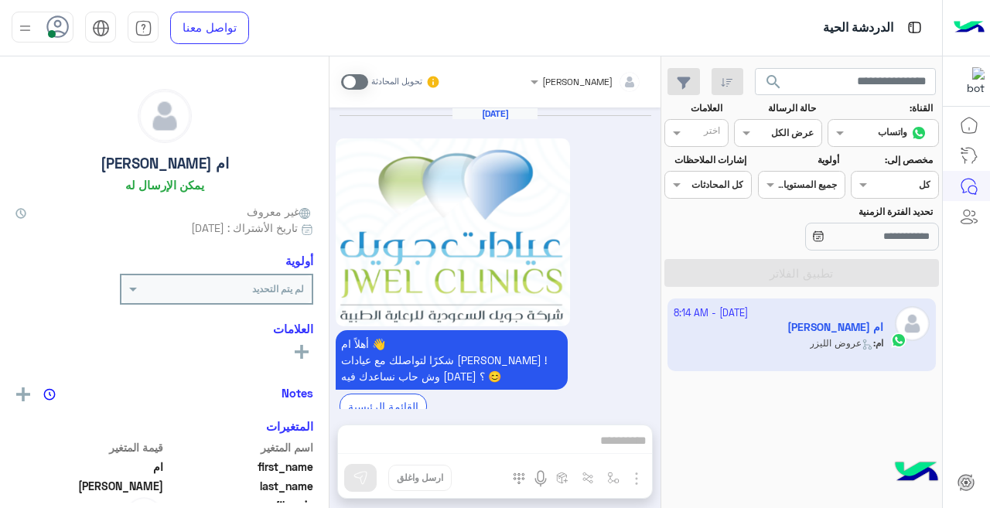
scroll to position [769, 0]
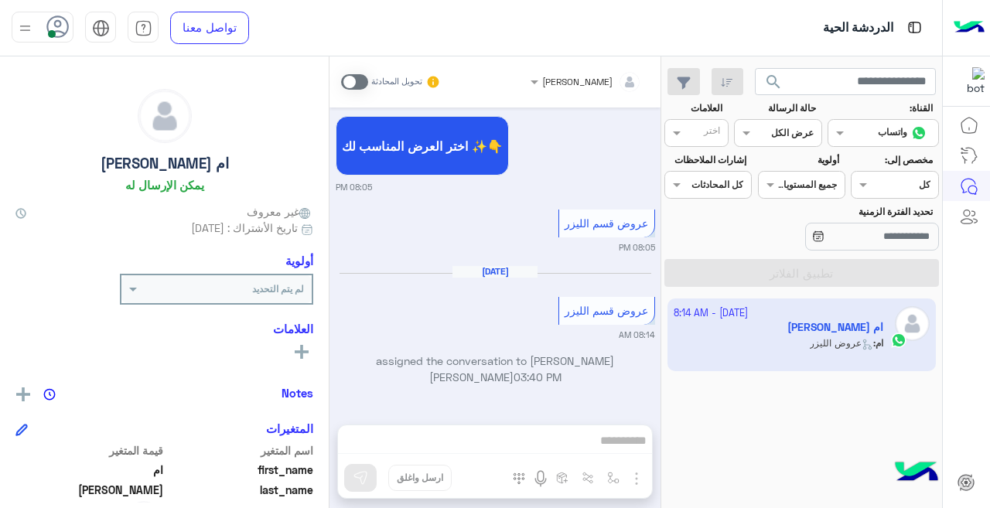
click at [797, 117] on div "حالة الرسالة القناه عرض الكل" at bounding box center [777, 124] width 87 height 46
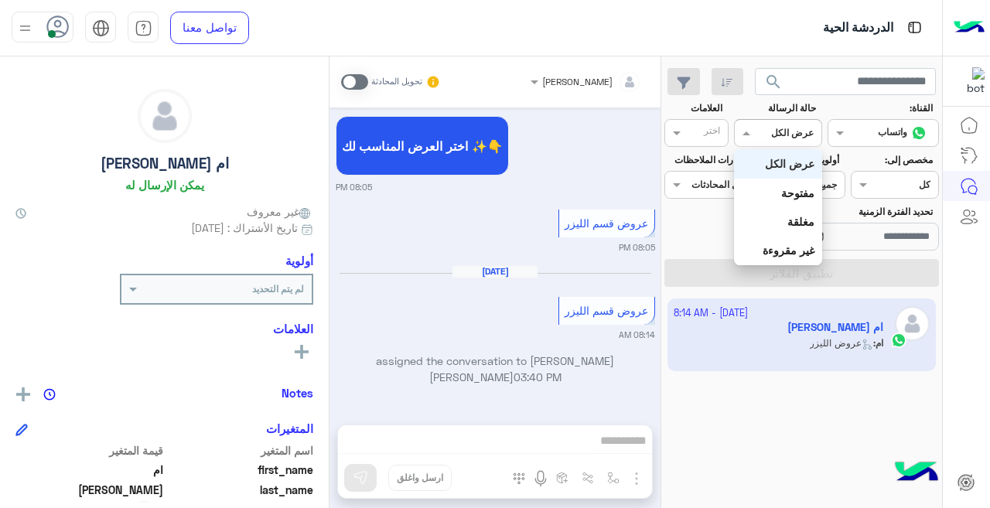
click at [792, 132] on input "text" at bounding box center [796, 132] width 36 height 14
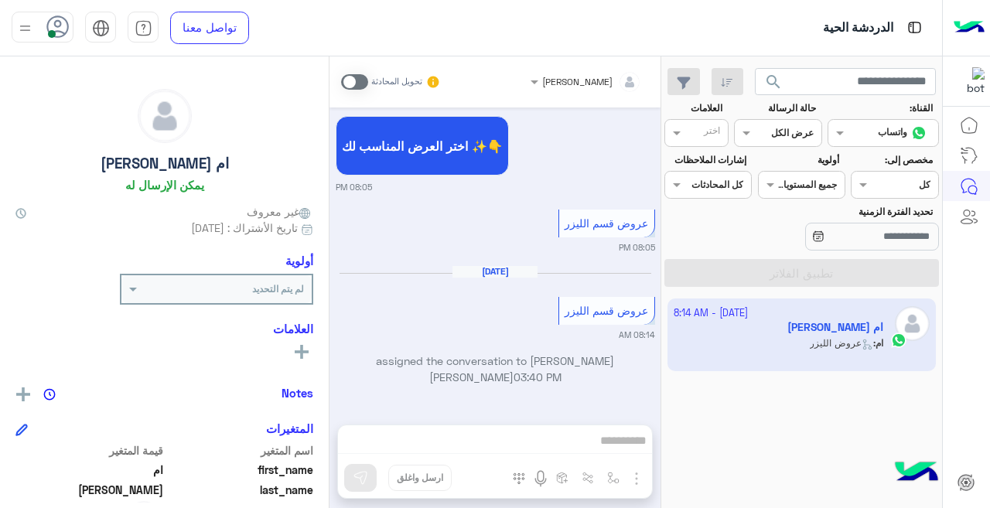
click at [595, 439] on div "ريمان احمد العيسى تحويل المحادثة Sep 21, 2025 أهلاً ام 👋 شكرًا لتواصلك مع عيادا…" at bounding box center [494, 285] width 331 height 458
click at [595, 438] on div "ريمان احمد العيسى تحويل المحادثة Sep 21, 2025 أهلاً ام 👋 شكرًا لتواصلك مع عيادا…" at bounding box center [494, 285] width 331 height 458
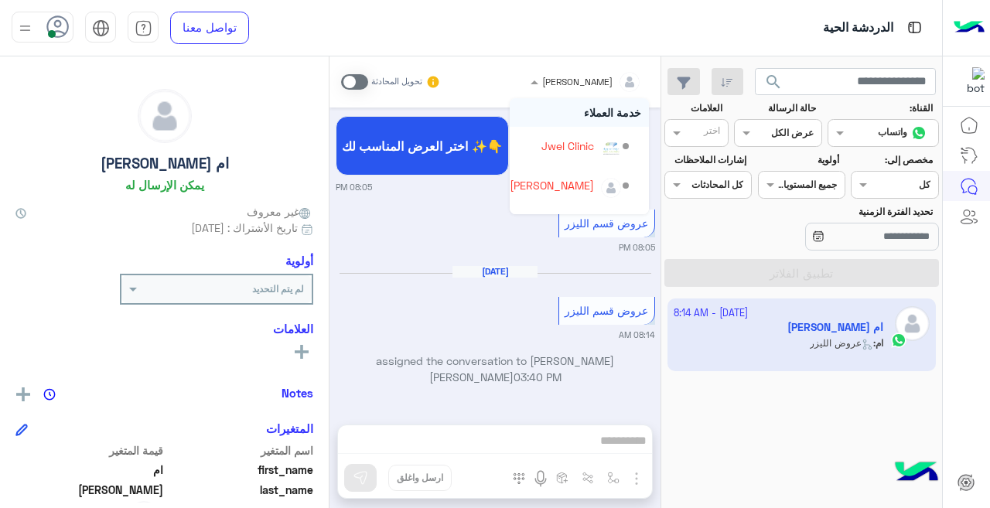
click at [541, 83] on div at bounding box center [586, 79] width 127 height 15
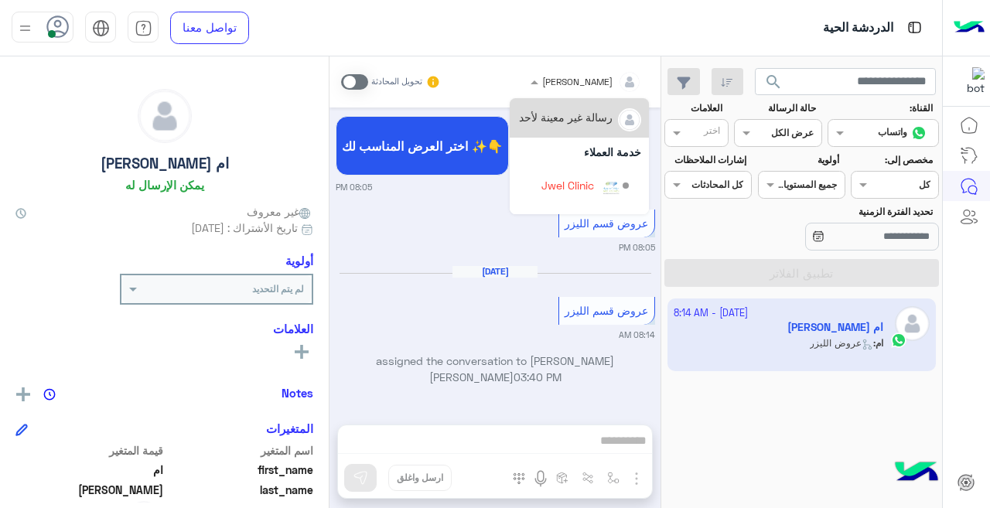
scroll to position [101, 0]
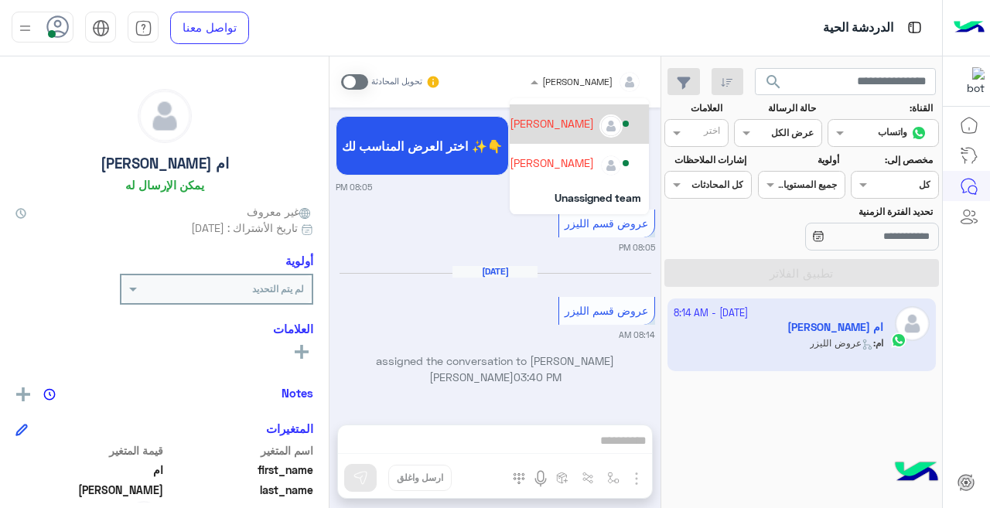
click at [557, 111] on div "[PERSON_NAME]" at bounding box center [571, 124] width 122 height 27
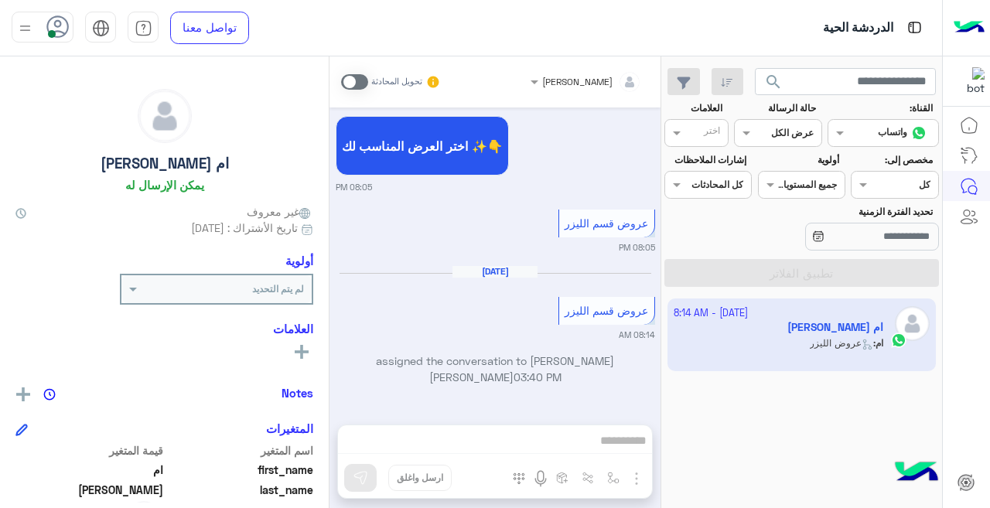
scroll to position [821, 0]
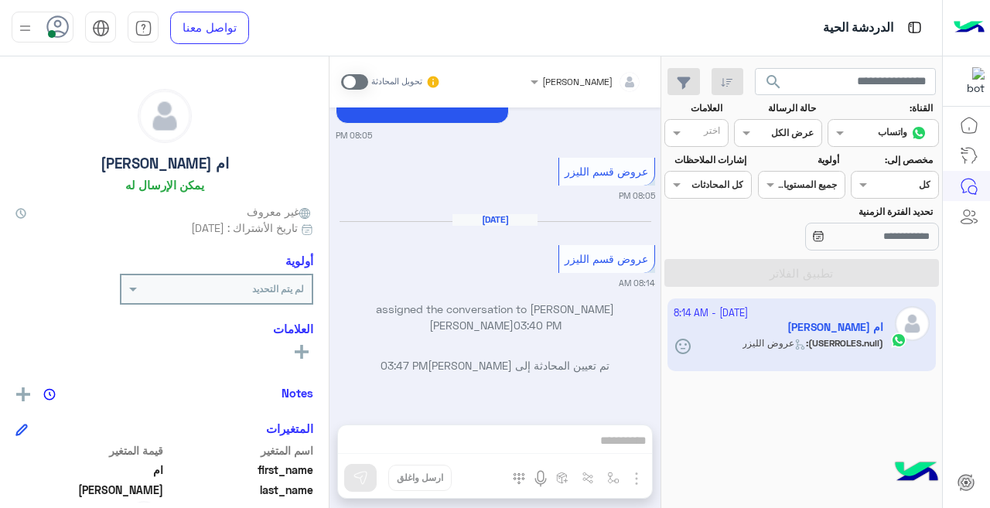
click at [358, 73] on div "تحويل المحادثة" at bounding box center [391, 82] width 100 height 28
click at [355, 80] on span at bounding box center [354, 81] width 27 height 15
click at [357, 80] on span at bounding box center [354, 81] width 27 height 15
click at [358, 80] on span at bounding box center [354, 81] width 27 height 15
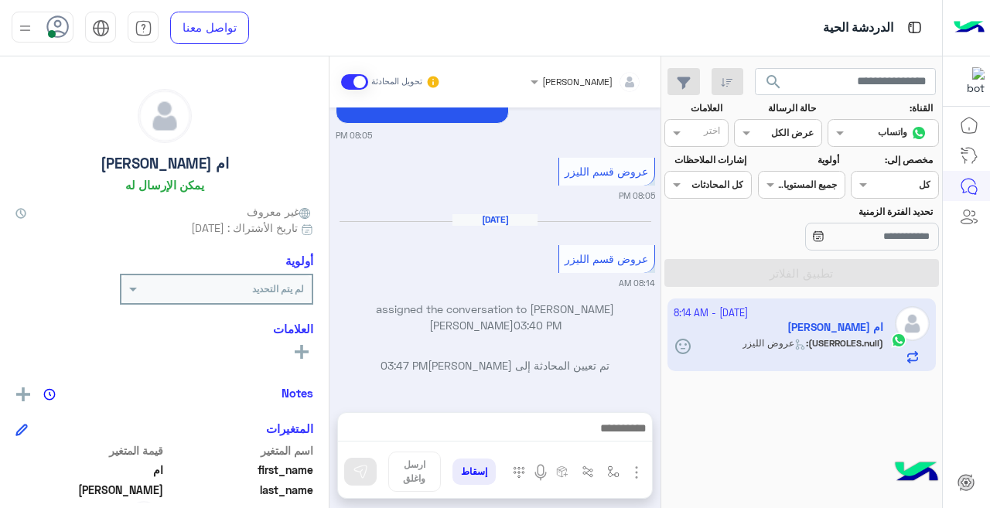
click at [358, 80] on span at bounding box center [354, 81] width 27 height 15
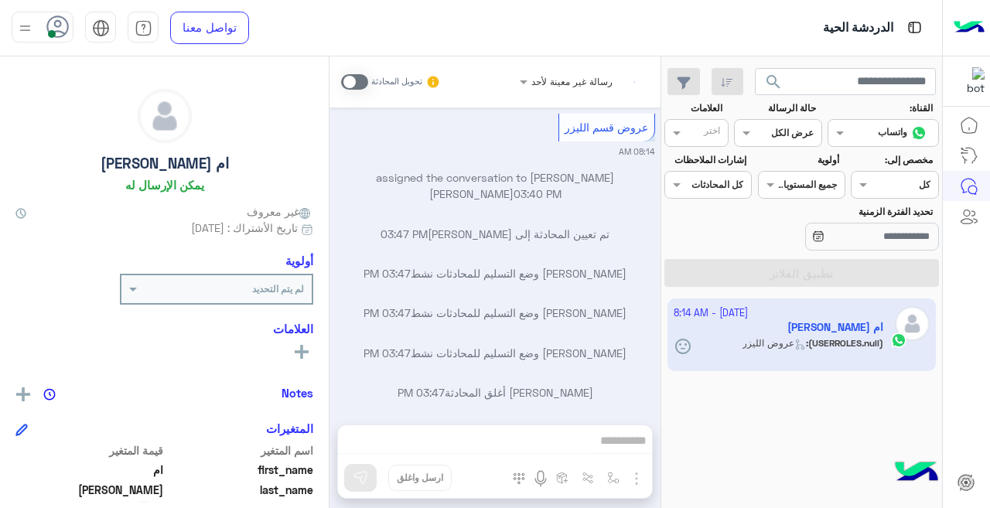
scroll to position [1059, 0]
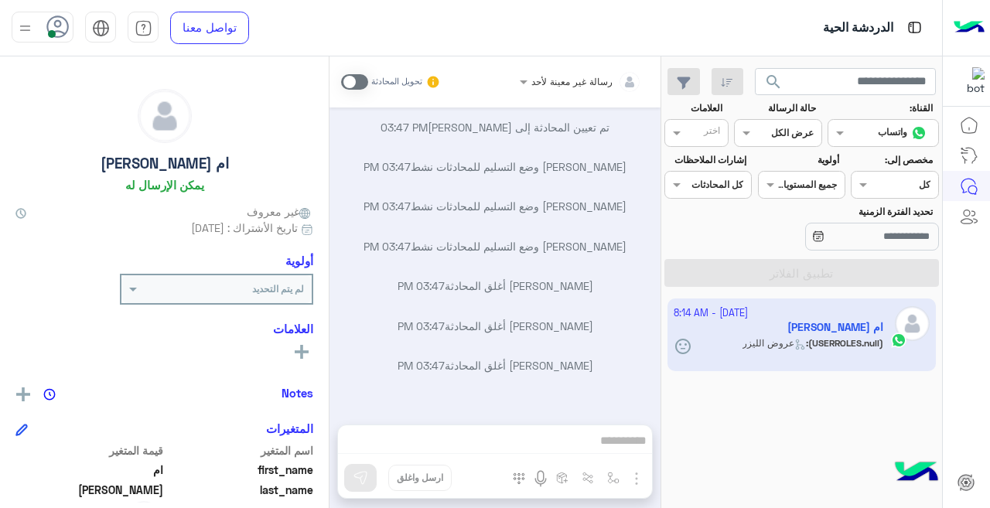
click at [548, 441] on div "رسالة غير معينة لأحد تحويل المحادثة Sep 21, 2025 أهلاً ام 👋 شكرًا لتواصلك مع عي…" at bounding box center [494, 285] width 331 height 458
click at [575, 434] on div "رسالة غير معينة لأحد تحويل المحادثة Sep 21, 2025 أهلاً ام 👋 شكرًا لتواصلك مع عي…" at bounding box center [494, 285] width 331 height 458
click at [616, 446] on div "رسالة غير معينة لأحد تحويل المحادثة Sep 21, 2025 أهلاً ام 👋 شكرًا لتواصلك مع عي…" at bounding box center [494, 285] width 331 height 458
click at [358, 74] on span at bounding box center [354, 81] width 27 height 15
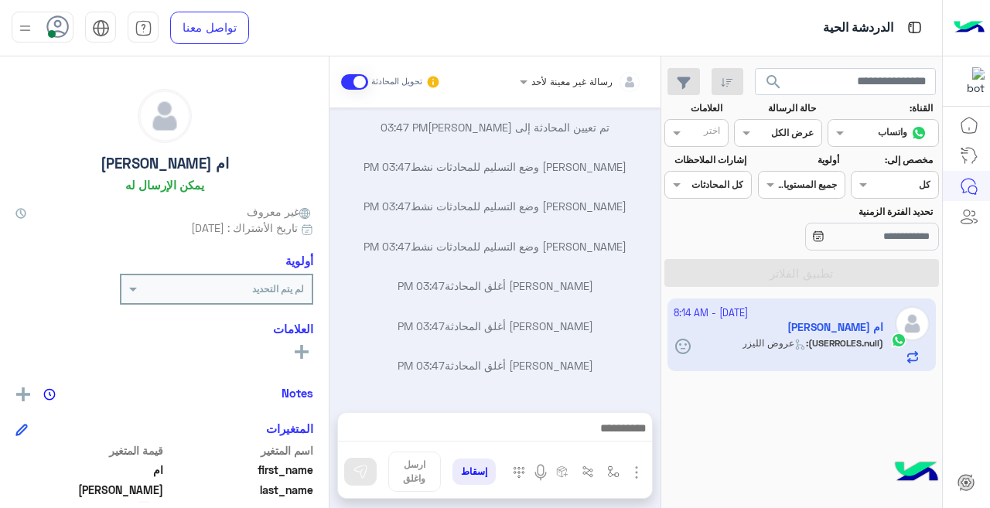
scroll to position [1111, 0]
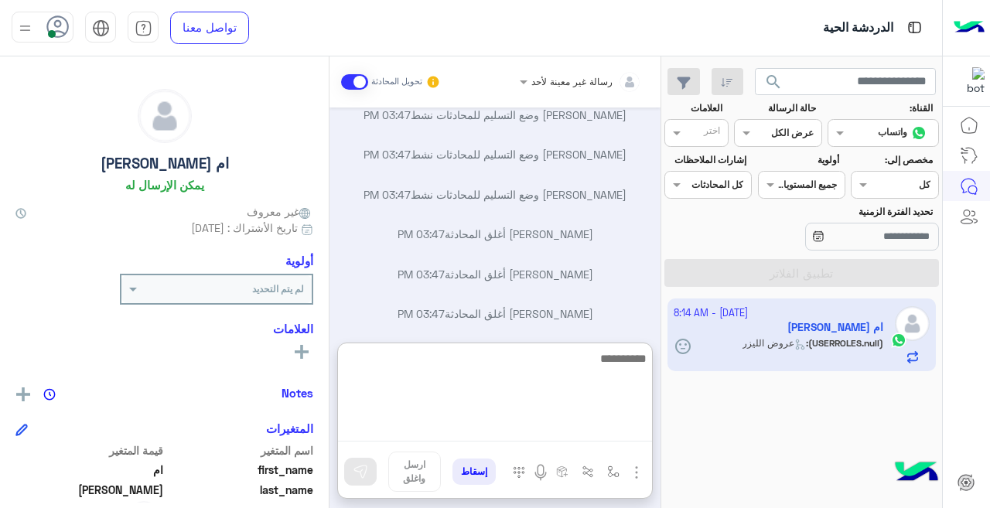
click at [531, 429] on textarea at bounding box center [495, 395] width 314 height 93
type textarea "**********"
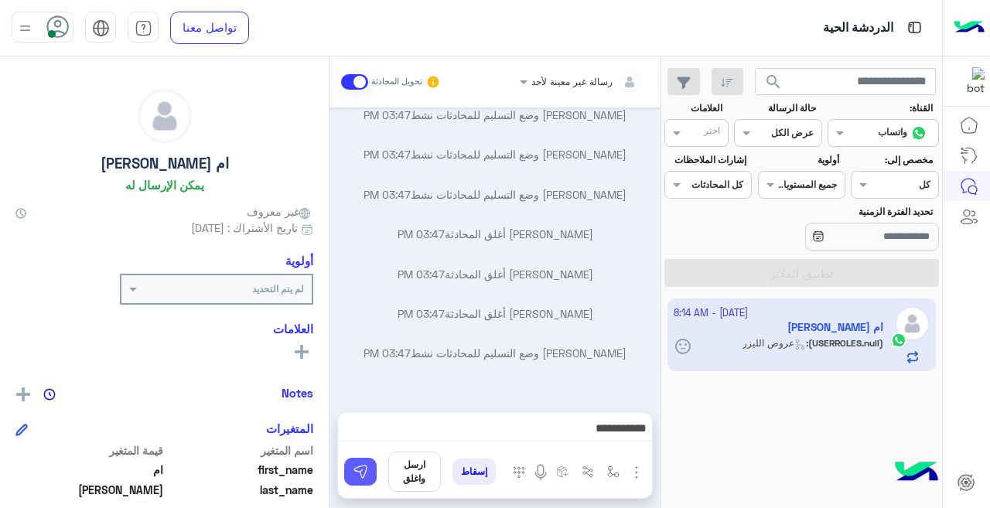
click at [356, 469] on img at bounding box center [360, 471] width 15 height 15
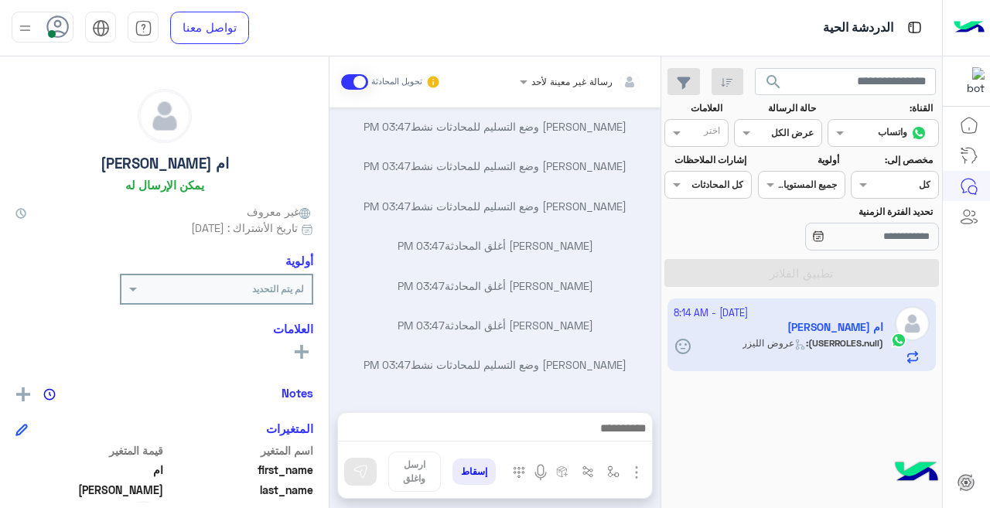
scroll to position [1170, 0]
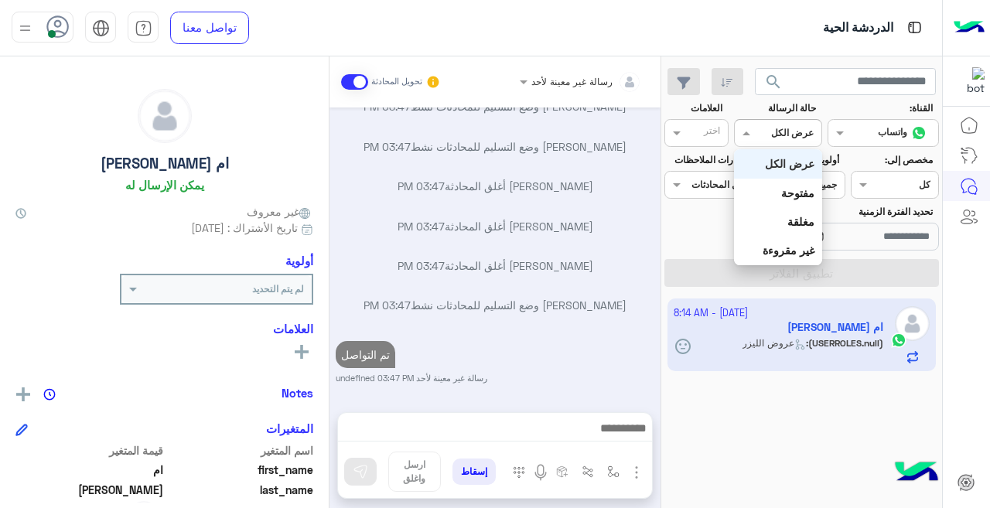
click at [788, 140] on div "عرض الكل" at bounding box center [792, 133] width 43 height 14
click at [788, 251] on b "غير مقروءة" at bounding box center [789, 250] width 52 height 13
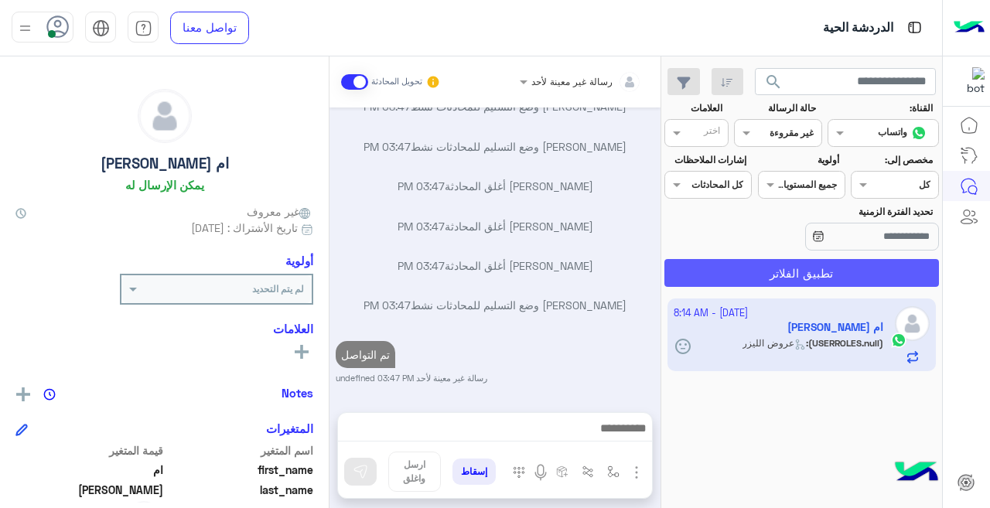
click at [752, 268] on button "تطبيق الفلاتر" at bounding box center [801, 273] width 275 height 28
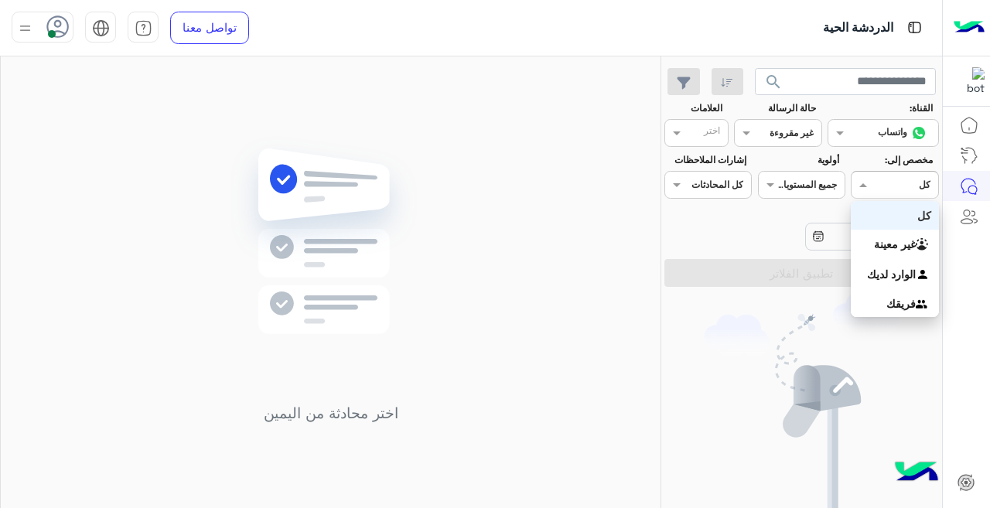
click at [881, 186] on div at bounding box center [895, 183] width 86 height 15
click at [884, 239] on b "غير معينة" at bounding box center [895, 243] width 42 height 13
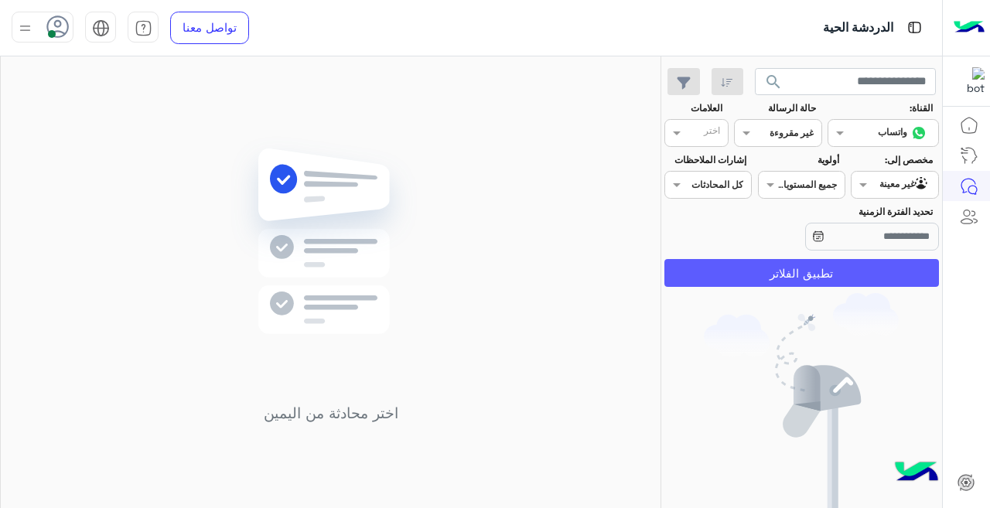
click at [783, 267] on button "تطبيق الفلاتر" at bounding box center [801, 273] width 275 height 28
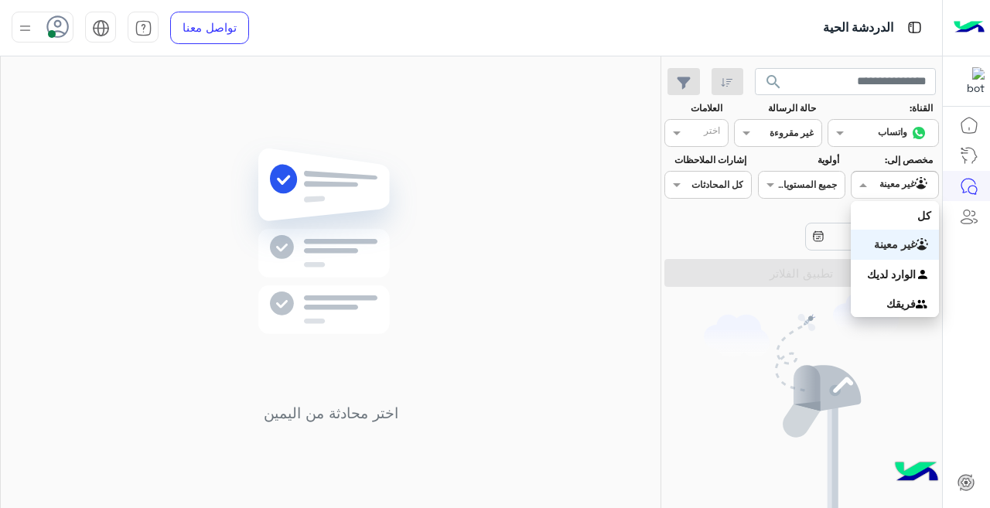
click at [896, 174] on div "Agent Filter غير معينة" at bounding box center [894, 185] width 87 height 28
click at [896, 271] on b "الوارد لديك" at bounding box center [891, 274] width 49 height 13
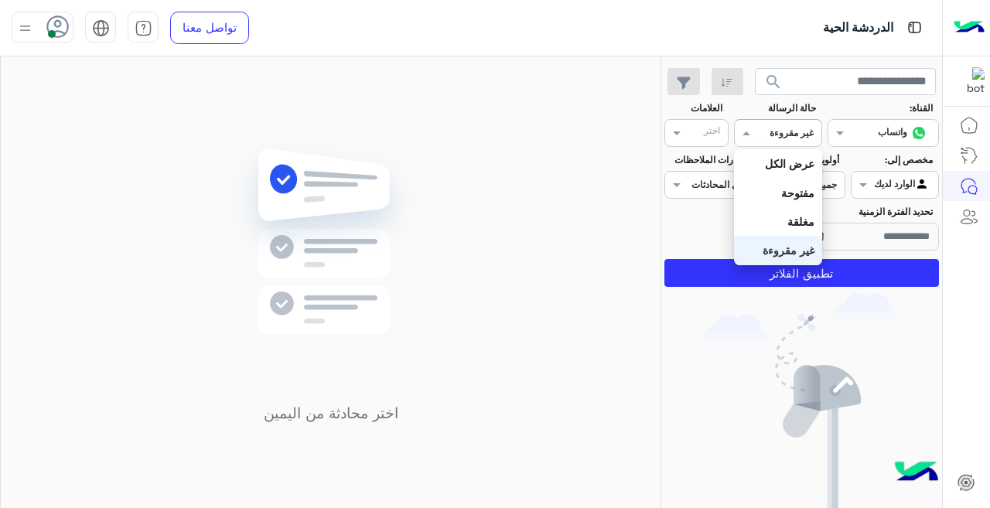
click at [771, 139] on div "غير مقروءة" at bounding box center [792, 133] width 44 height 14
click at [787, 161] on b "عرض الكل" at bounding box center [790, 163] width 50 height 13
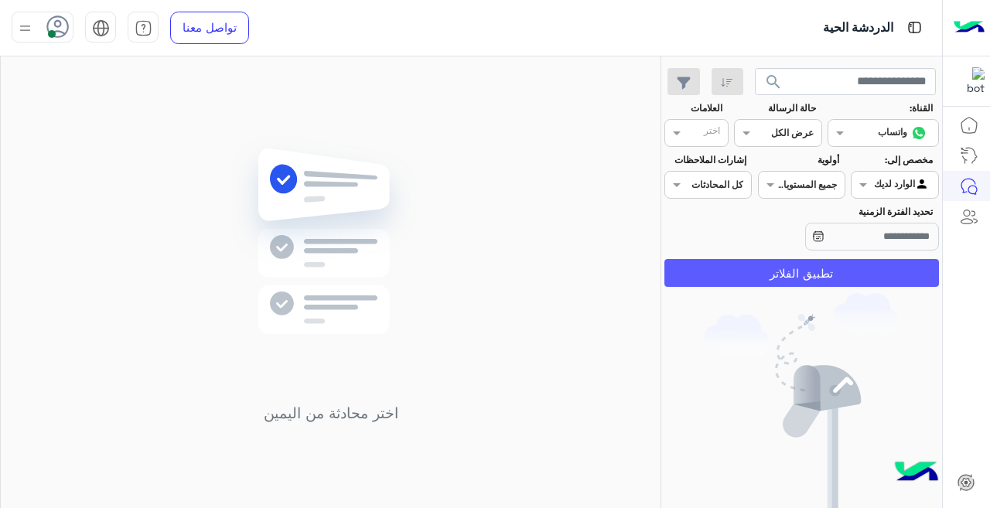
click at [816, 272] on button "تطبيق الفلاتر" at bounding box center [801, 273] width 275 height 28
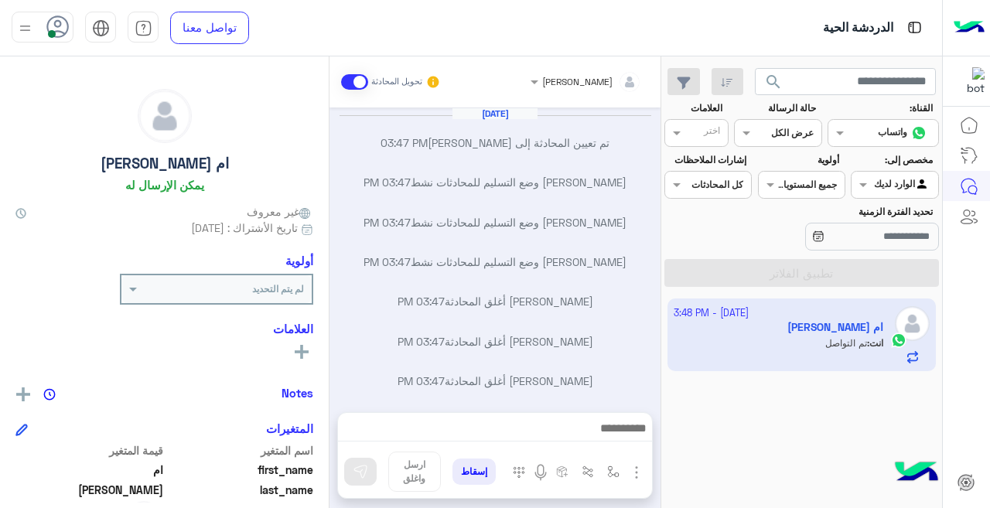
scroll to position [141, 0]
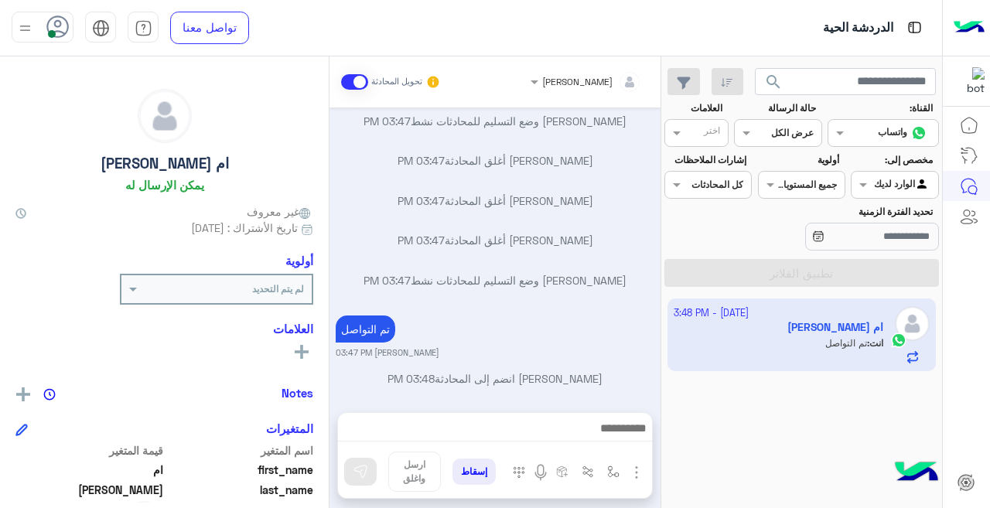
click at [784, 135] on input "text" at bounding box center [796, 132] width 36 height 14
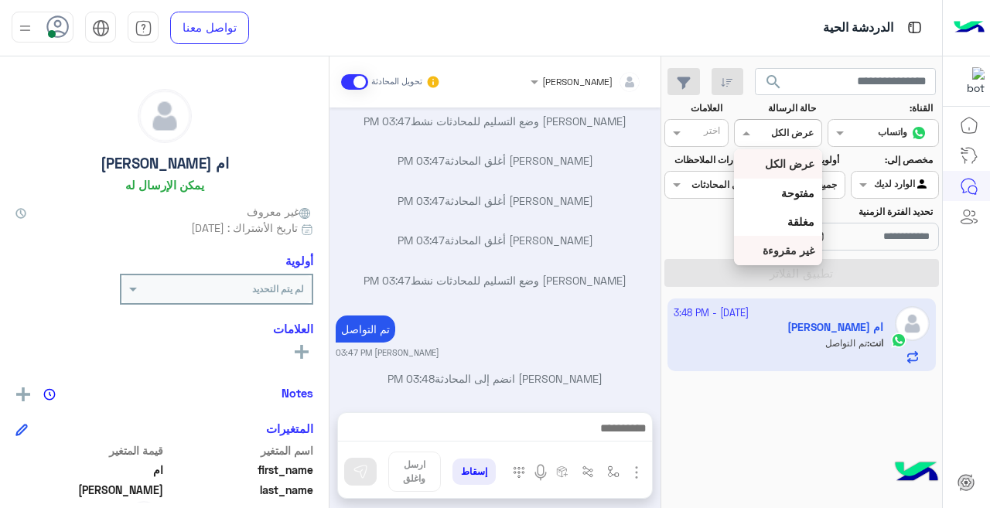
click at [793, 244] on b "غير مقروءة" at bounding box center [789, 250] width 52 height 13
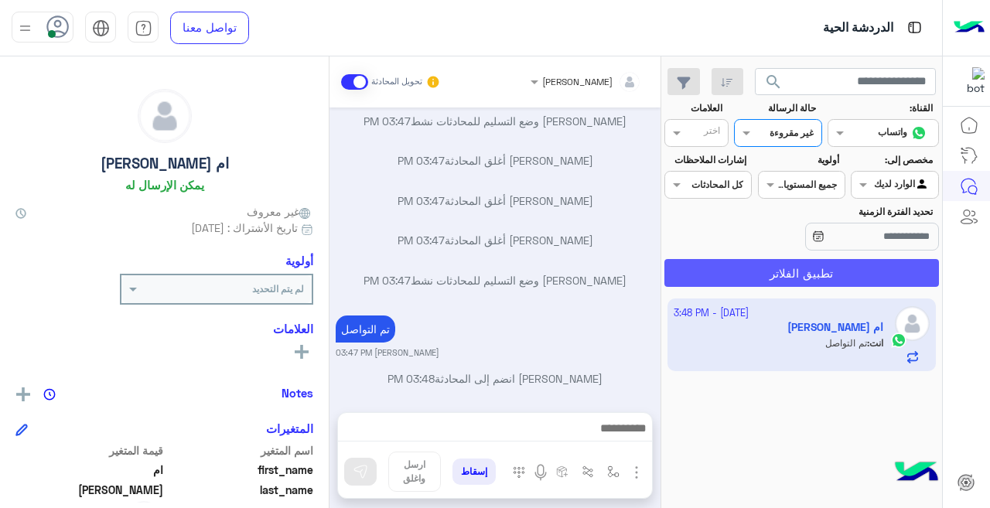
click at [800, 268] on button "تطبيق الفلاتر" at bounding box center [801, 273] width 275 height 28
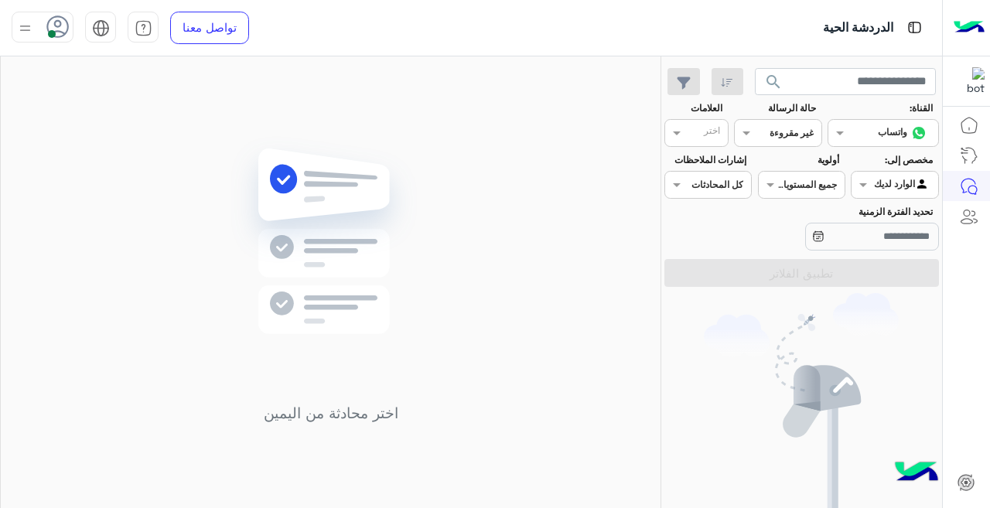
click at [777, 134] on div at bounding box center [778, 131] width 86 height 15
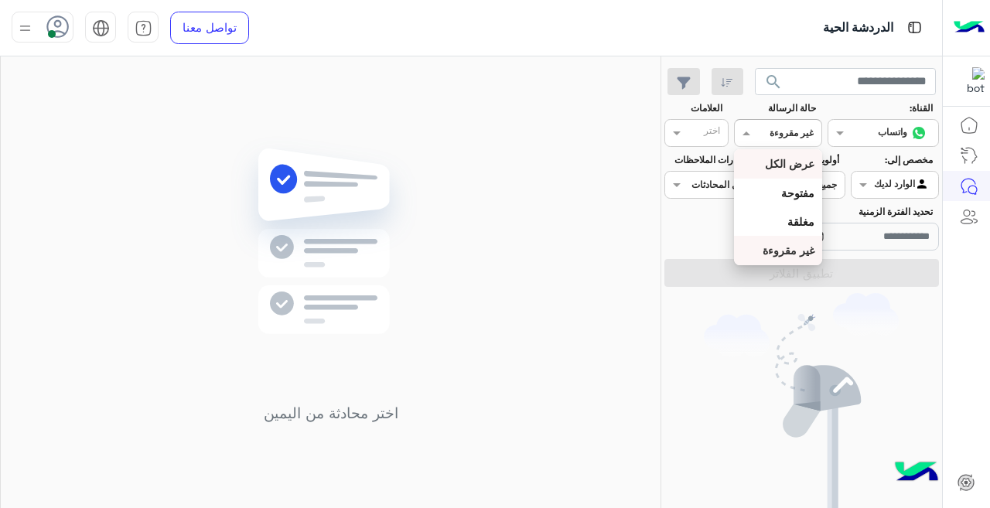
click at [786, 165] on b "عرض الكل" at bounding box center [790, 163] width 50 height 13
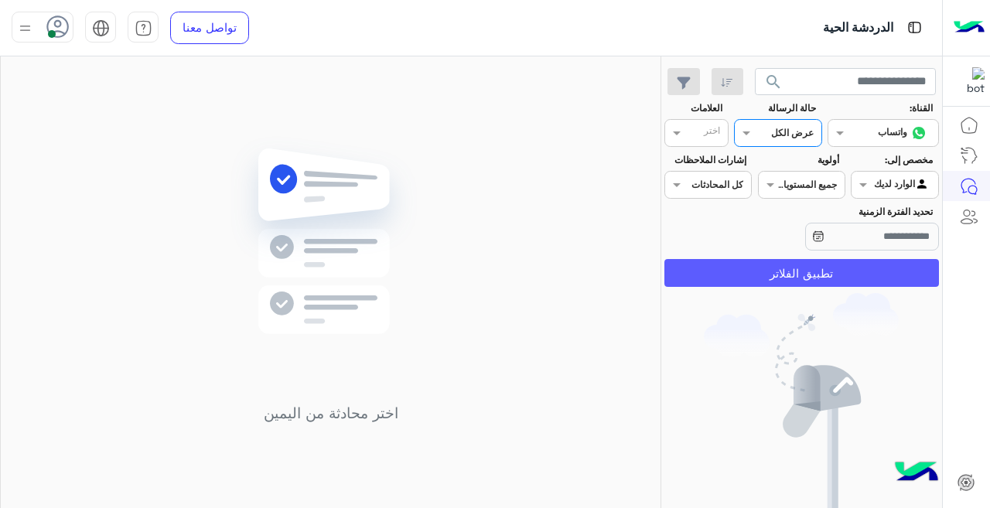
click at [813, 274] on button "تطبيق الفلاتر" at bounding box center [801, 273] width 275 height 28
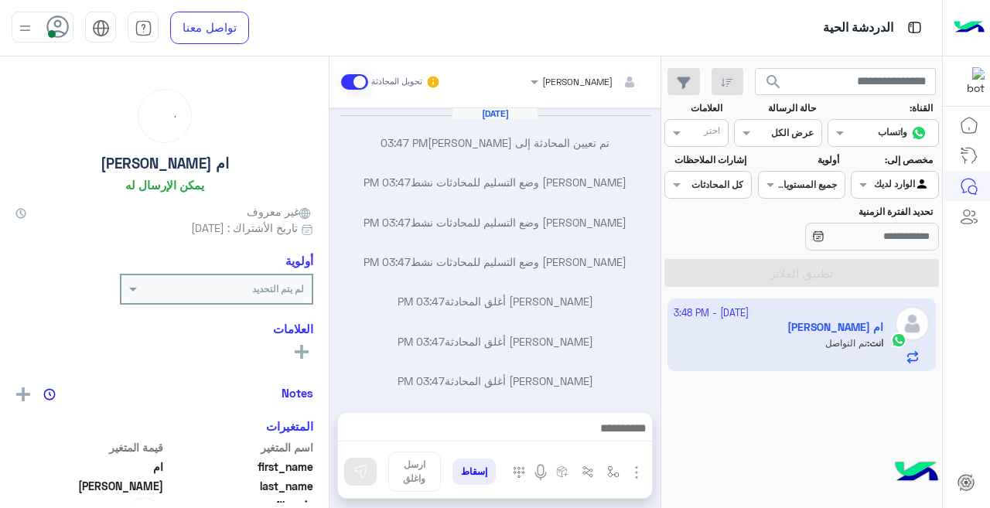
scroll to position [155, 0]
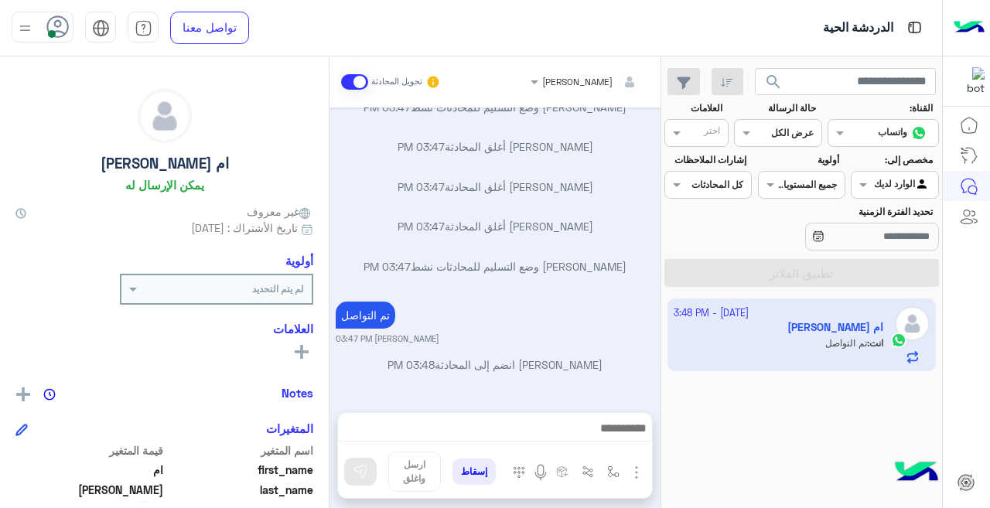
click at [903, 191] on div "الوارد لديك" at bounding box center [902, 184] width 56 height 15
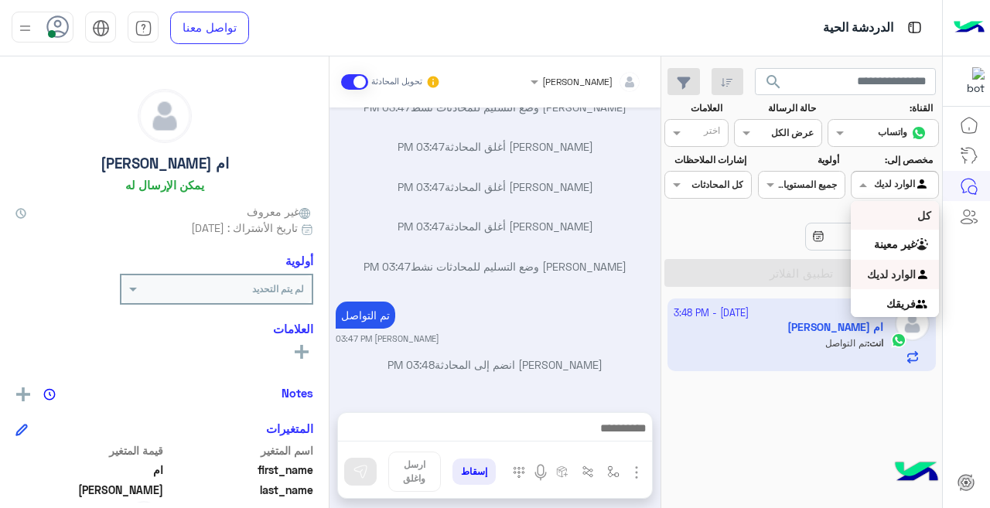
click at [899, 213] on div "كل" at bounding box center [894, 215] width 87 height 29
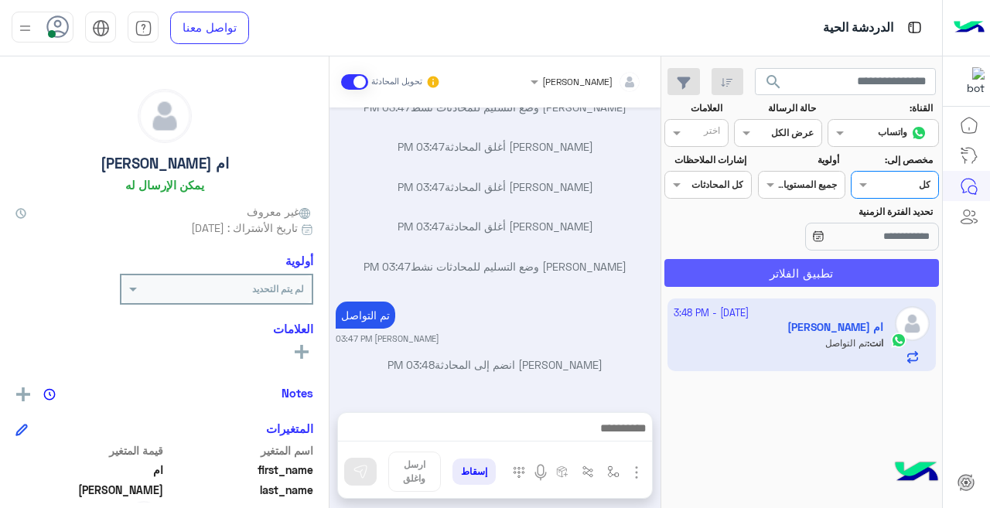
click at [871, 268] on button "تطبيق الفلاتر" at bounding box center [801, 273] width 275 height 28
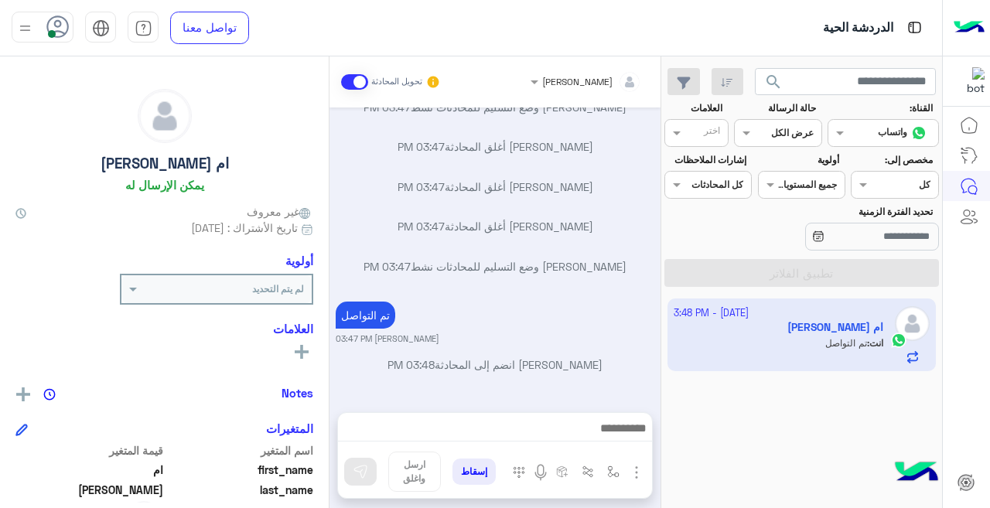
click at [901, 178] on input "text" at bounding box center [913, 183] width 36 height 14
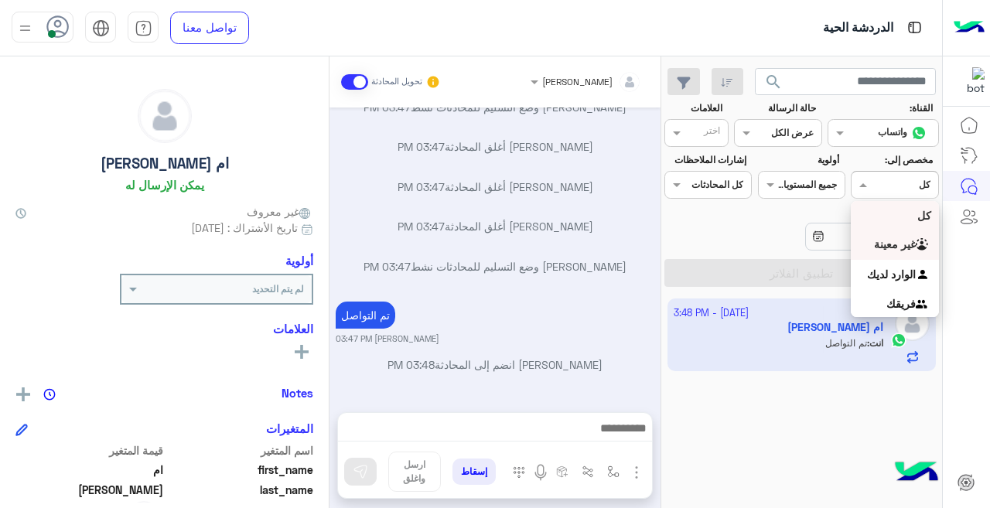
click at [914, 244] on b "غير معينة" at bounding box center [895, 243] width 42 height 13
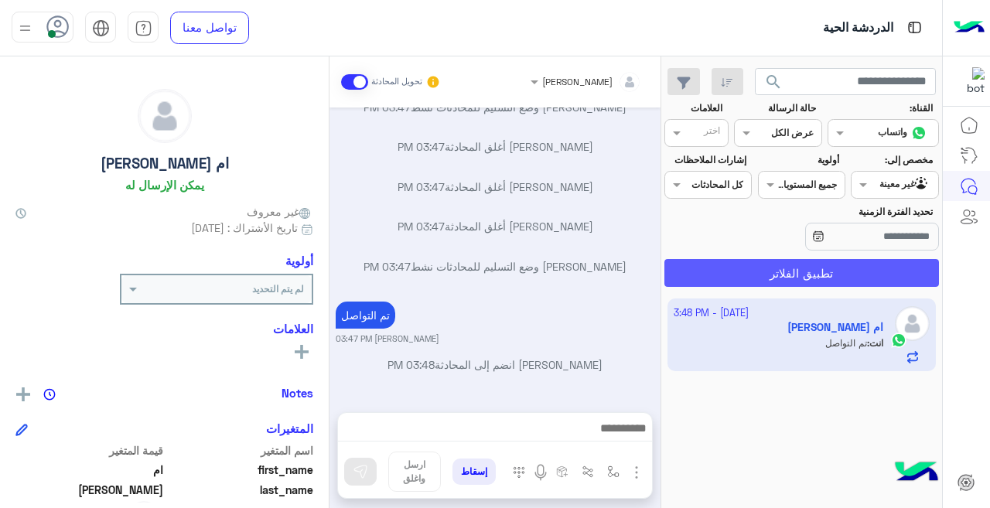
click at [890, 280] on button "تطبيق الفلاتر" at bounding box center [801, 273] width 275 height 28
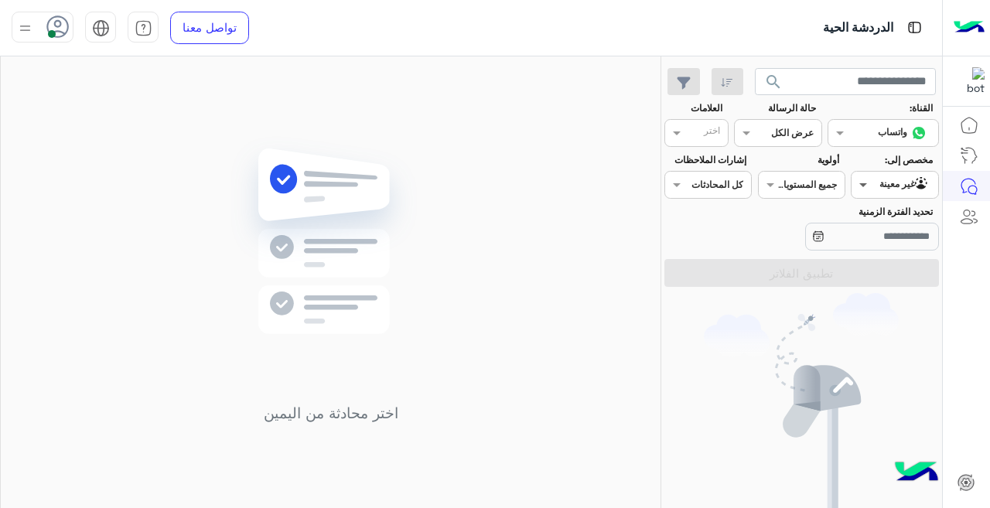
click at [864, 182] on span at bounding box center [861, 184] width 19 height 16
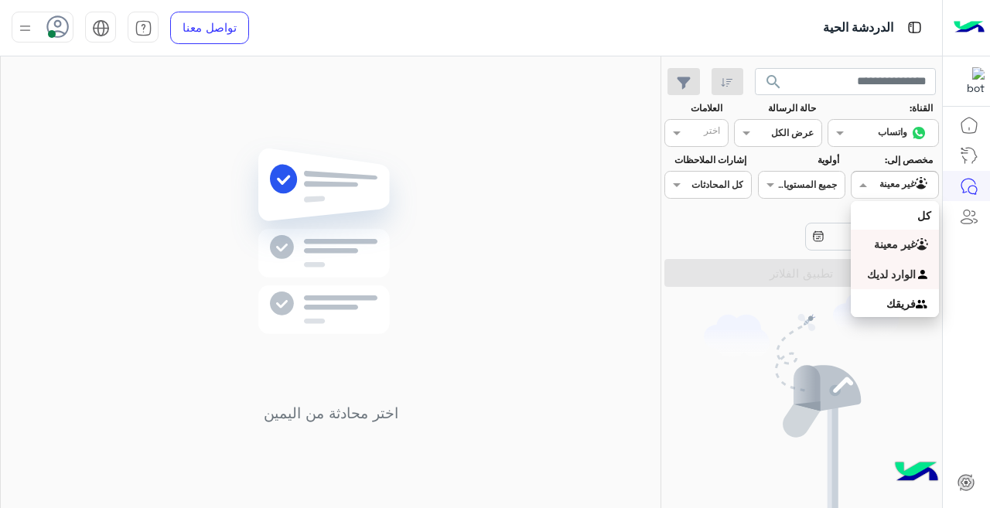
click at [896, 278] on b "الوارد لديك" at bounding box center [891, 274] width 49 height 13
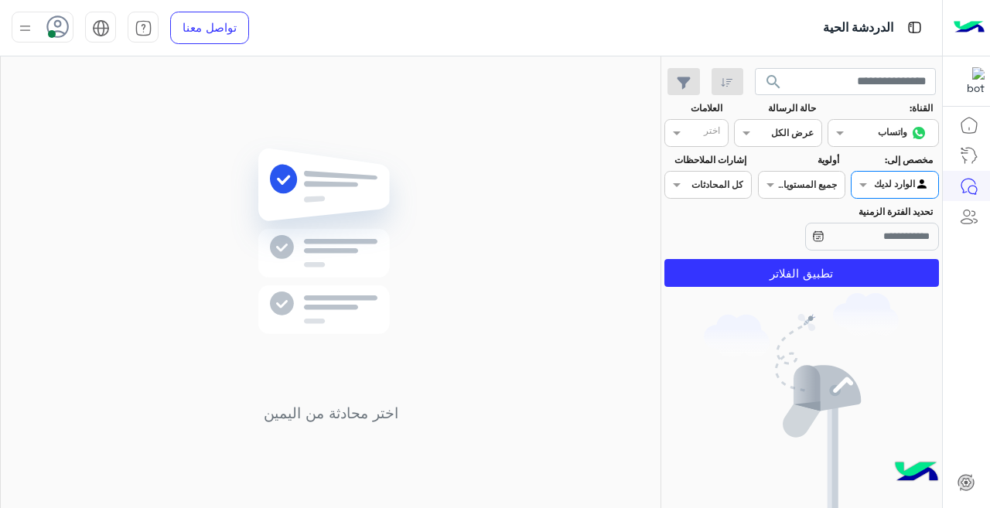
click at [789, 128] on input "text" at bounding box center [796, 132] width 36 height 14
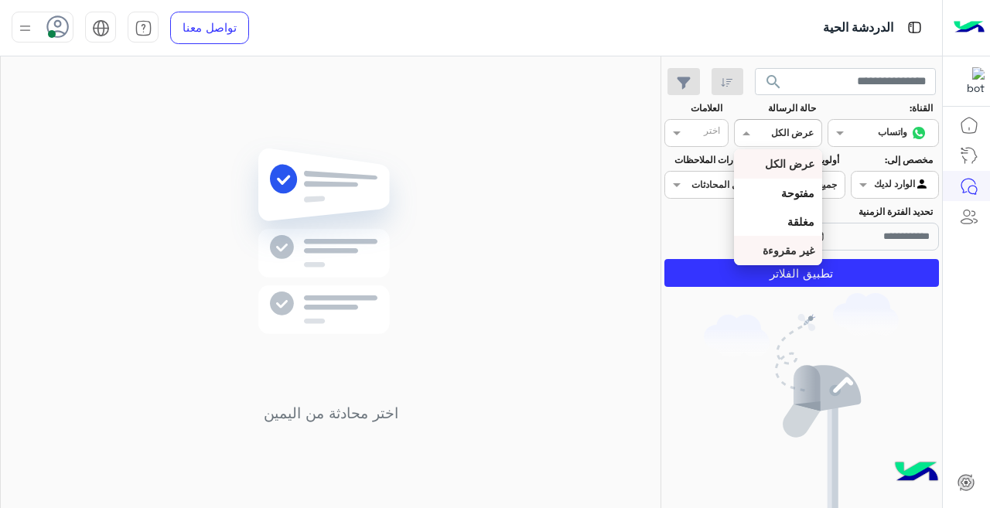
click at [789, 251] on b "غير مقروءة" at bounding box center [789, 250] width 52 height 13
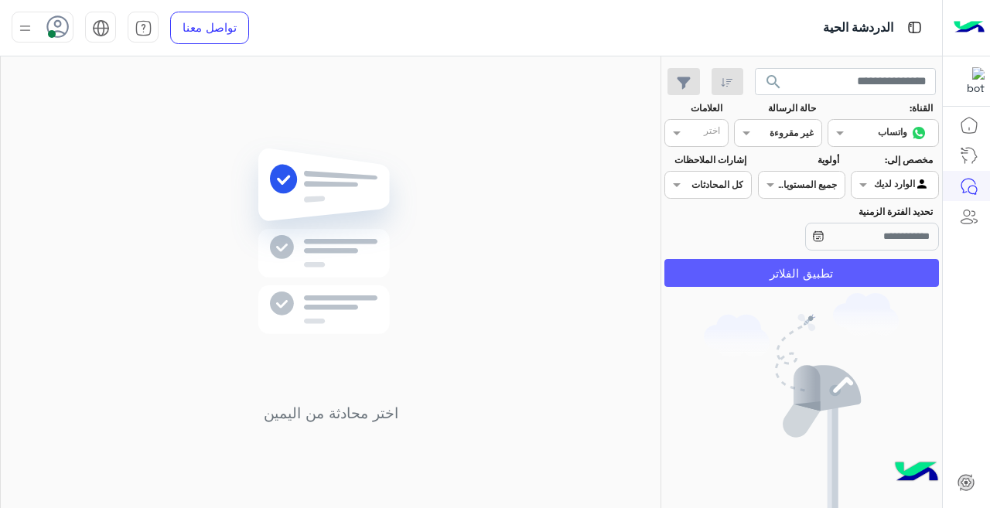
click at [800, 268] on button "تطبيق الفلاتر" at bounding box center [801, 273] width 275 height 28
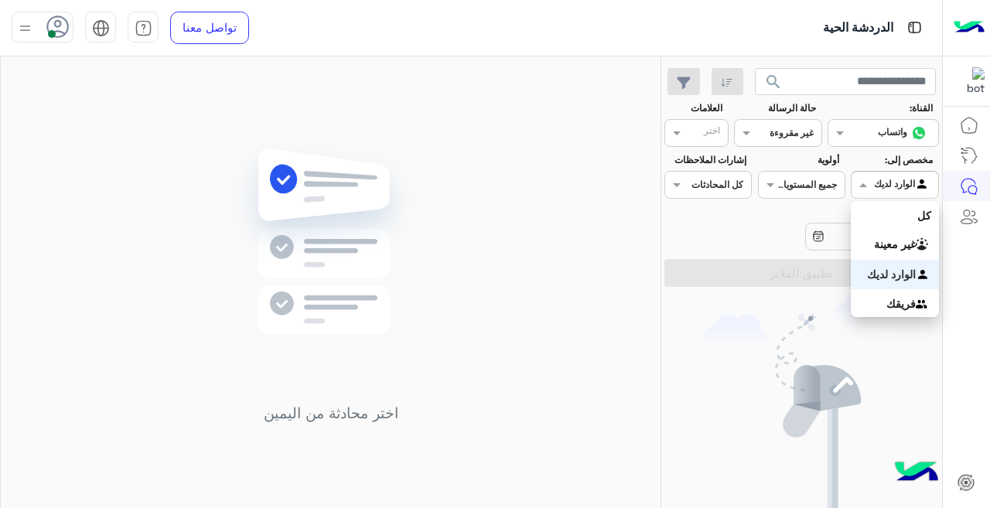
click at [888, 180] on div at bounding box center [895, 183] width 86 height 15
click at [907, 299] on b "فريقك" at bounding box center [900, 303] width 29 height 13
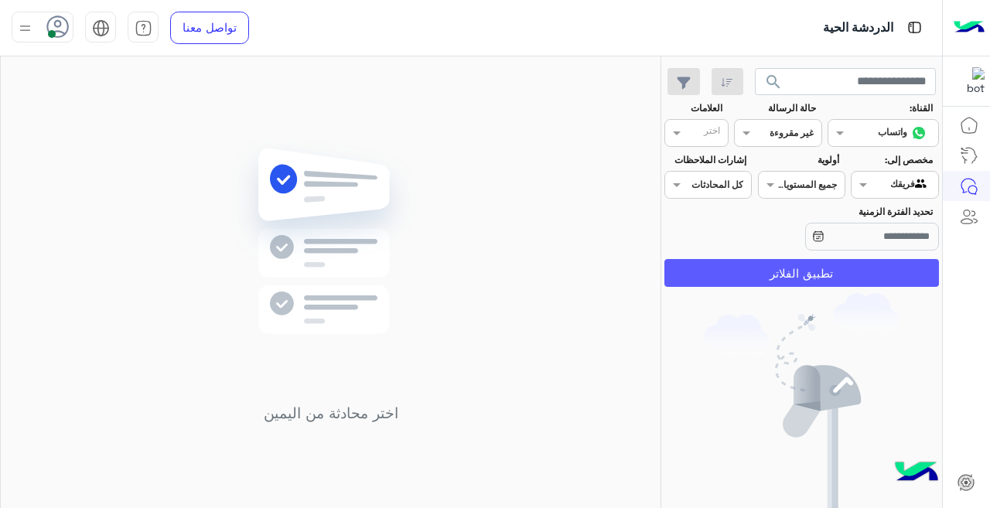
click at [864, 271] on button "تطبيق الفلاتر" at bounding box center [801, 273] width 275 height 28
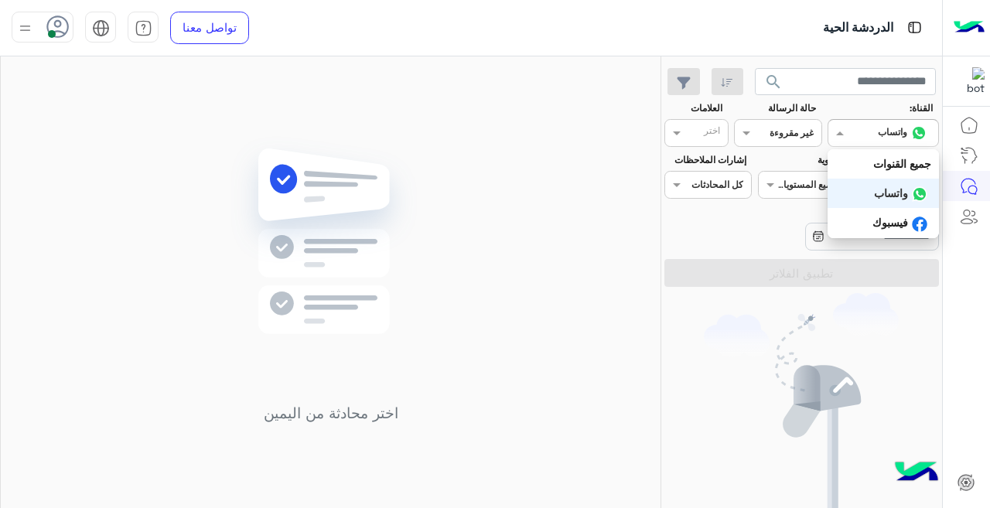
click at [838, 125] on span at bounding box center [837, 133] width 19 height 16
click at [881, 161] on b "جميع القنوات" at bounding box center [902, 163] width 58 height 13
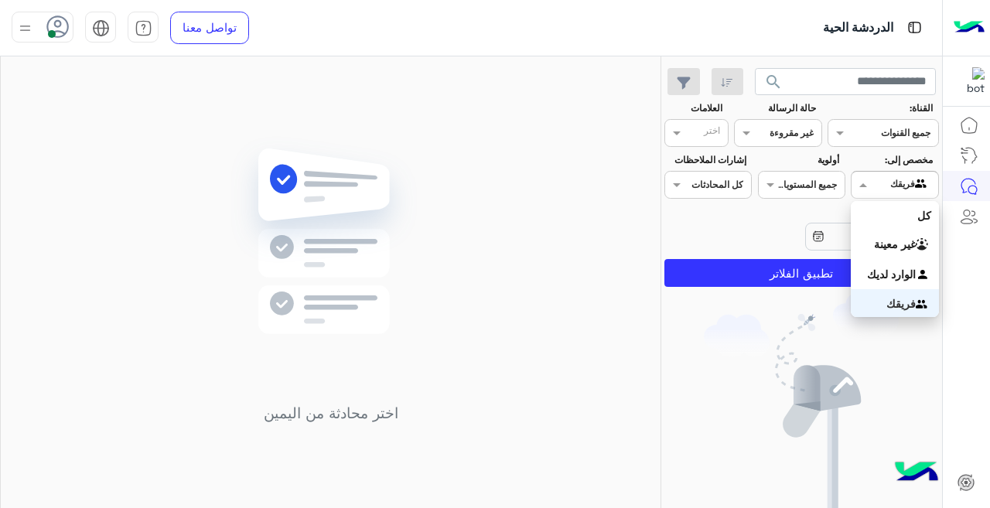
scroll to position [2, 0]
click at [882, 183] on div at bounding box center [895, 183] width 86 height 15
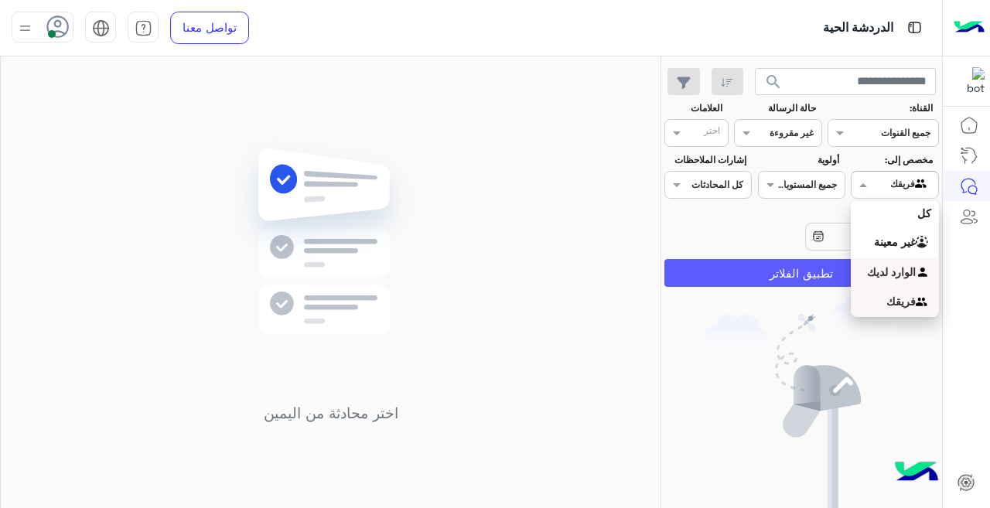
click at [897, 268] on b "الوارد لديك" at bounding box center [891, 271] width 49 height 13
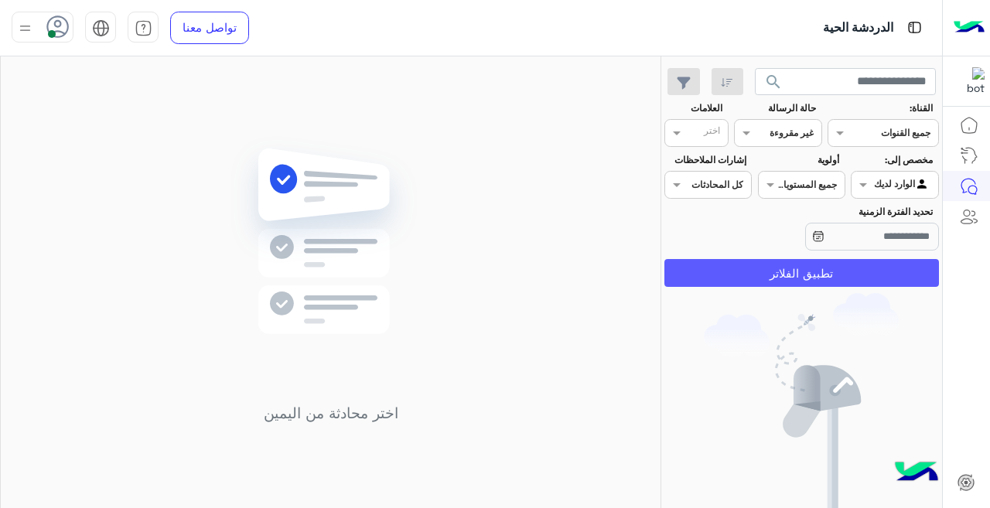
click at [827, 285] on button "تطبيق الفلاتر" at bounding box center [801, 273] width 275 height 28
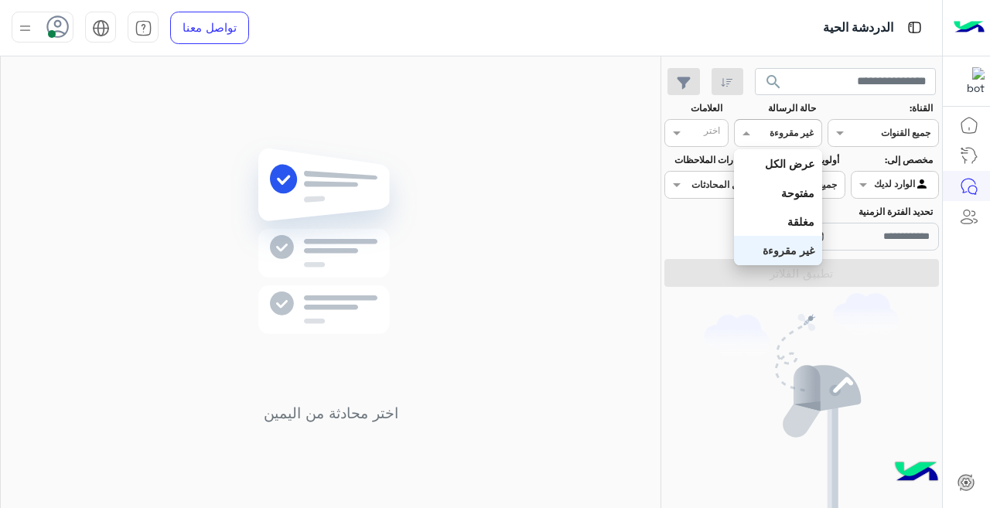
click at [750, 129] on span at bounding box center [744, 133] width 19 height 16
click at [767, 159] on b "عرض الكل" at bounding box center [790, 163] width 50 height 13
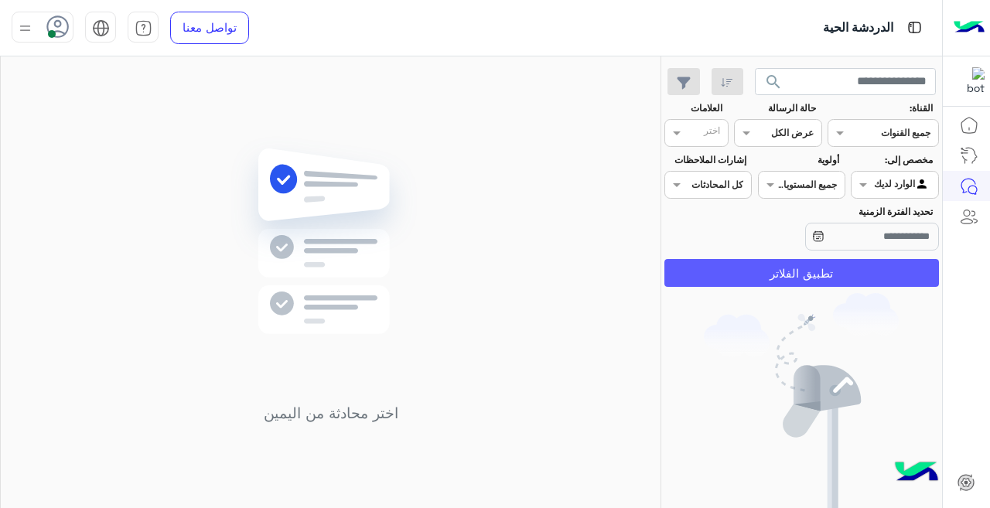
click at [835, 268] on button "تطبيق الفلاتر" at bounding box center [801, 273] width 275 height 28
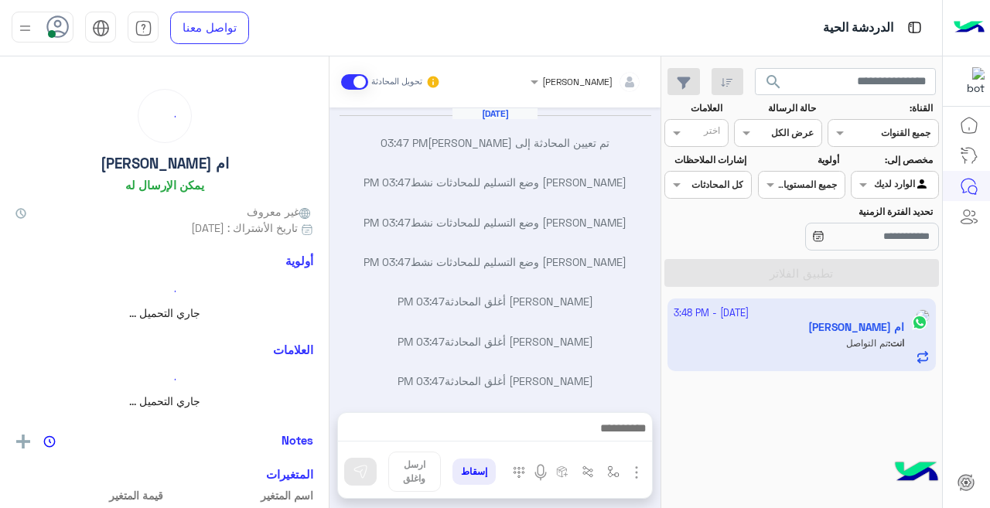
scroll to position [155, 0]
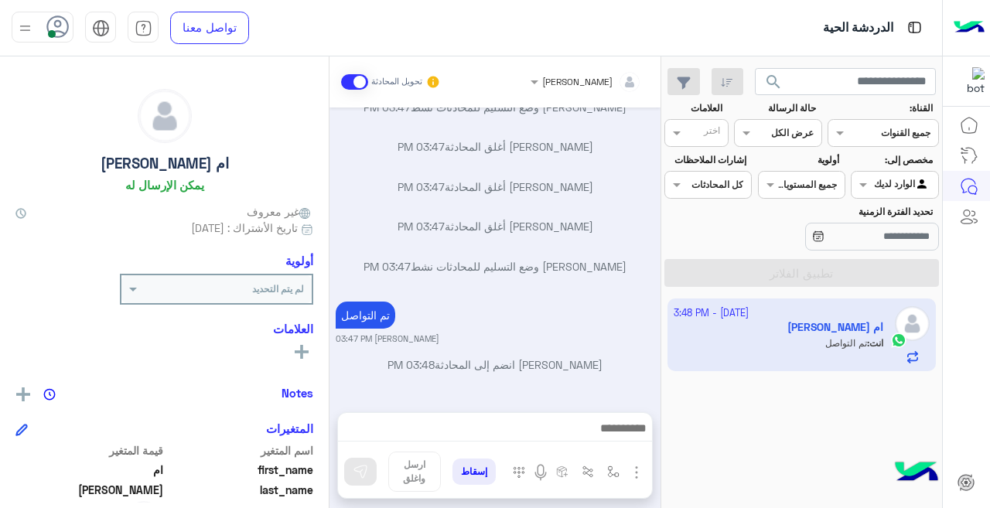
click at [774, 79] on span "search" at bounding box center [773, 82] width 19 height 19
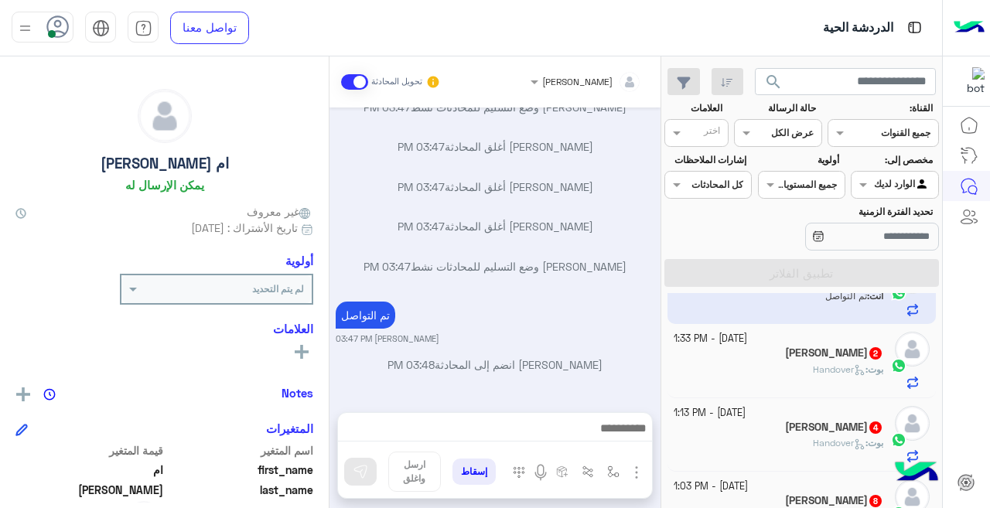
scroll to position [0, 0]
